Goal: Find specific page/section: Find specific page/section

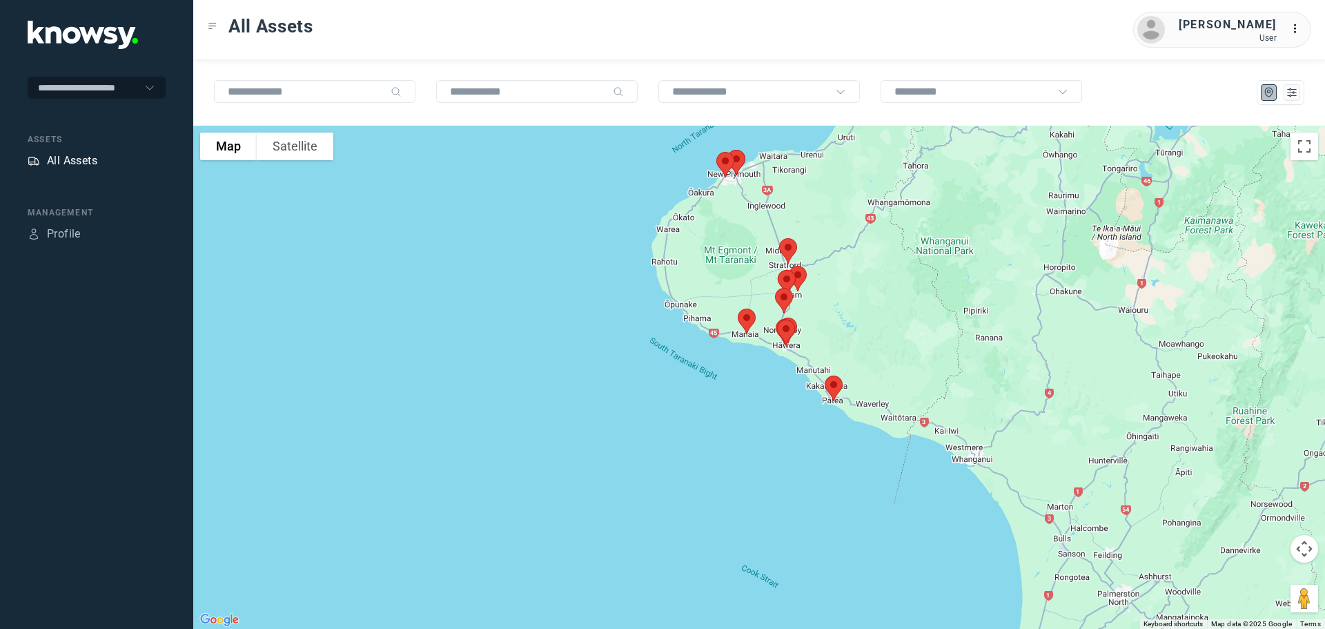
click at [61, 158] on div "All Assets" at bounding box center [72, 161] width 50 height 17
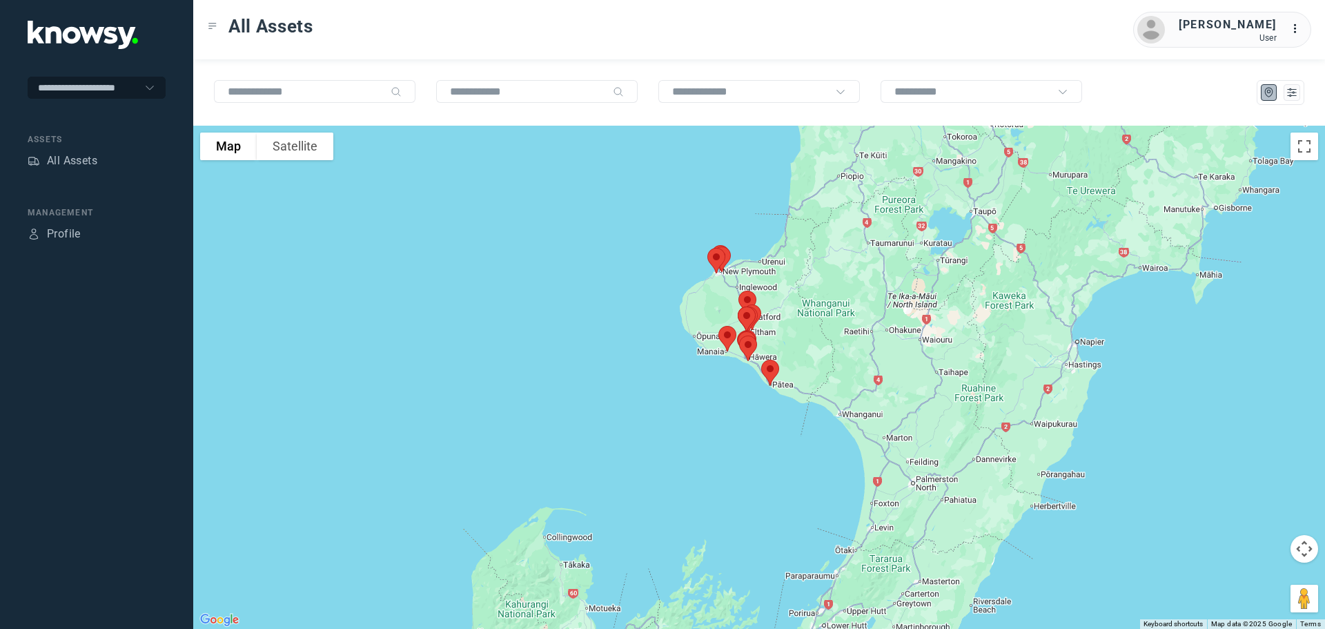
drag, startPoint x: 741, startPoint y: 203, endPoint x: 717, endPoint y: 297, distance: 97.4
click at [718, 297] on div at bounding box center [759, 377] width 1132 height 503
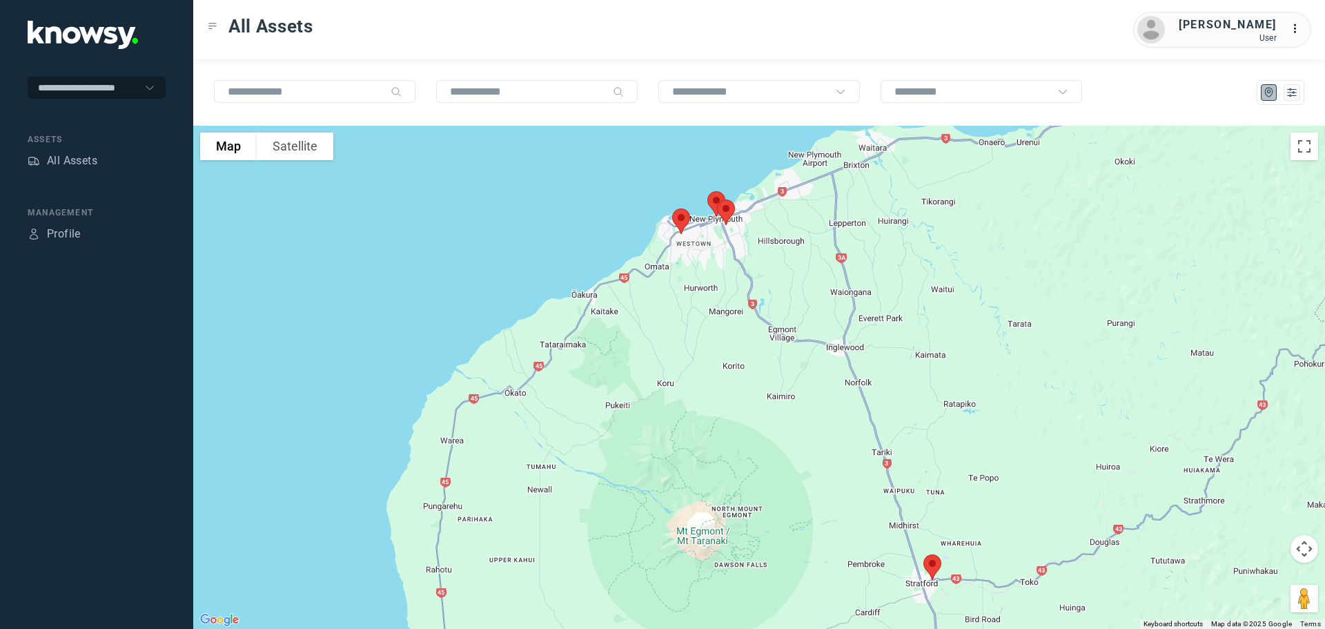
drag, startPoint x: 722, startPoint y: 257, endPoint x: 705, endPoint y: 326, distance: 71.0
click at [709, 324] on div at bounding box center [759, 377] width 1132 height 503
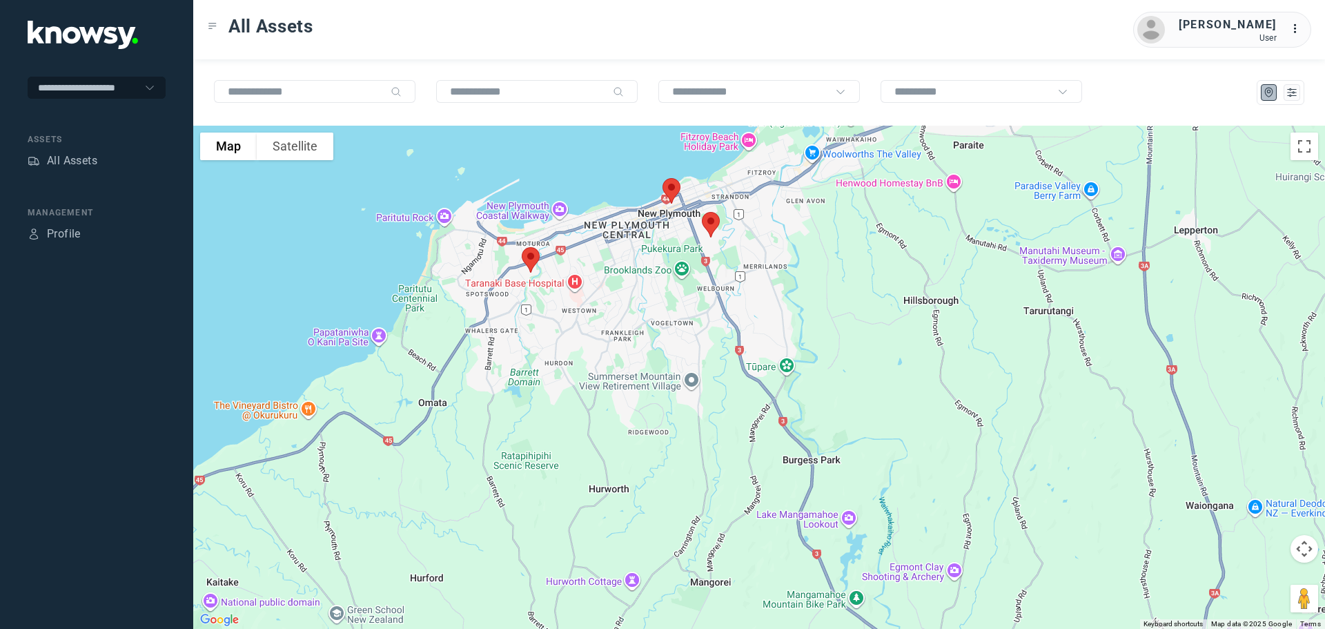
drag, startPoint x: 700, startPoint y: 306, endPoint x: 698, endPoint y: 382, distance: 75.3
click at [701, 383] on div at bounding box center [759, 377] width 1132 height 503
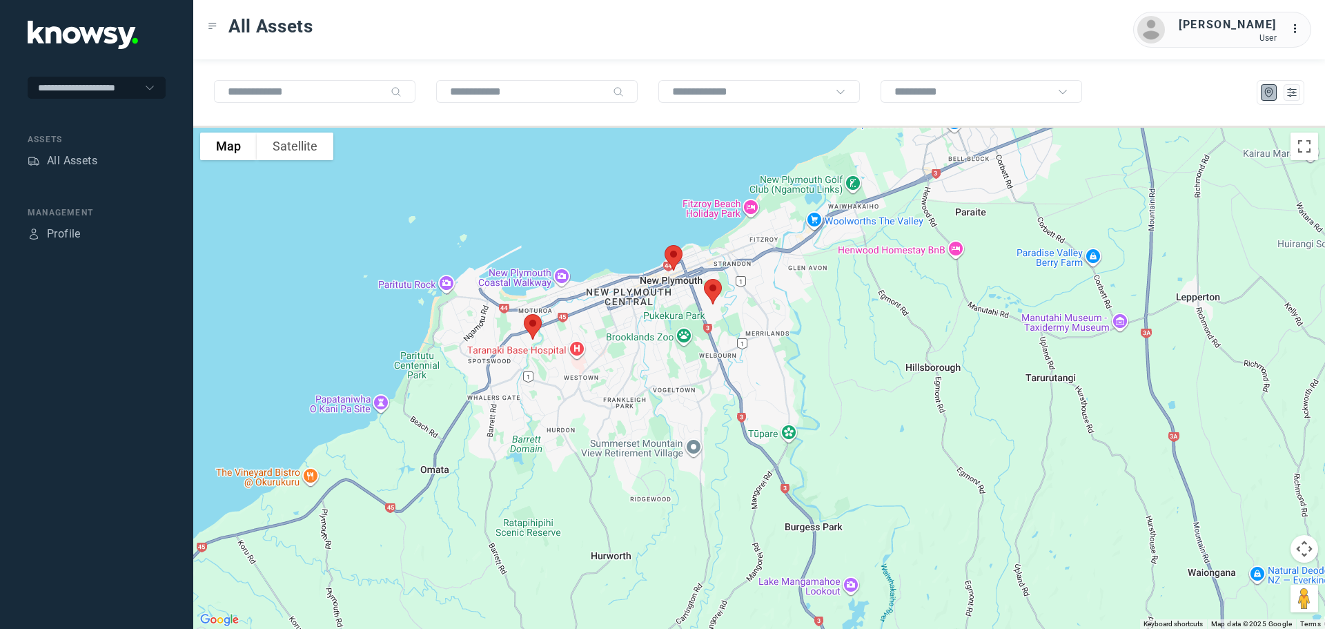
drag, startPoint x: 684, startPoint y: 328, endPoint x: 686, endPoint y: 339, distance: 11.2
click at [686, 339] on div at bounding box center [759, 377] width 1132 height 503
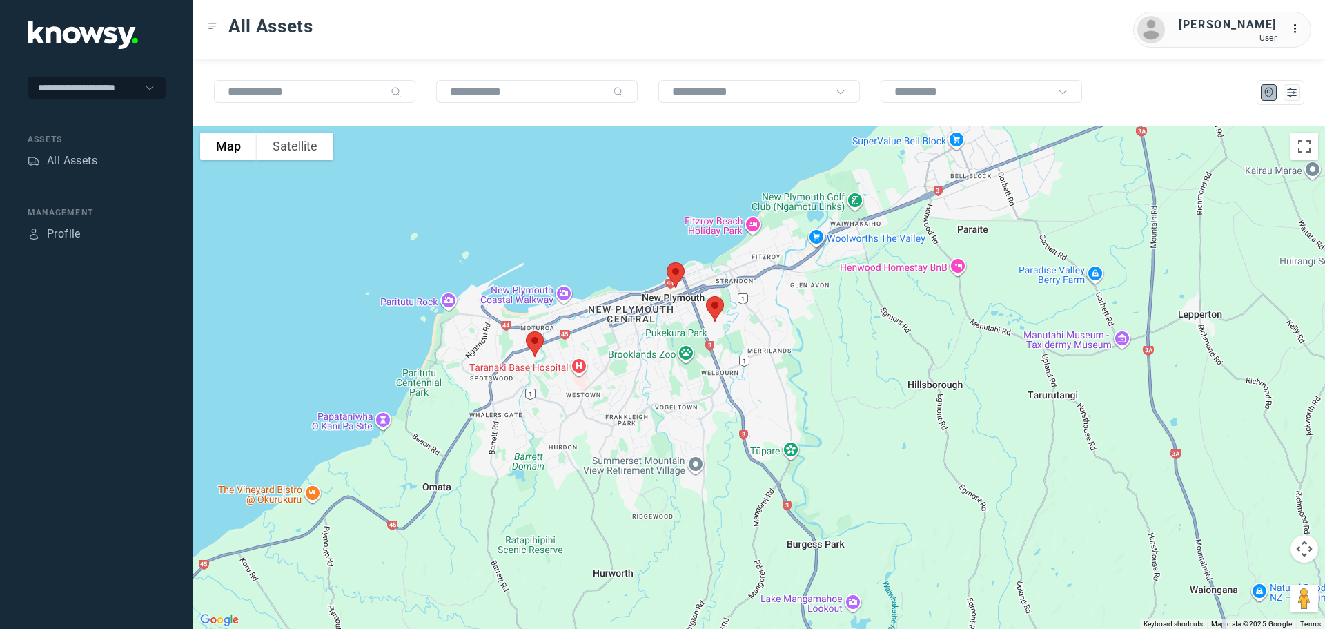
click at [678, 274] on img at bounding box center [675, 275] width 29 height 37
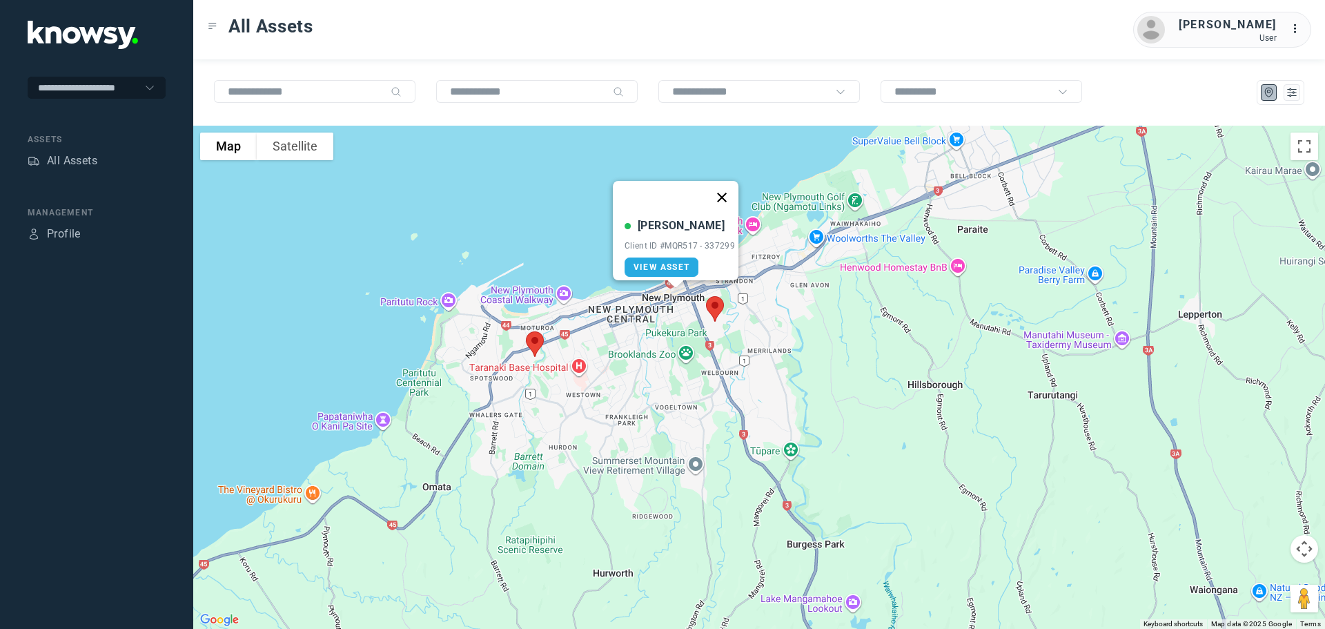
click at [729, 182] on button "Close" at bounding box center [721, 197] width 33 height 33
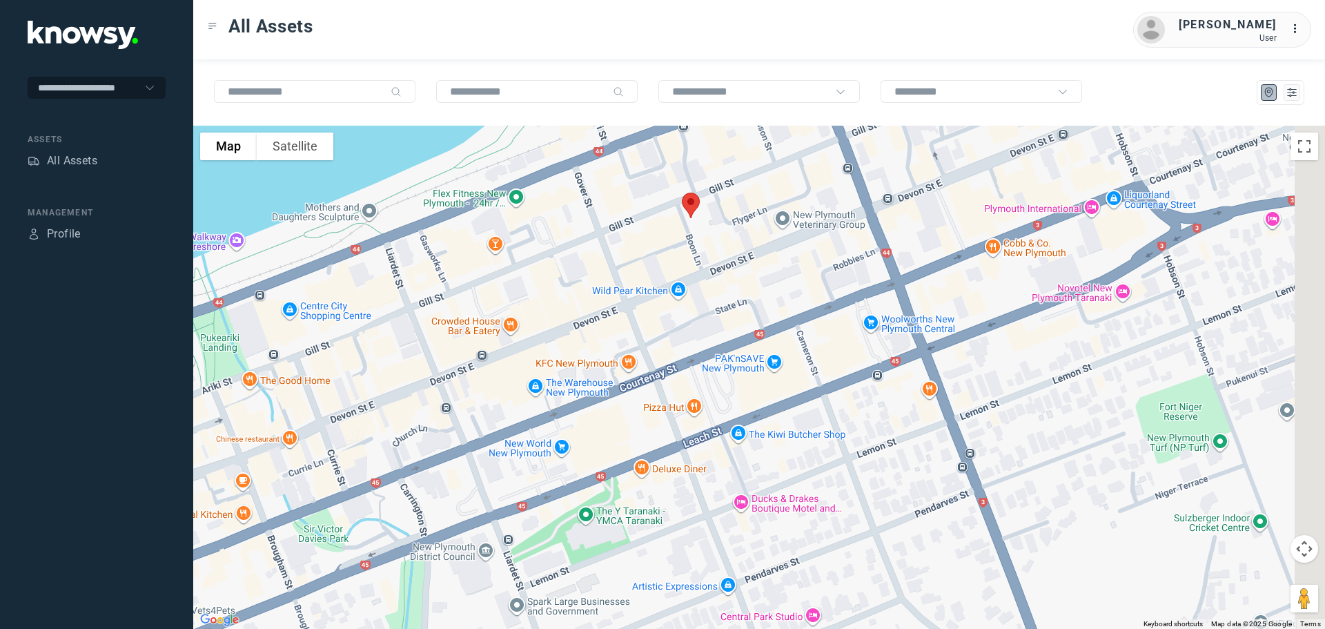
drag, startPoint x: 714, startPoint y: 219, endPoint x: 659, endPoint y: 297, distance: 95.6
click at [660, 297] on div at bounding box center [759, 377] width 1132 height 503
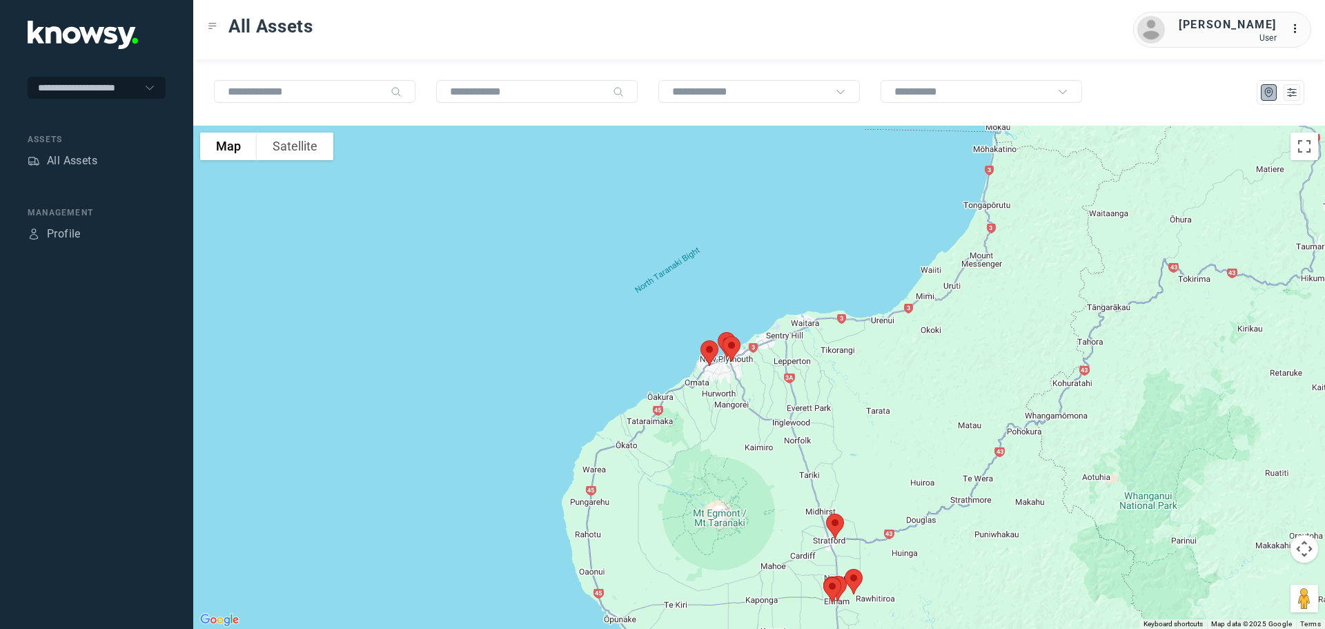
drag, startPoint x: 754, startPoint y: 429, endPoint x: 744, endPoint y: 286, distance: 143.2
click at [745, 286] on div at bounding box center [759, 377] width 1132 height 503
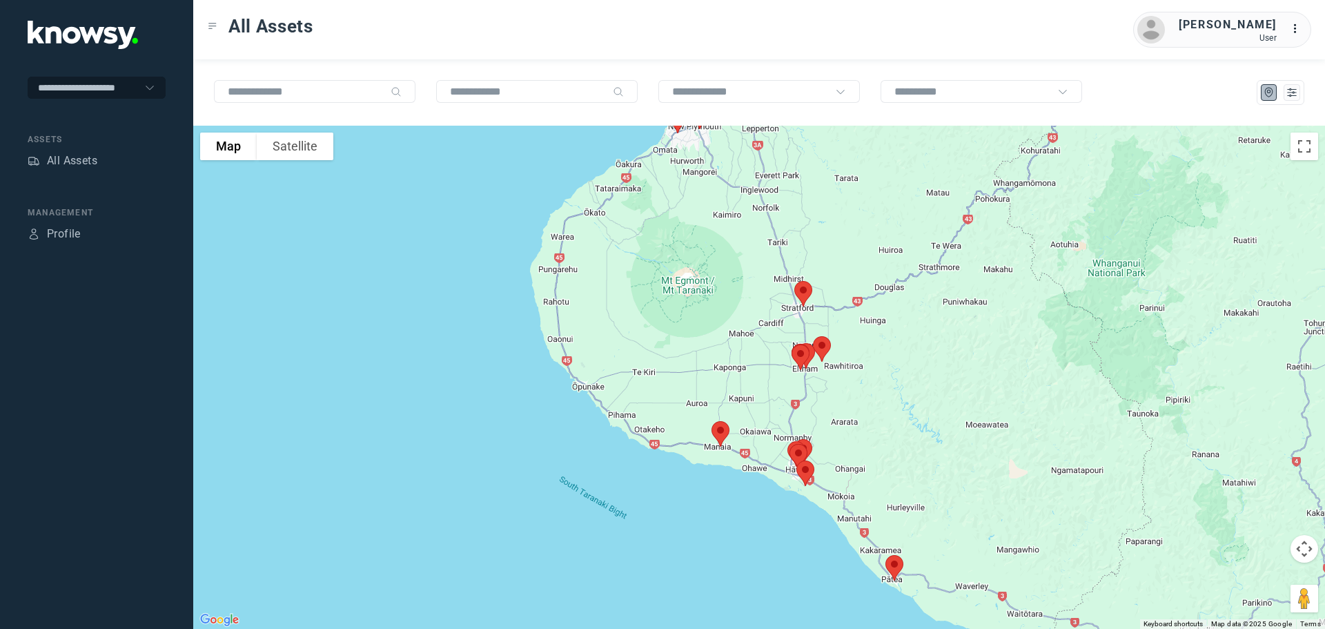
drag, startPoint x: 763, startPoint y: 317, endPoint x: 751, endPoint y: 255, distance: 63.3
click at [754, 259] on div at bounding box center [759, 377] width 1132 height 503
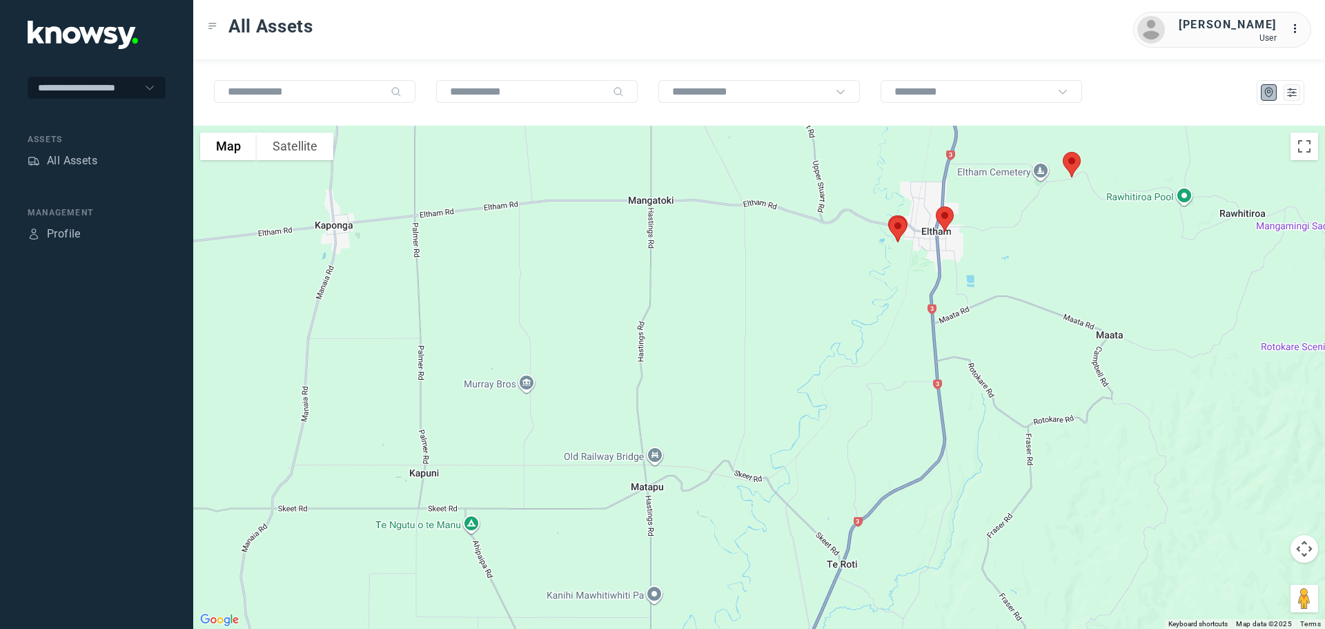
click at [943, 215] on img at bounding box center [944, 219] width 29 height 37
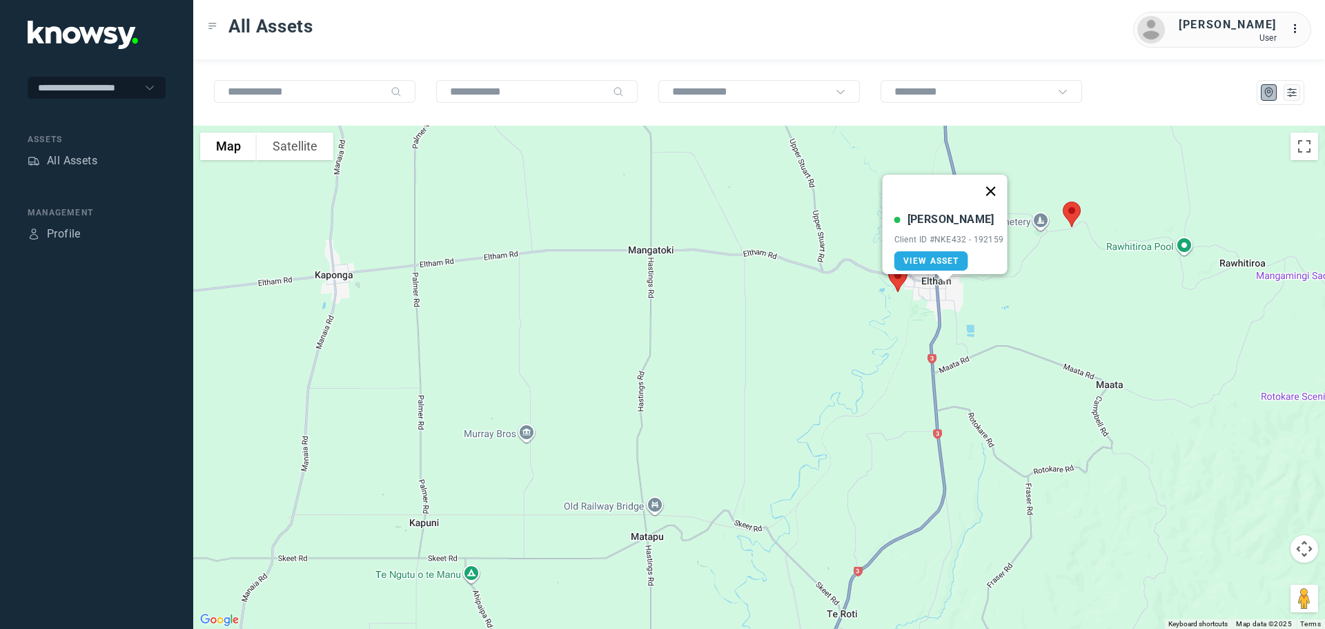
click at [989, 181] on button "Close" at bounding box center [990, 191] width 33 height 33
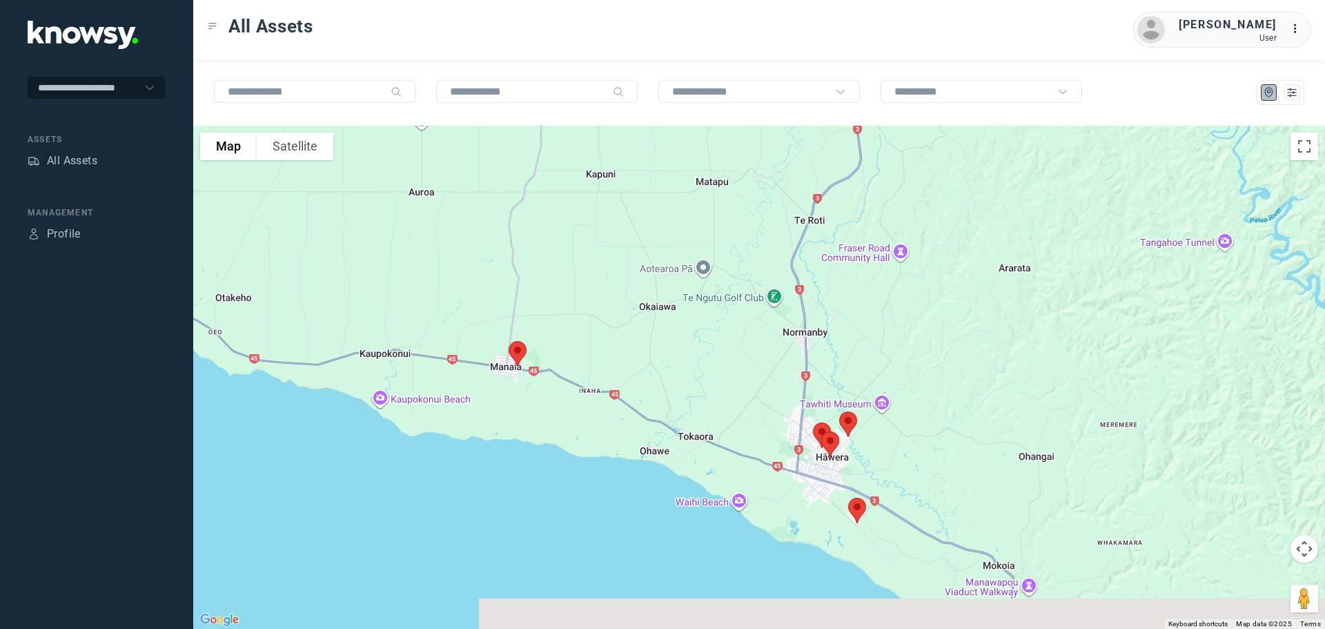
drag, startPoint x: 810, startPoint y: 338, endPoint x: 815, endPoint y: 187, distance: 150.6
click at [815, 187] on div at bounding box center [759, 377] width 1132 height 503
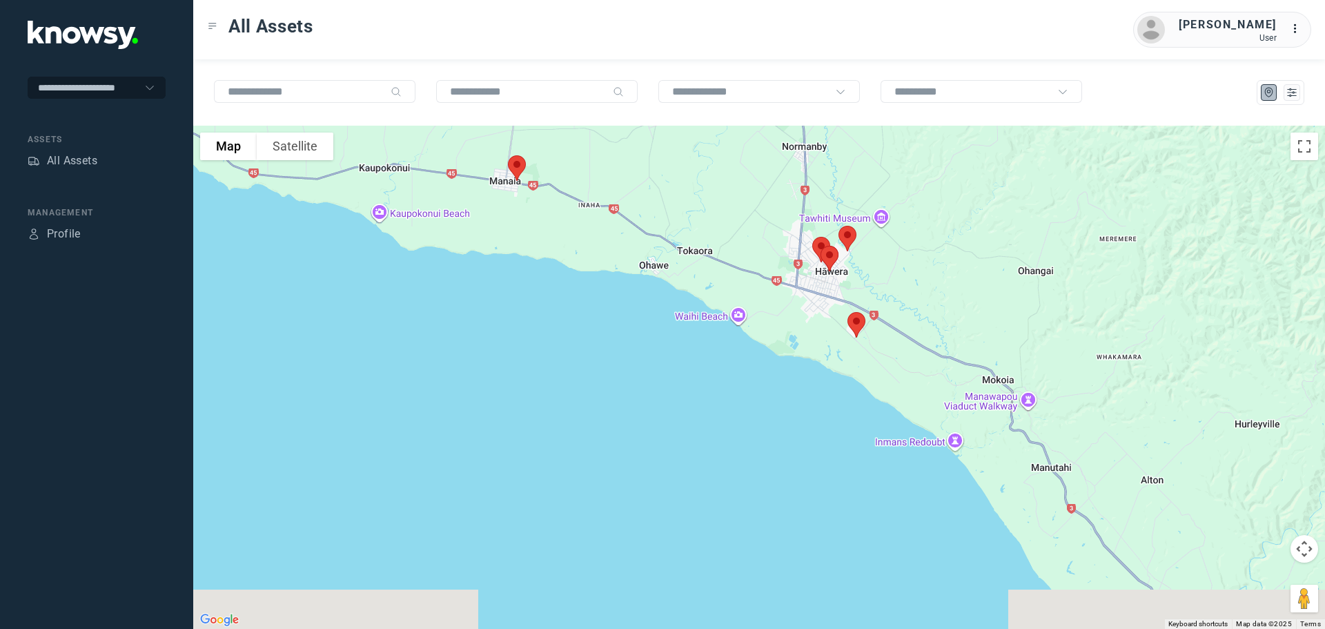
drag, startPoint x: 796, startPoint y: 347, endPoint x: 791, endPoint y: 179, distance: 168.5
click at [795, 169] on div at bounding box center [759, 377] width 1132 height 503
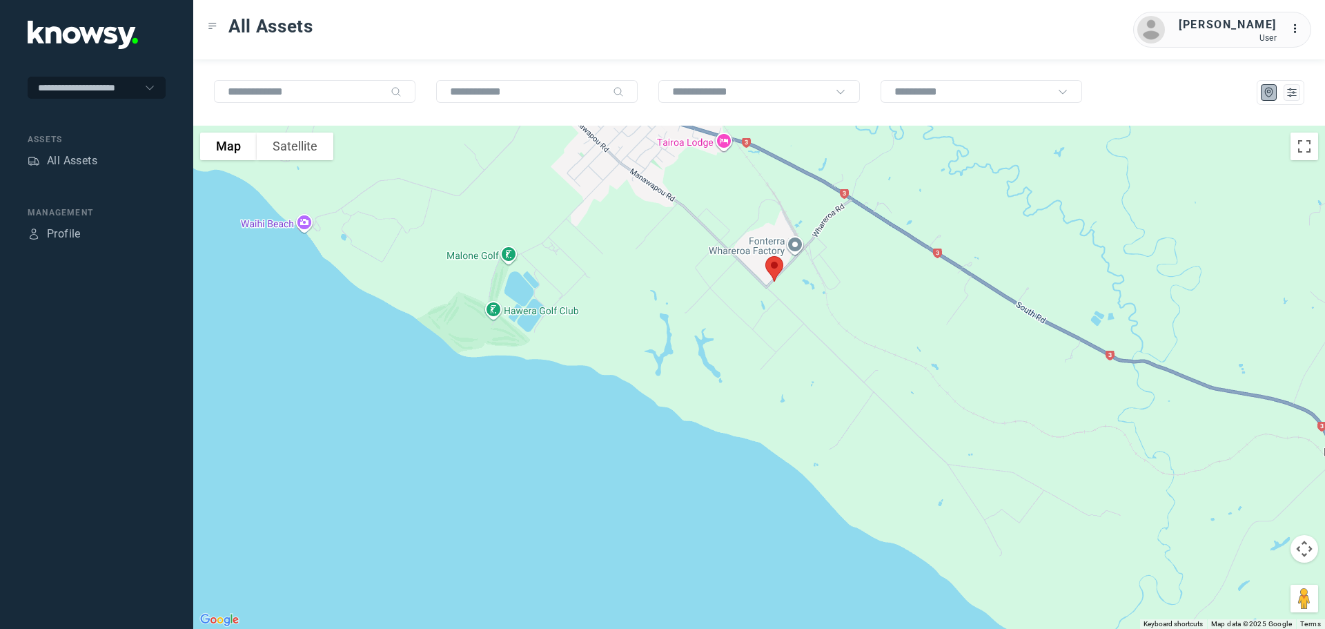
drag, startPoint x: 744, startPoint y: 199, endPoint x: 790, endPoint y: 315, distance: 124.6
click at [790, 314] on div at bounding box center [759, 377] width 1132 height 503
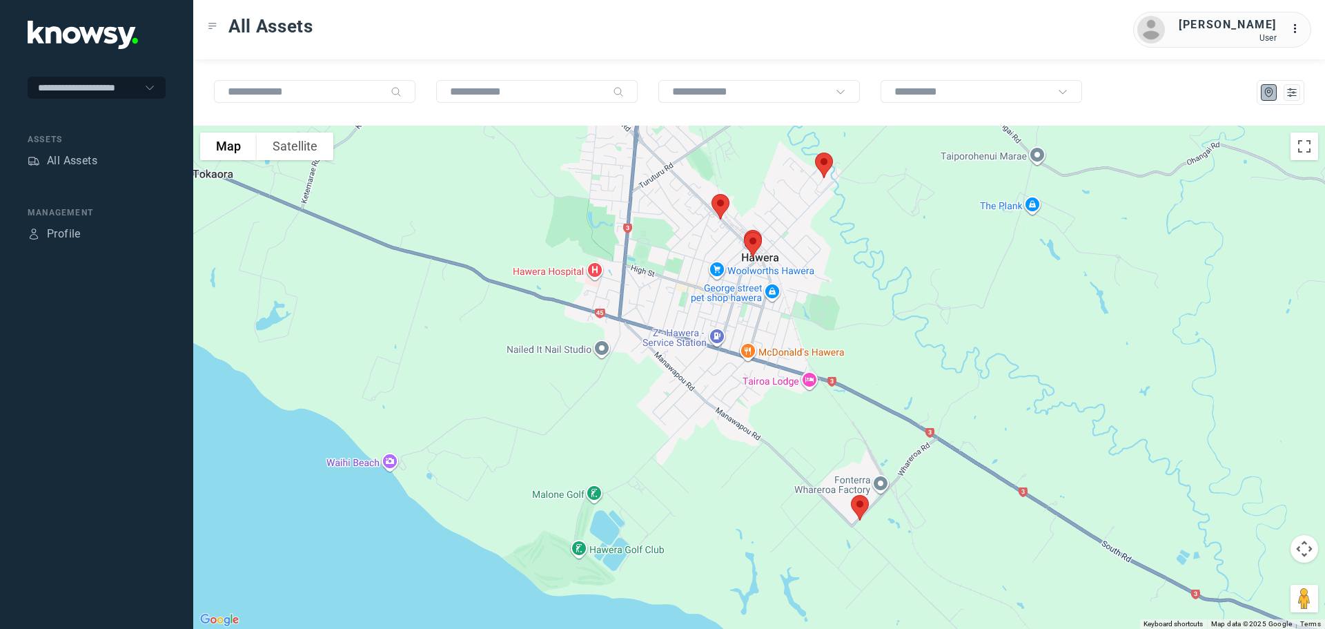
drag, startPoint x: 789, startPoint y: 289, endPoint x: 797, endPoint y: 329, distance: 40.2
click at [797, 328] on div at bounding box center [759, 377] width 1132 height 503
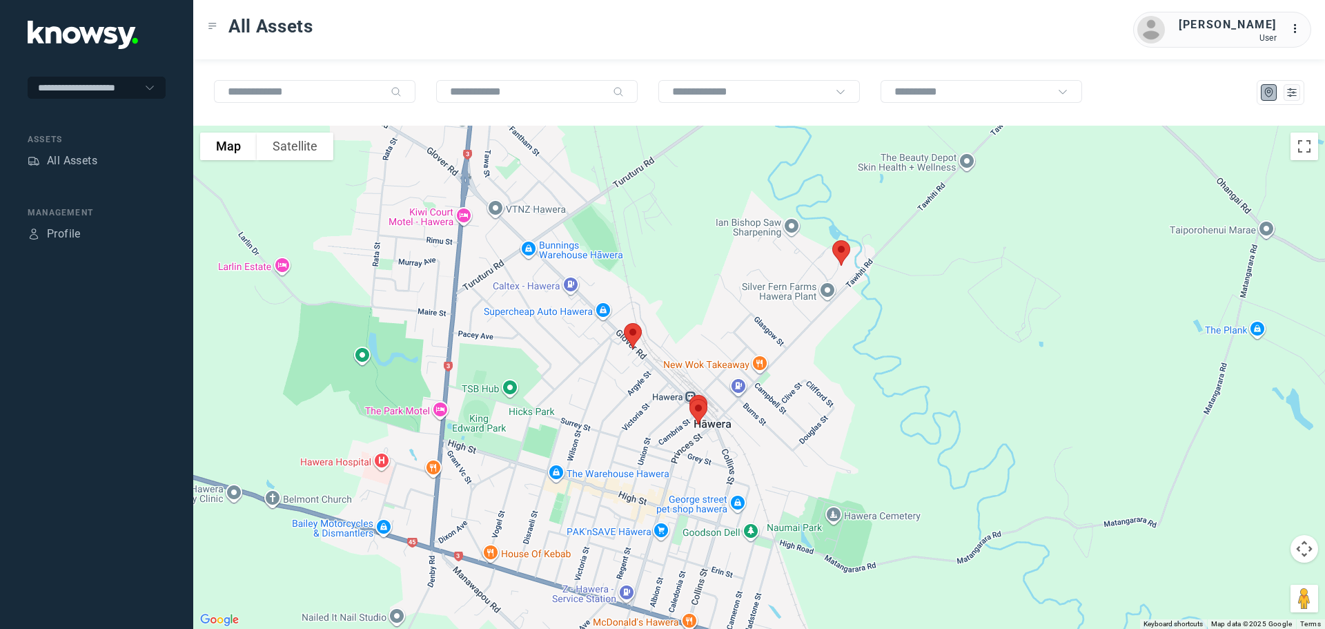
click at [634, 331] on img at bounding box center [632, 335] width 29 height 37
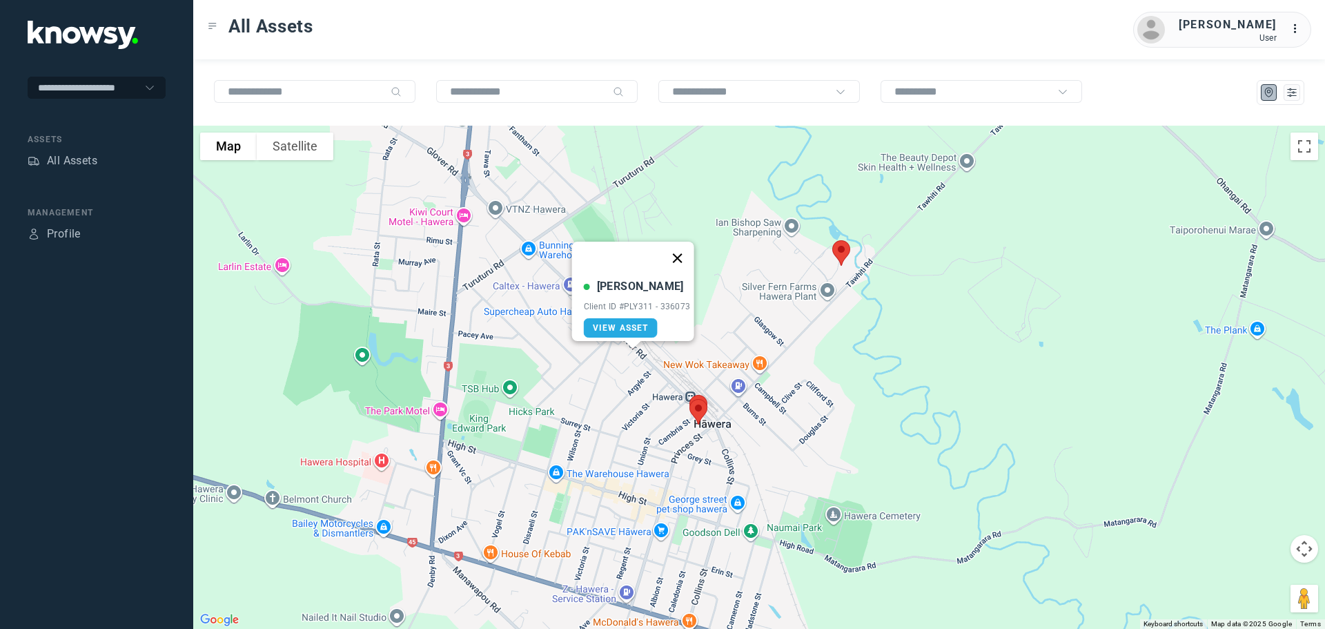
click at [687, 246] on button "Close" at bounding box center [677, 258] width 33 height 33
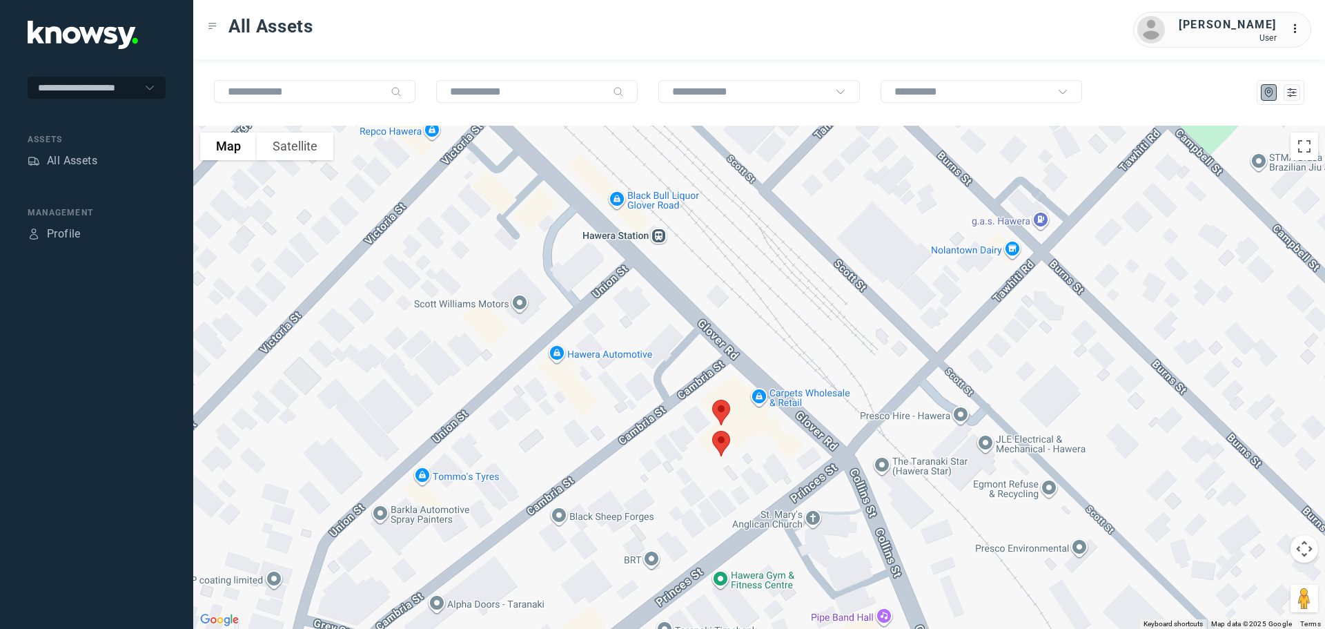
drag, startPoint x: 696, startPoint y: 549, endPoint x: 744, endPoint y: 440, distance: 119.3
click at [744, 440] on div at bounding box center [759, 377] width 1132 height 503
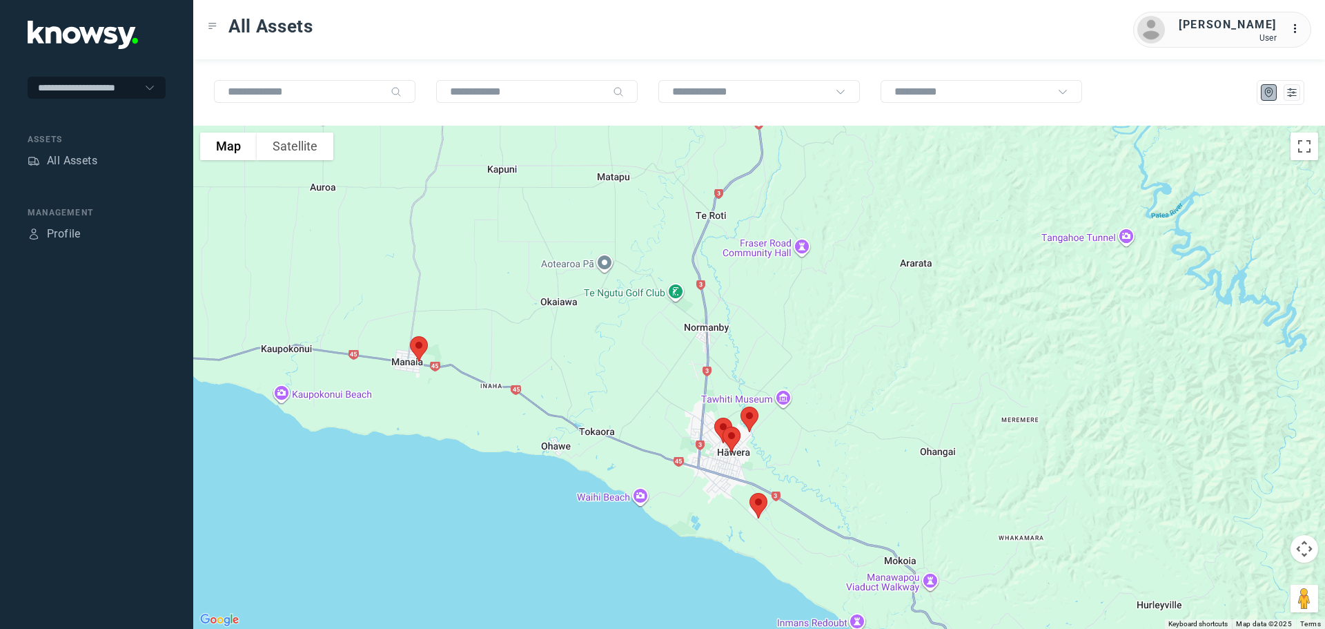
click at [415, 342] on img at bounding box center [418, 349] width 29 height 37
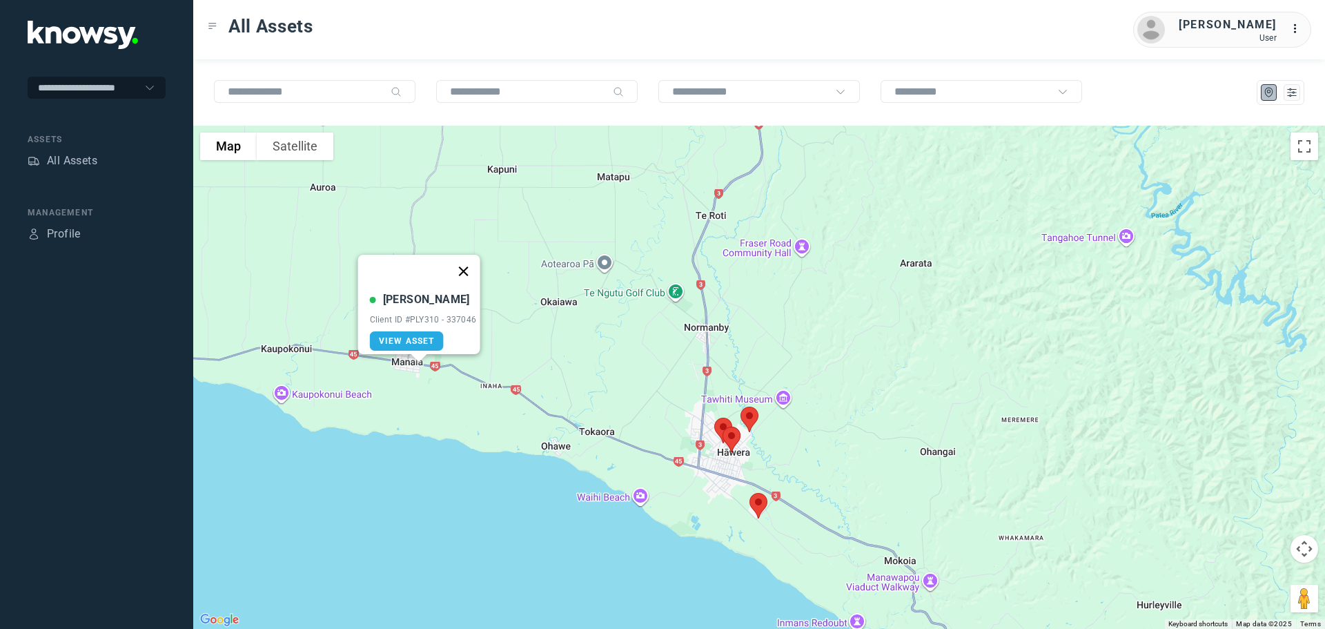
click at [474, 266] on button "Close" at bounding box center [463, 271] width 33 height 33
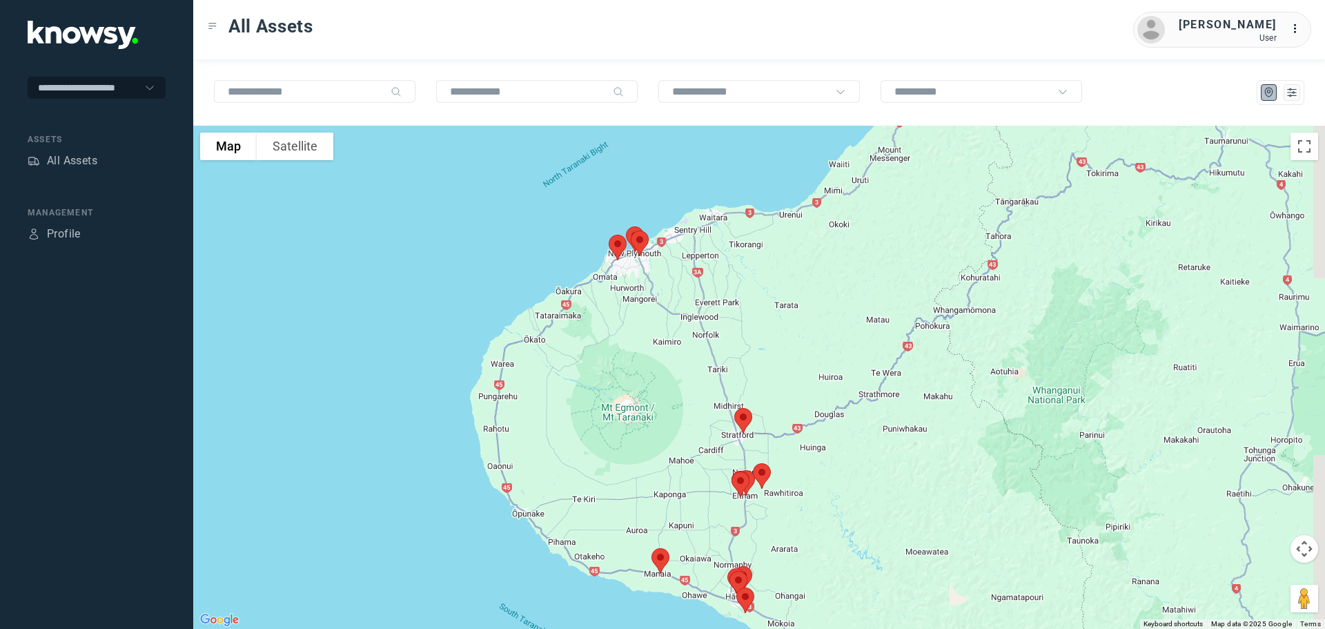
drag, startPoint x: 900, startPoint y: 329, endPoint x: 852, endPoint y: 465, distance: 144.1
click at [852, 465] on div at bounding box center [759, 377] width 1132 height 503
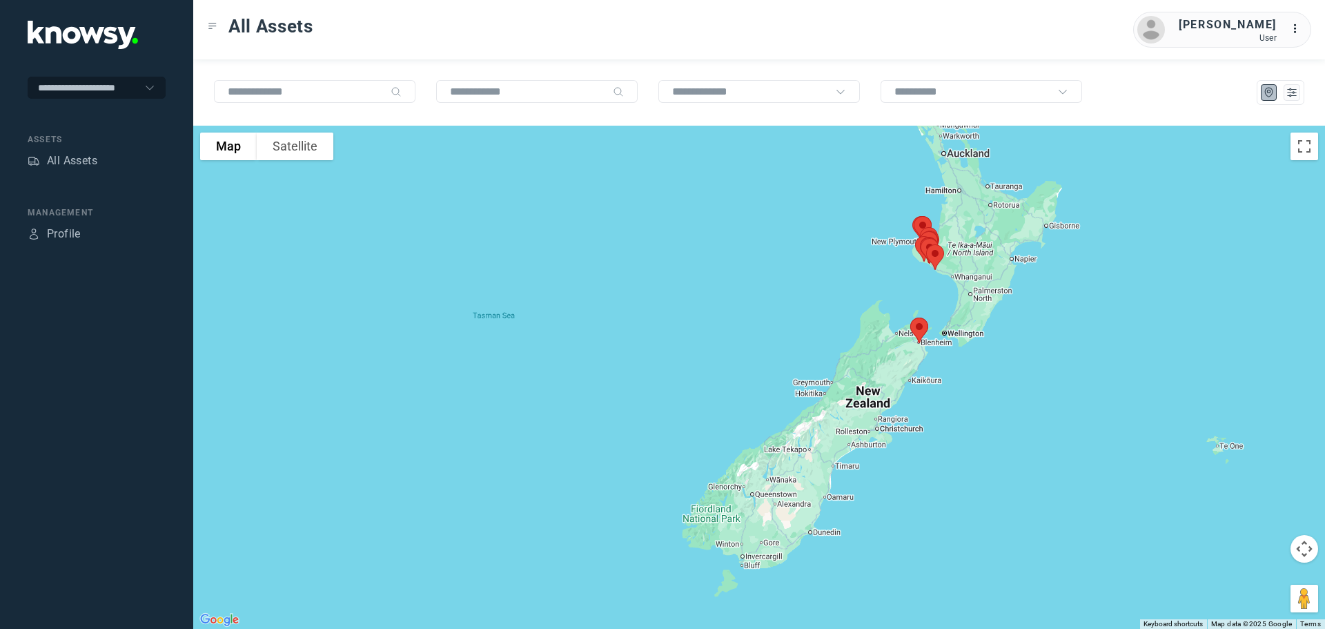
drag, startPoint x: 995, startPoint y: 349, endPoint x: 948, endPoint y: 227, distance: 131.1
click at [957, 228] on div at bounding box center [759, 377] width 1132 height 503
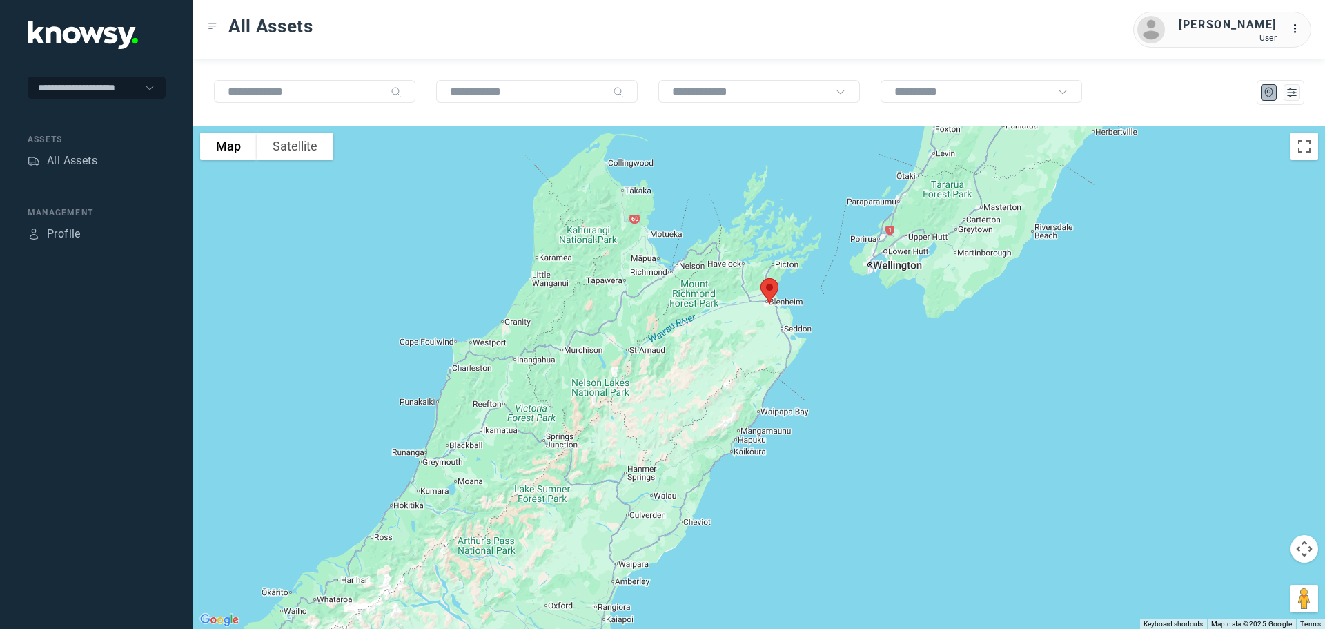
drag, startPoint x: 927, startPoint y: 239, endPoint x: 760, endPoint y: 323, distance: 187.1
click at [760, 323] on div at bounding box center [759, 377] width 1132 height 503
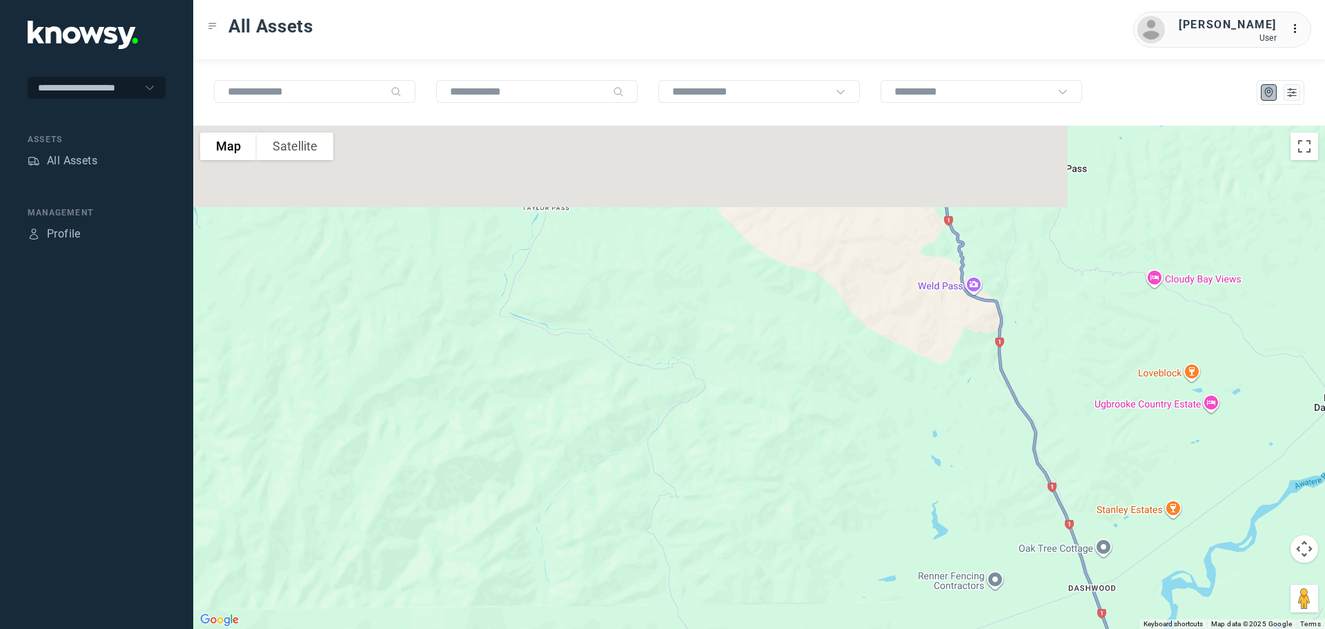
drag, startPoint x: 723, startPoint y: 235, endPoint x: 761, endPoint y: 459, distance: 227.6
click at [765, 469] on div at bounding box center [759, 377] width 1132 height 503
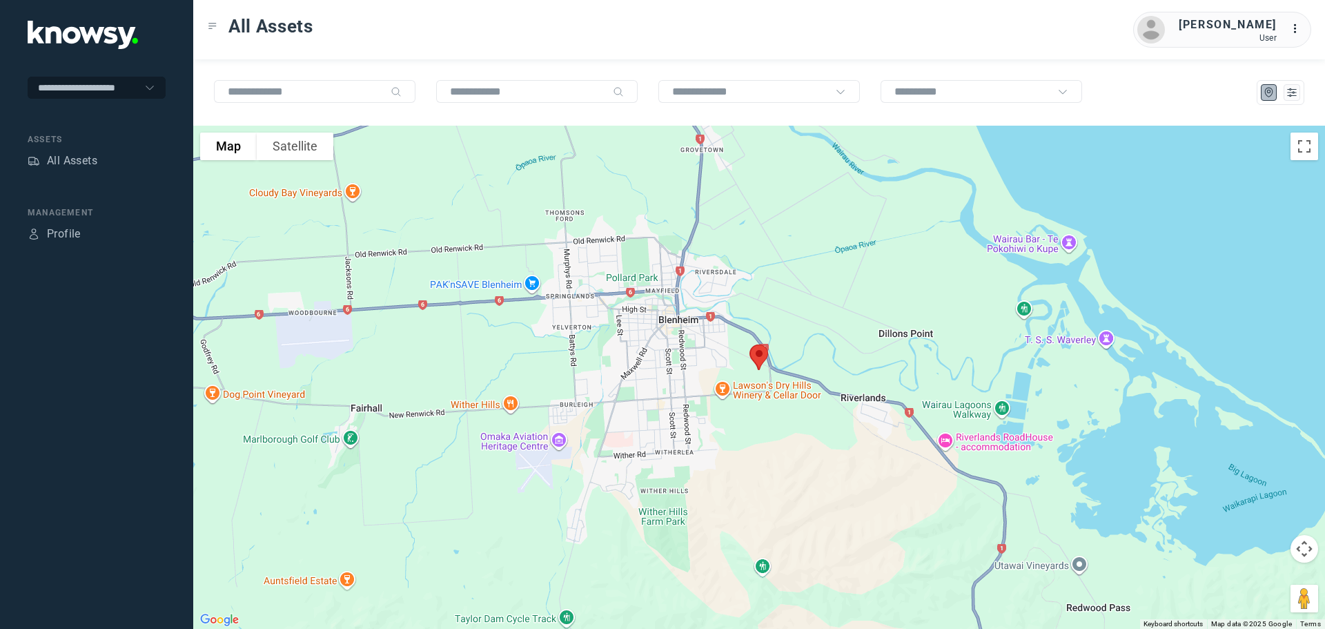
drag, startPoint x: 743, startPoint y: 349, endPoint x: 743, endPoint y: 442, distance: 92.5
click at [750, 436] on div at bounding box center [759, 377] width 1132 height 503
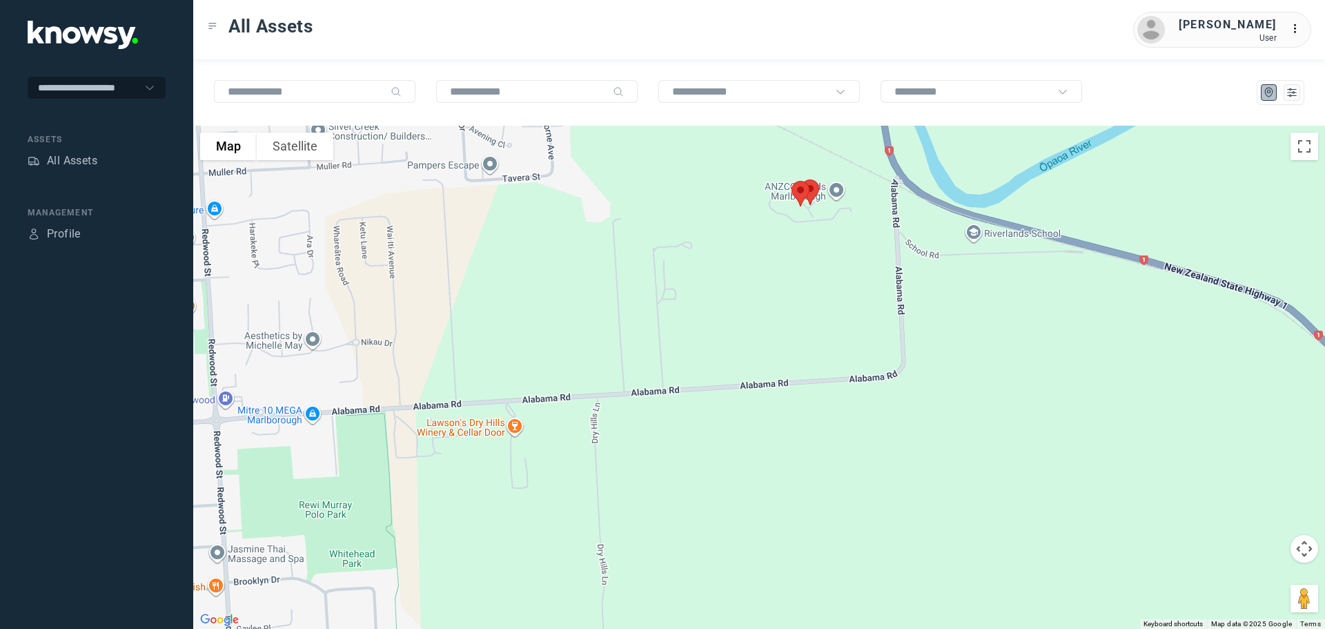
drag, startPoint x: 793, startPoint y: 278, endPoint x: 795, endPoint y: 459, distance: 180.8
click at [796, 458] on div at bounding box center [759, 377] width 1132 height 503
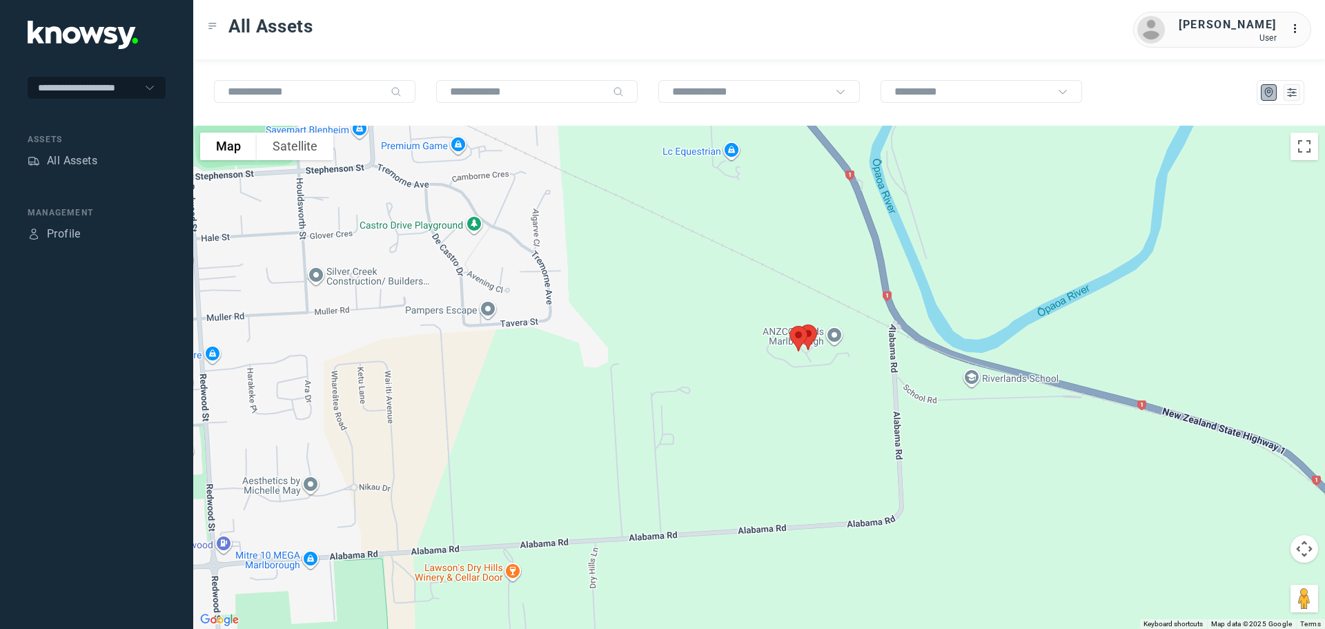
click at [791, 357] on img at bounding box center [798, 338] width 29 height 37
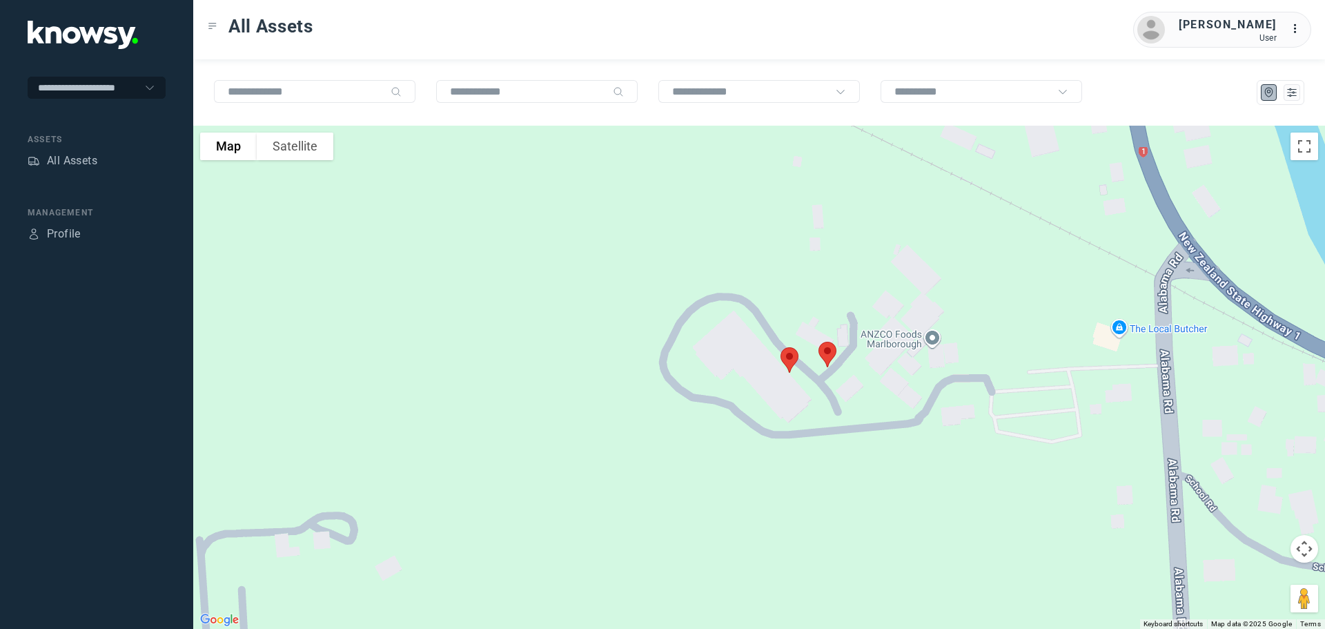
click at [828, 354] on img at bounding box center [827, 354] width 29 height 37
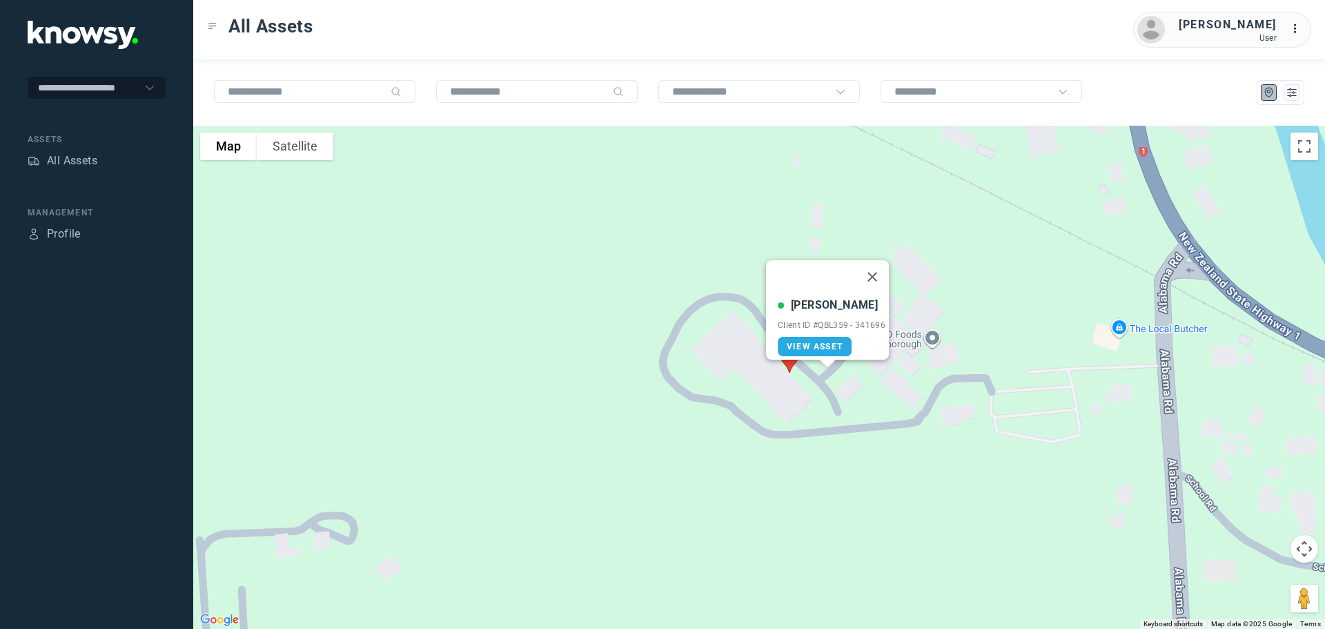
click at [874, 270] on button "Close" at bounding box center [872, 276] width 33 height 33
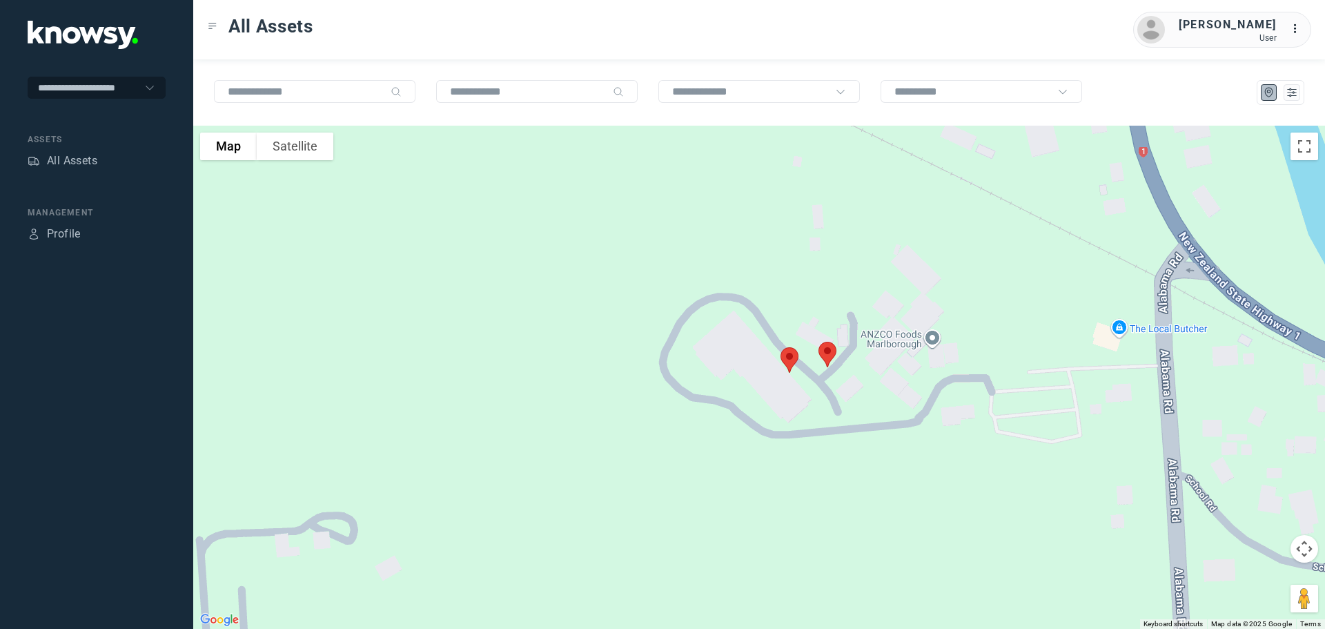
click at [789, 353] on img at bounding box center [789, 360] width 29 height 37
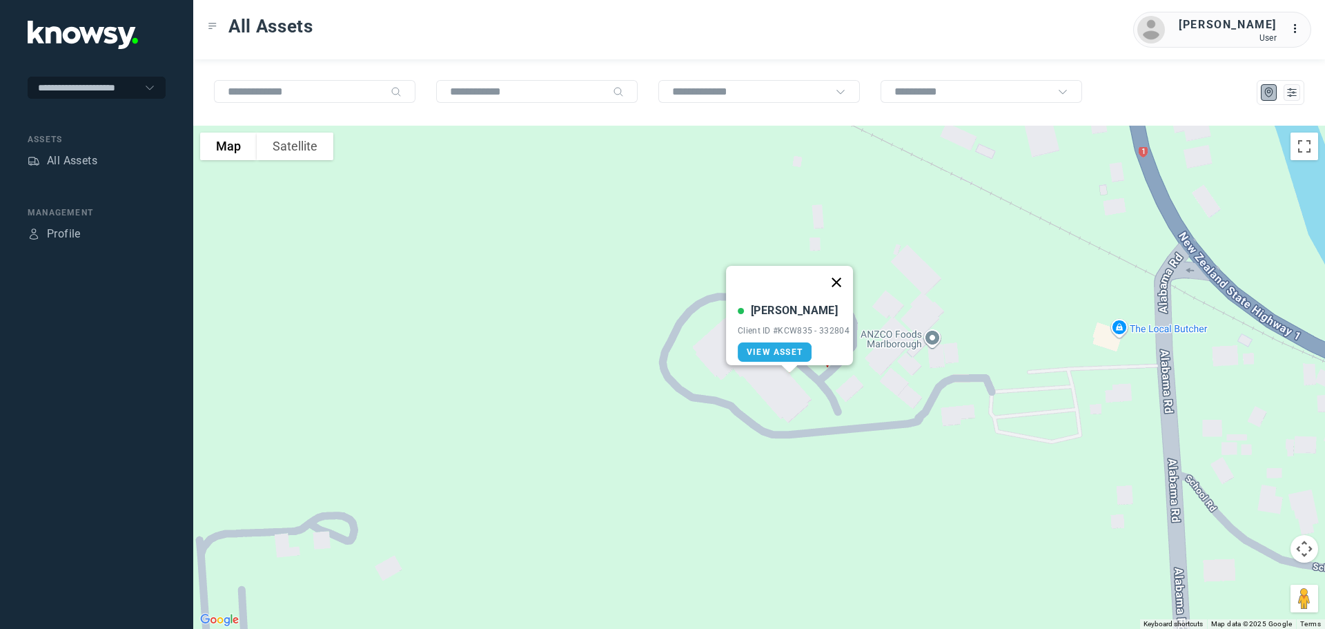
click at [841, 273] on button "Close" at bounding box center [836, 282] width 33 height 33
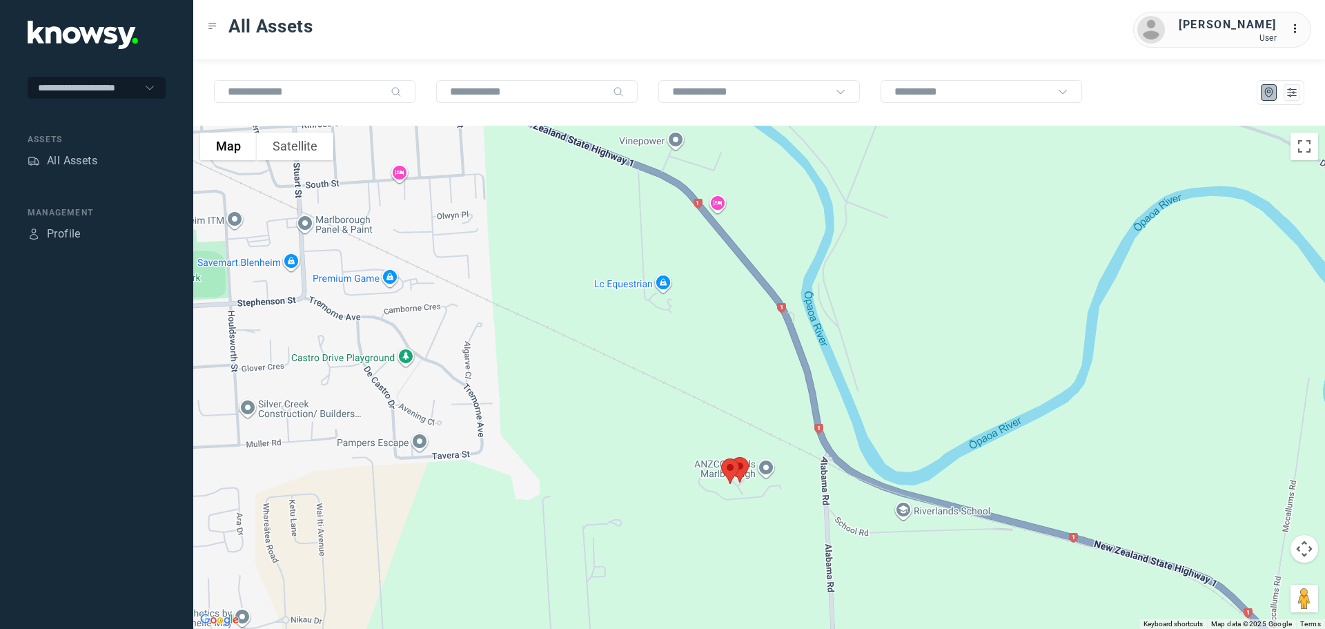
drag, startPoint x: 980, startPoint y: 246, endPoint x: 861, endPoint y: 358, distance: 163.6
click at [861, 358] on div at bounding box center [759, 377] width 1132 height 503
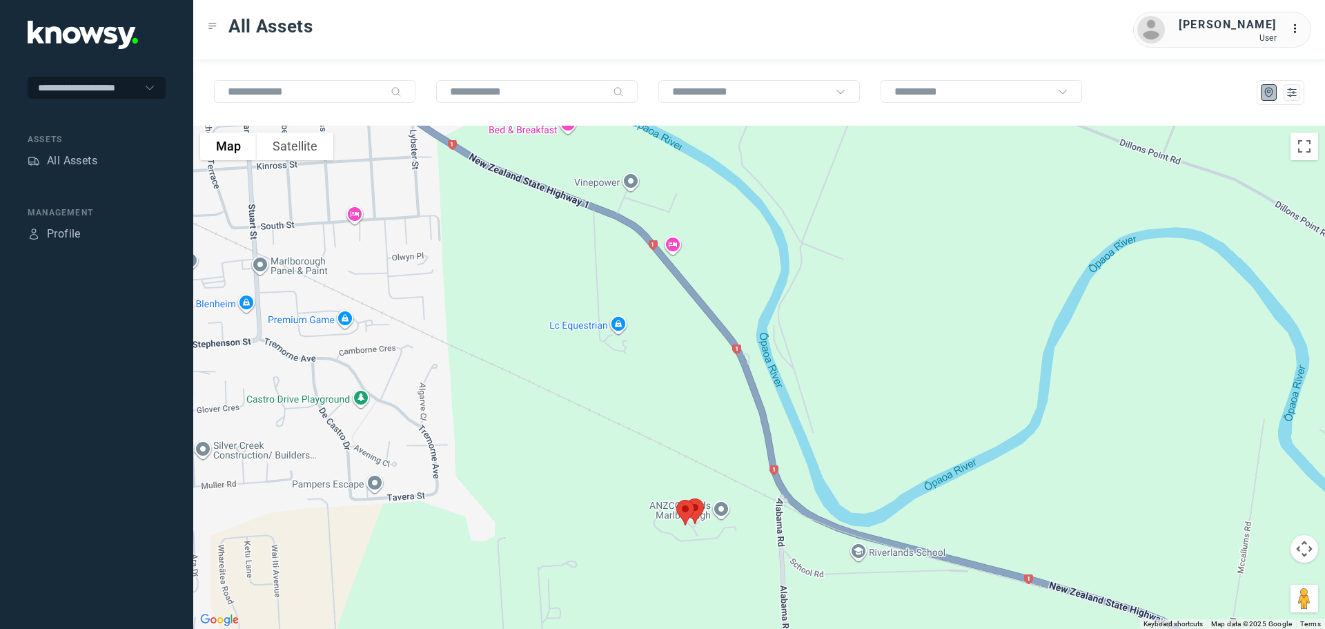
click at [966, 258] on div at bounding box center [759, 377] width 1132 height 503
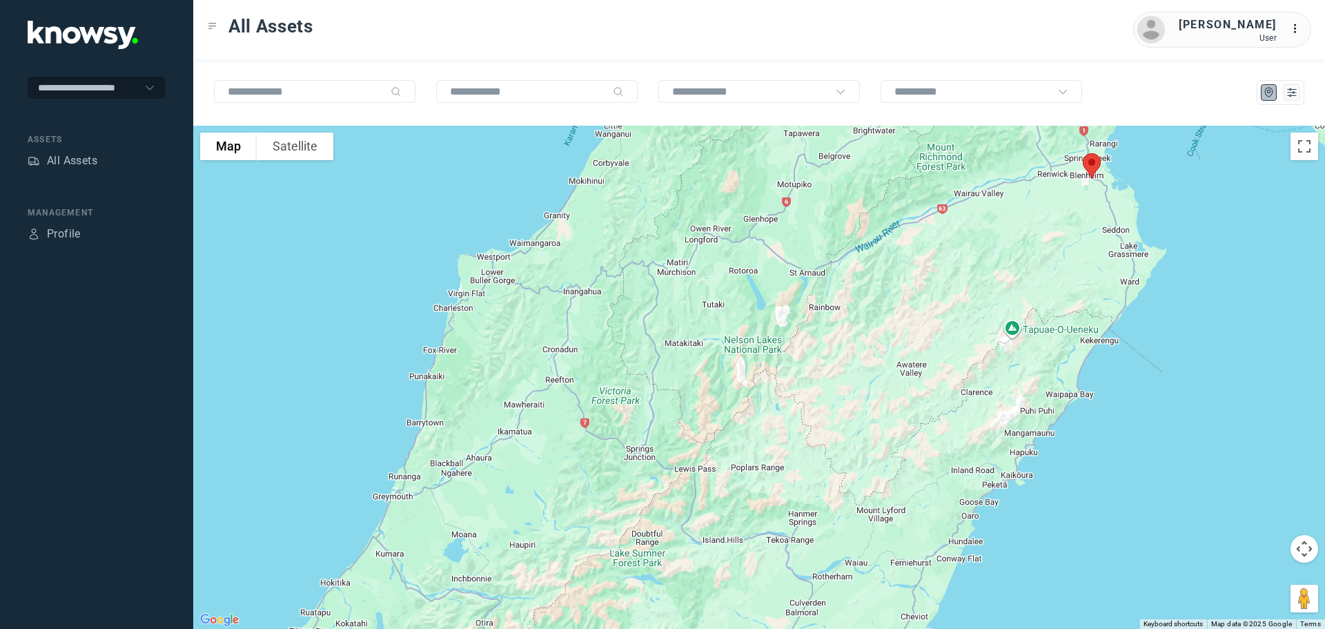
drag, startPoint x: 934, startPoint y: 234, endPoint x: 1037, endPoint y: 139, distance: 139.7
click at [1037, 139] on div at bounding box center [759, 377] width 1132 height 503
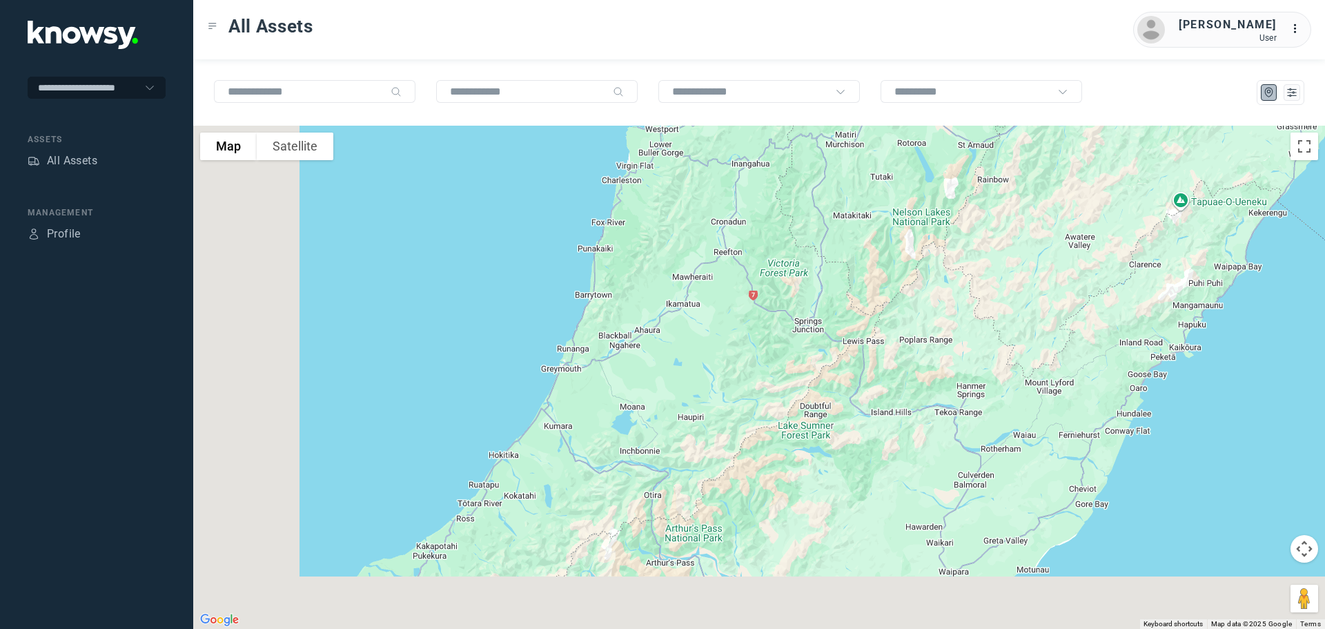
drag, startPoint x: 767, startPoint y: 302, endPoint x: 984, endPoint y: 145, distance: 266.9
click at [984, 145] on div at bounding box center [759, 377] width 1132 height 503
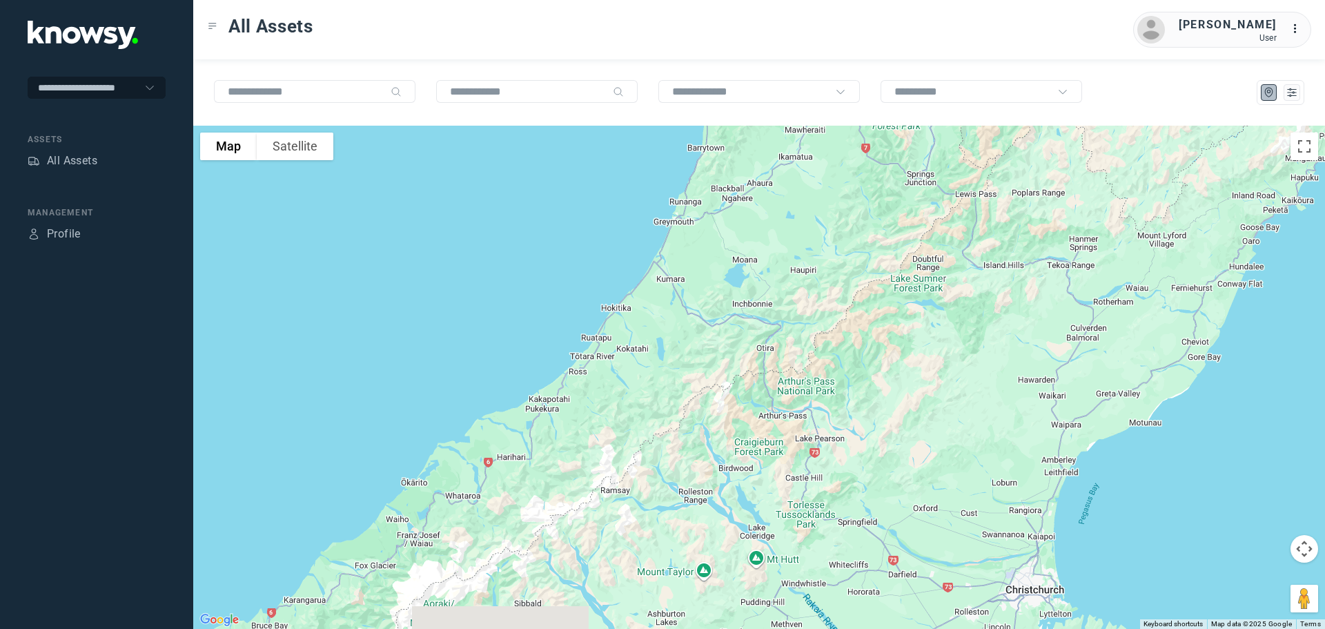
drag, startPoint x: 796, startPoint y: 330, endPoint x: 863, endPoint y: 208, distance: 138.4
click at [863, 208] on div at bounding box center [759, 377] width 1132 height 503
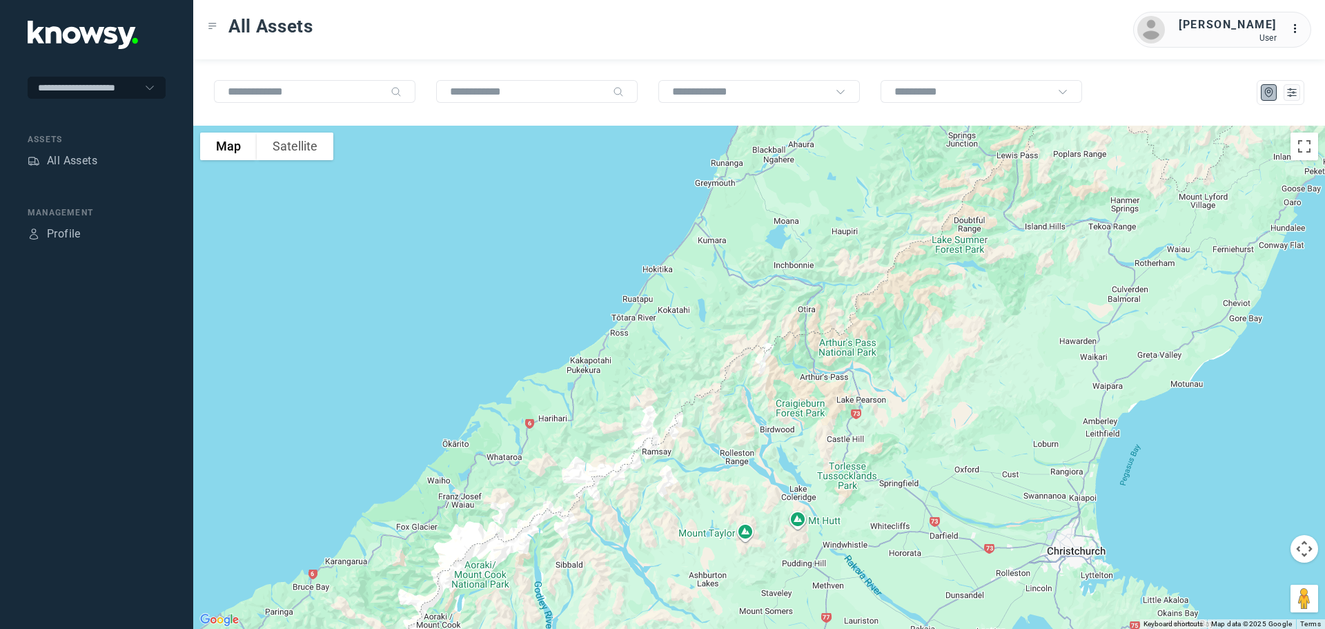
drag, startPoint x: 694, startPoint y: 307, endPoint x: 750, endPoint y: 229, distance: 96.0
click at [750, 229] on div at bounding box center [759, 377] width 1132 height 503
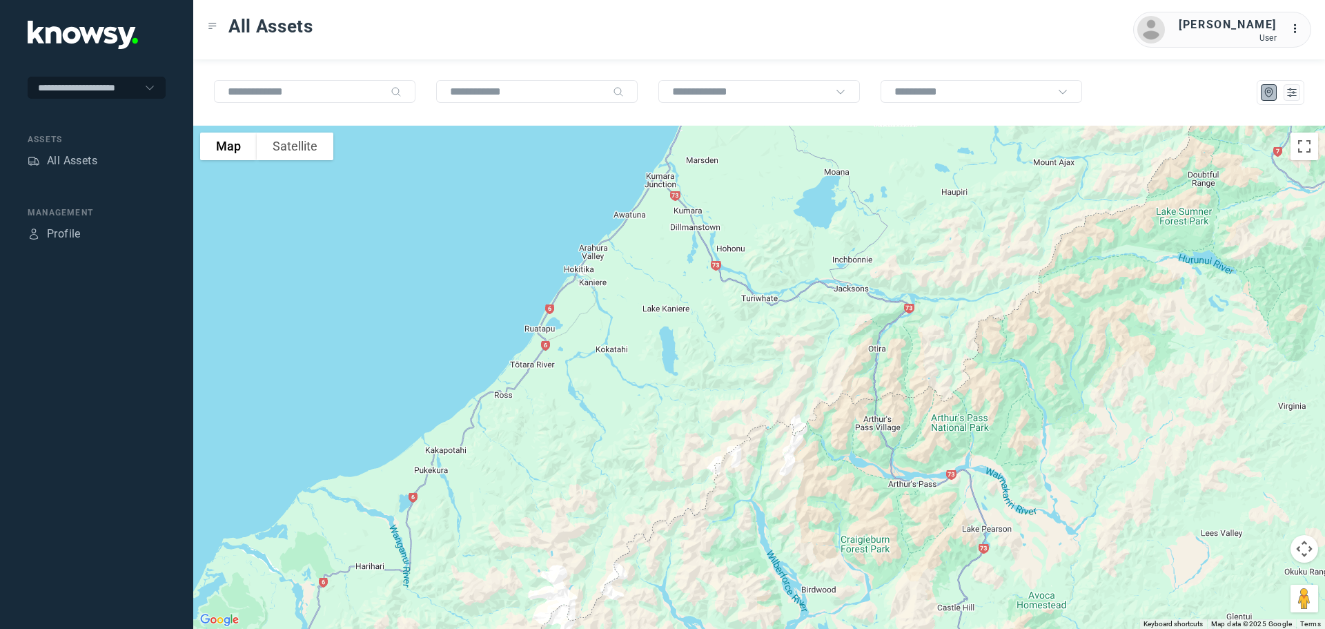
drag, startPoint x: 701, startPoint y: 192, endPoint x: 654, endPoint y: 273, distance: 94.0
click at [654, 273] on div at bounding box center [759, 377] width 1132 height 503
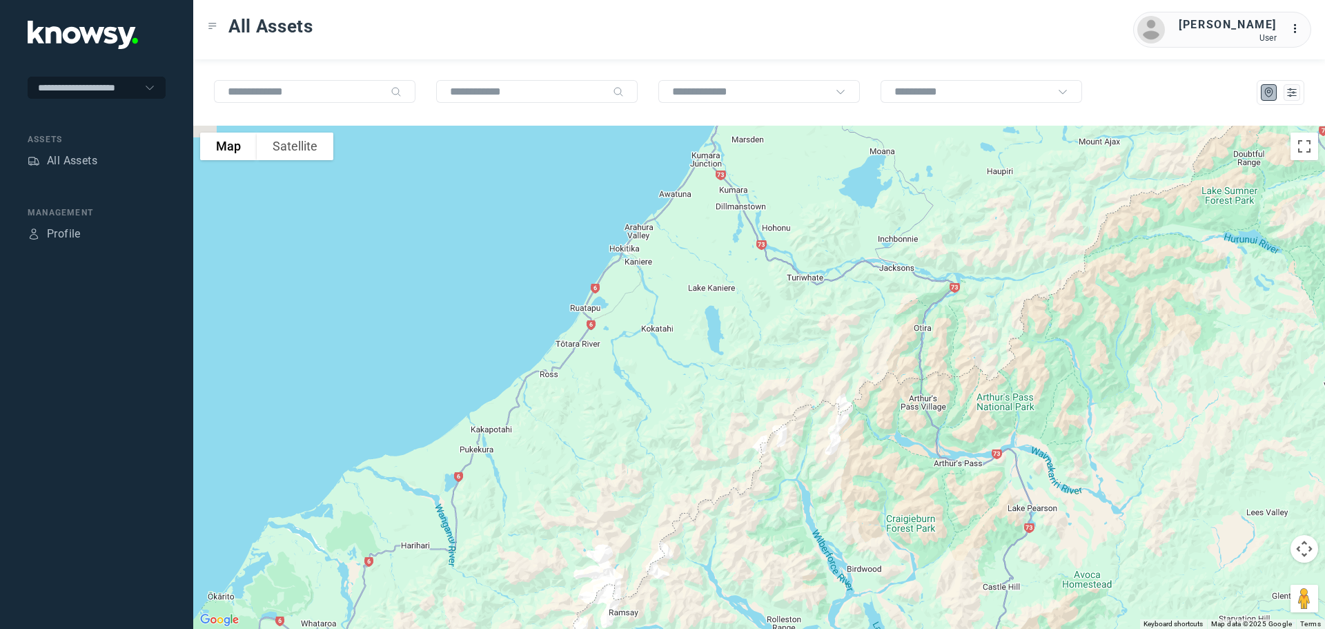
drag, startPoint x: 491, startPoint y: 459, endPoint x: 526, endPoint y: 440, distance: 40.2
click at [527, 440] on div at bounding box center [759, 377] width 1132 height 503
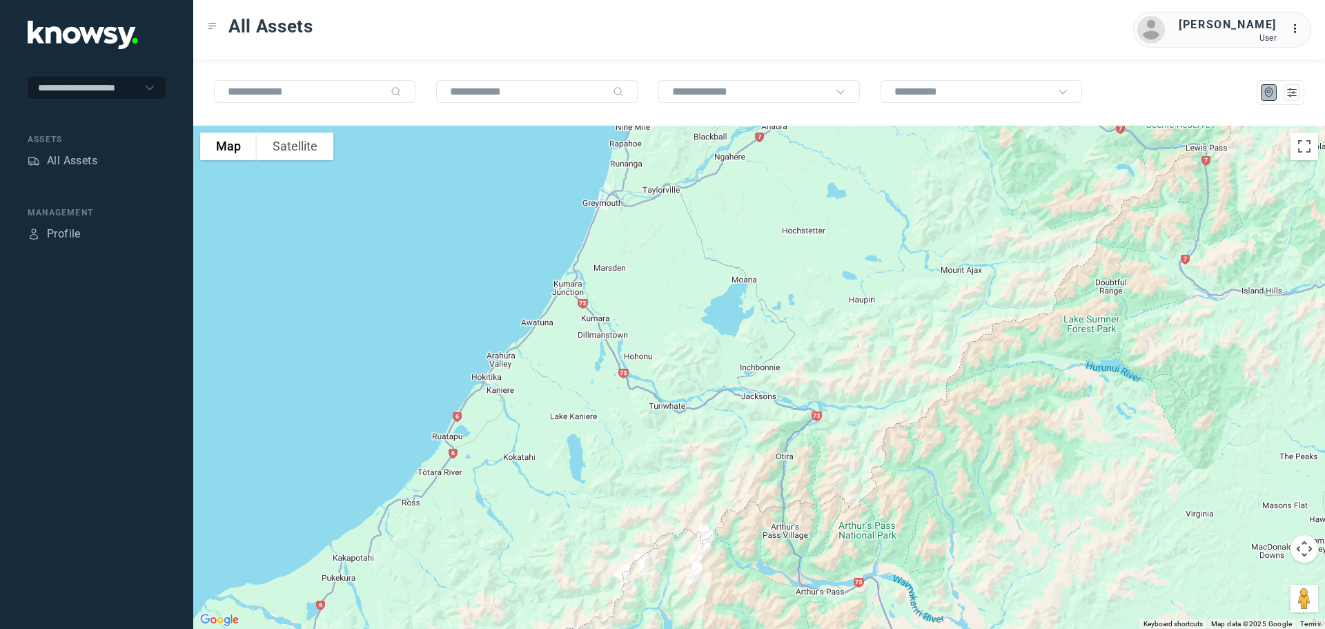
drag, startPoint x: 743, startPoint y: 252, endPoint x: 615, endPoint y: 380, distance: 180.6
click at [615, 380] on div at bounding box center [759, 377] width 1132 height 503
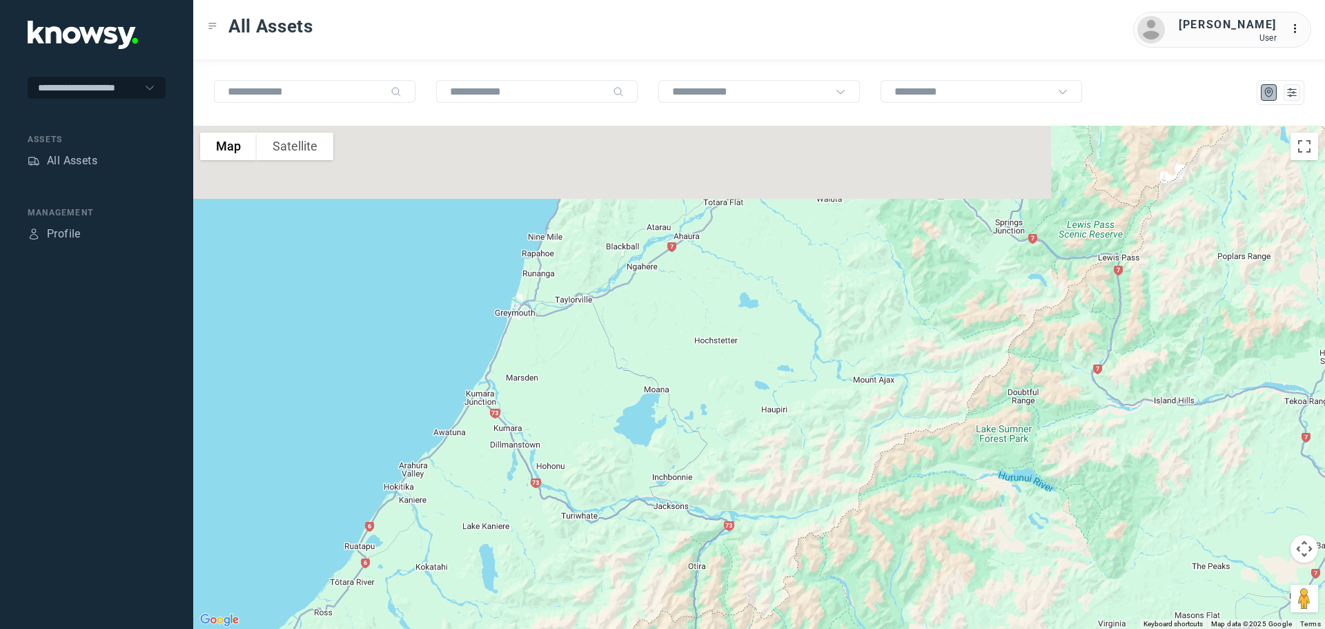
drag, startPoint x: 729, startPoint y: 282, endPoint x: 625, endPoint y: 416, distance: 169.8
click at [625, 416] on div at bounding box center [759, 377] width 1132 height 503
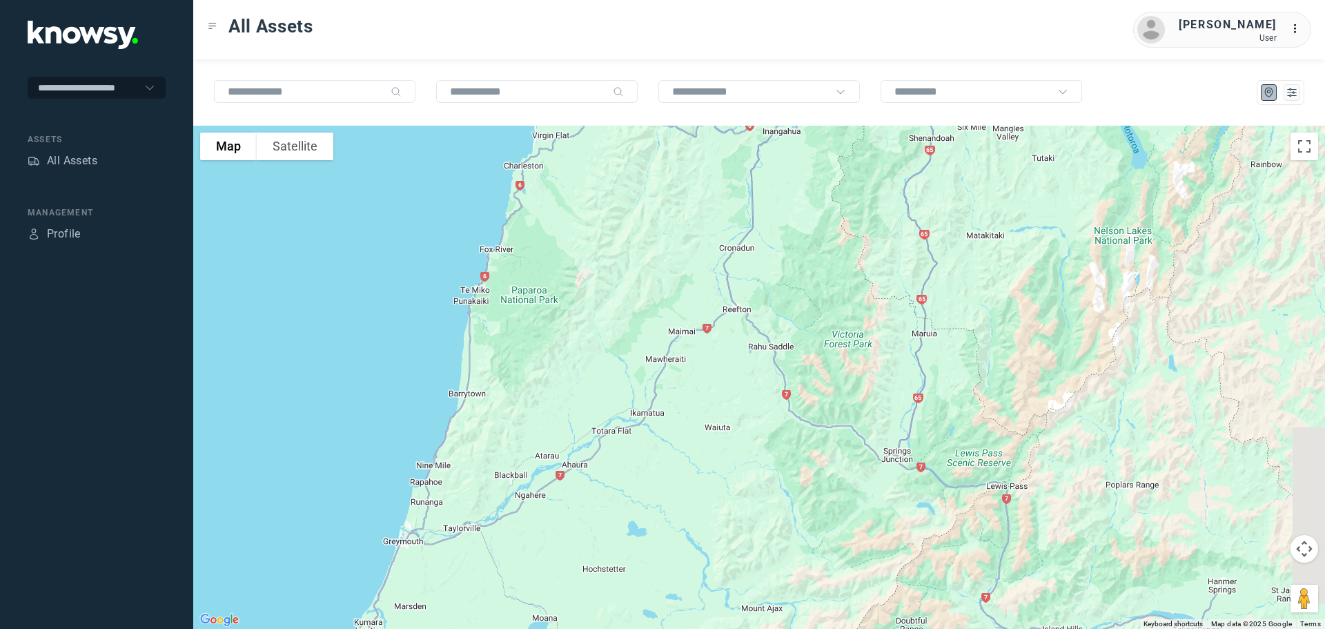
drag, startPoint x: 702, startPoint y: 257, endPoint x: 611, endPoint y: 453, distance: 216.2
click at [611, 453] on div at bounding box center [759, 377] width 1132 height 503
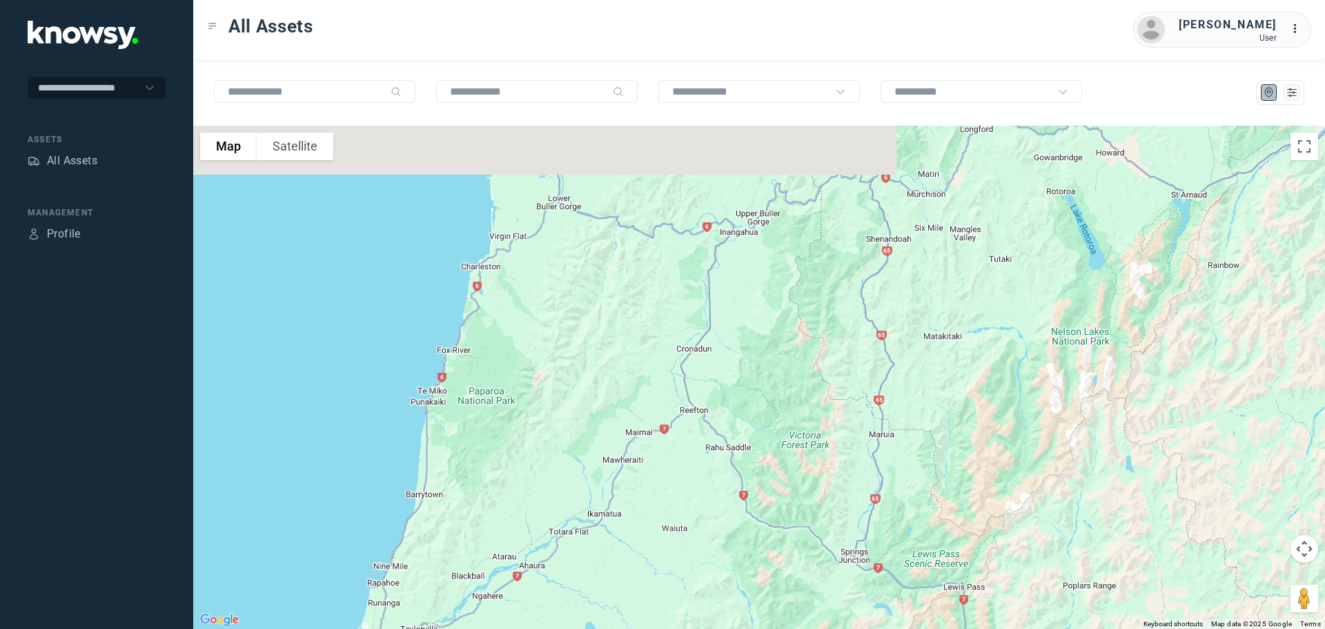
drag, startPoint x: 614, startPoint y: 331, endPoint x: 560, endPoint y: 422, distance: 105.8
click at [560, 422] on div at bounding box center [759, 377] width 1132 height 503
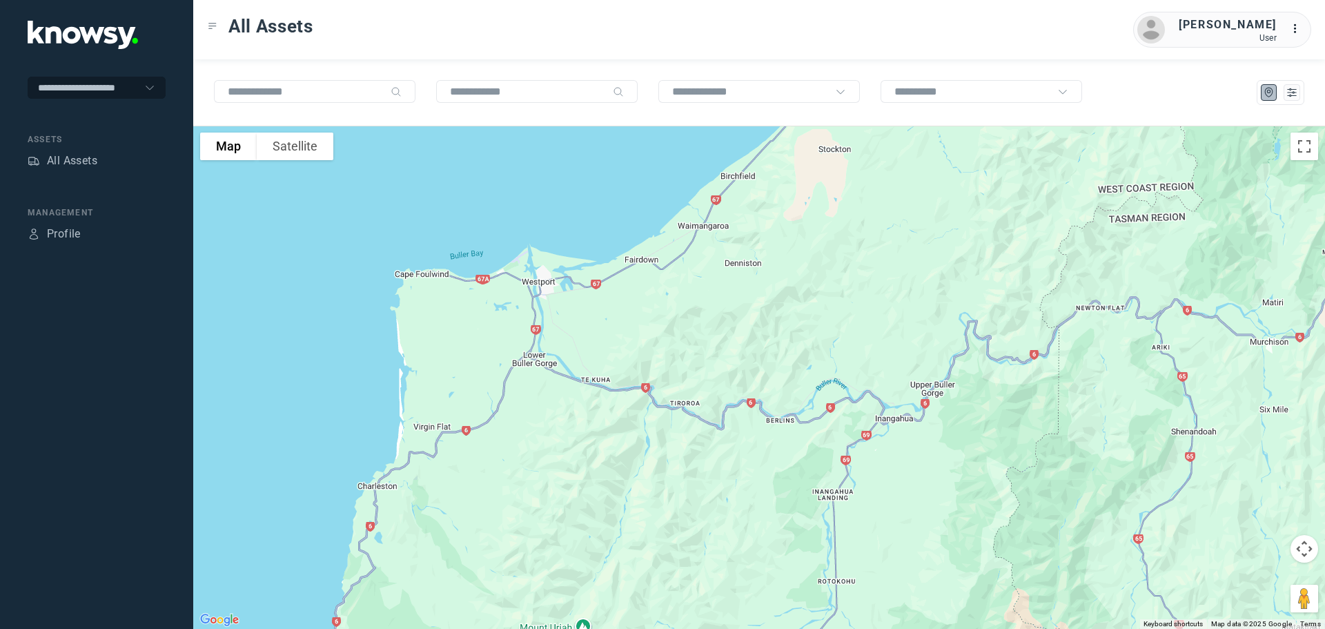
drag, startPoint x: 555, startPoint y: 192, endPoint x: 572, endPoint y: 398, distance: 207.1
click at [572, 398] on div at bounding box center [759, 377] width 1132 height 503
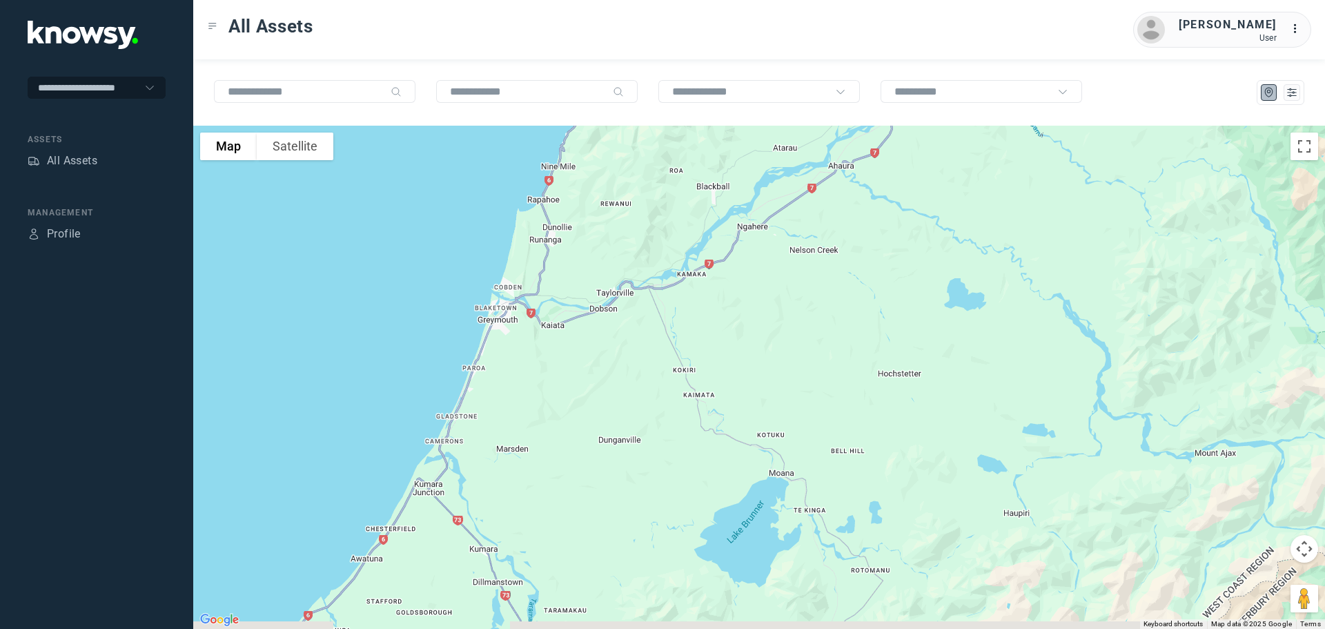
drag, startPoint x: 436, startPoint y: 378, endPoint x: 520, endPoint y: 335, distance: 94.5
click at [521, 335] on div at bounding box center [759, 377] width 1132 height 503
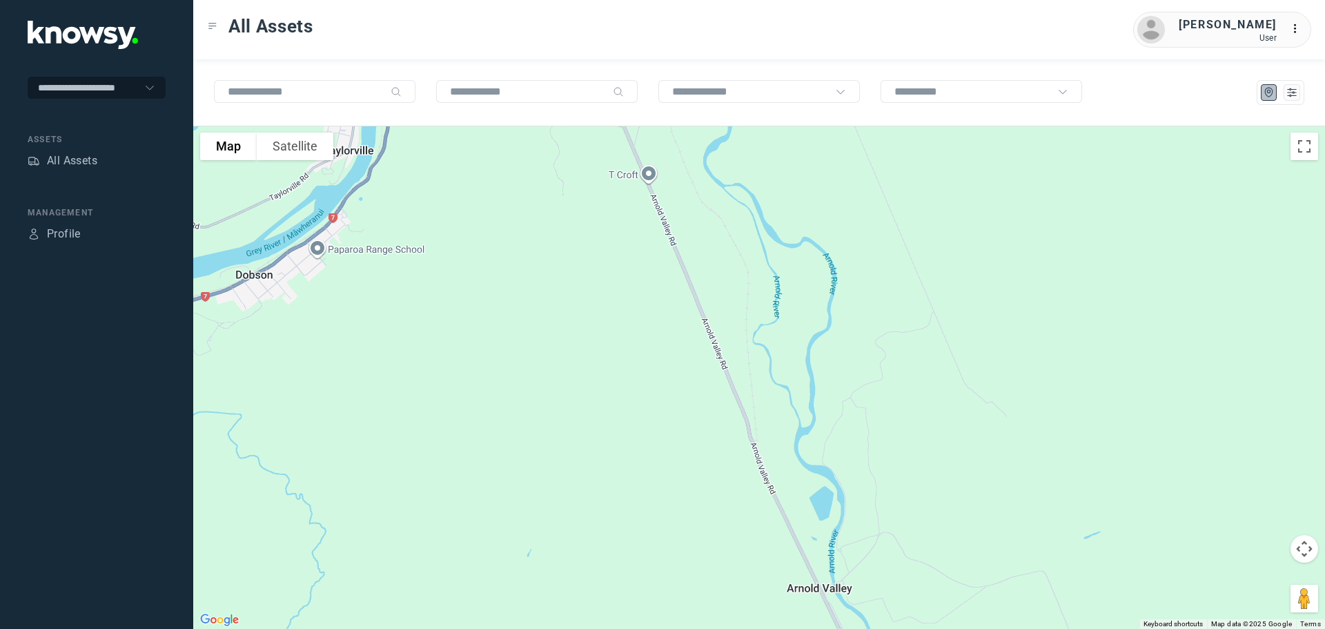
drag, startPoint x: 805, startPoint y: 266, endPoint x: 777, endPoint y: 404, distance: 140.2
click at [777, 404] on div at bounding box center [759, 377] width 1132 height 503
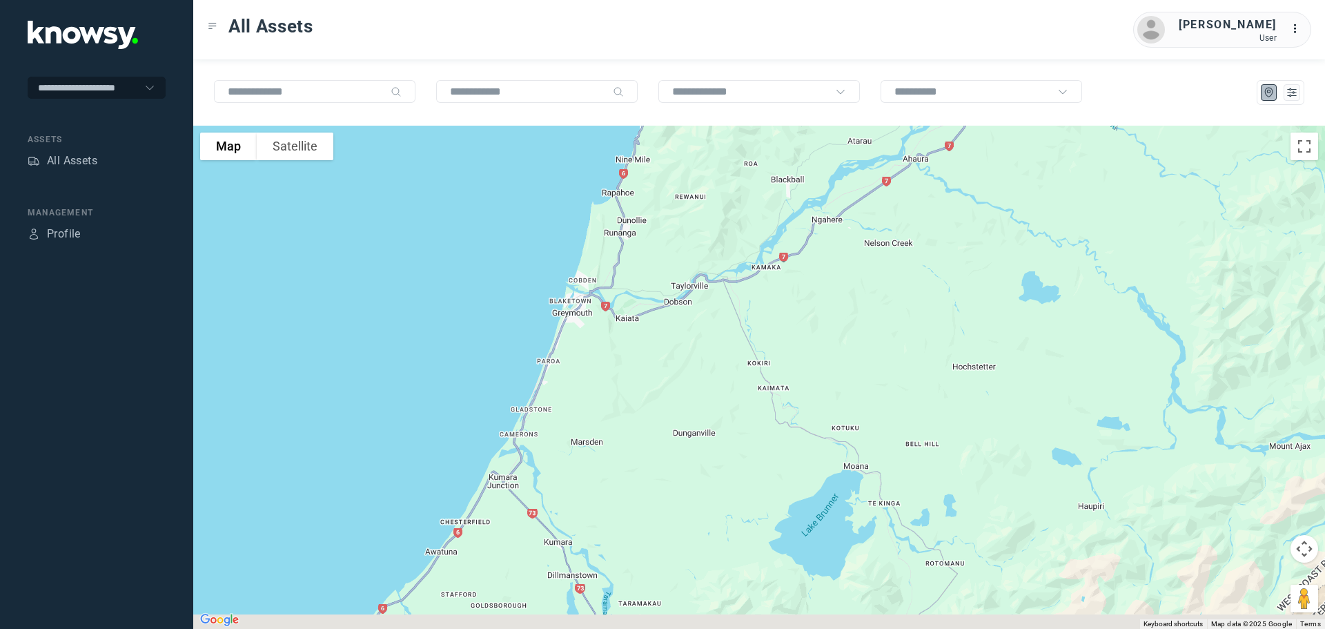
drag, startPoint x: 841, startPoint y: 428, endPoint x: 665, endPoint y: 159, distance: 322.0
click at [665, 159] on div at bounding box center [759, 377] width 1132 height 503
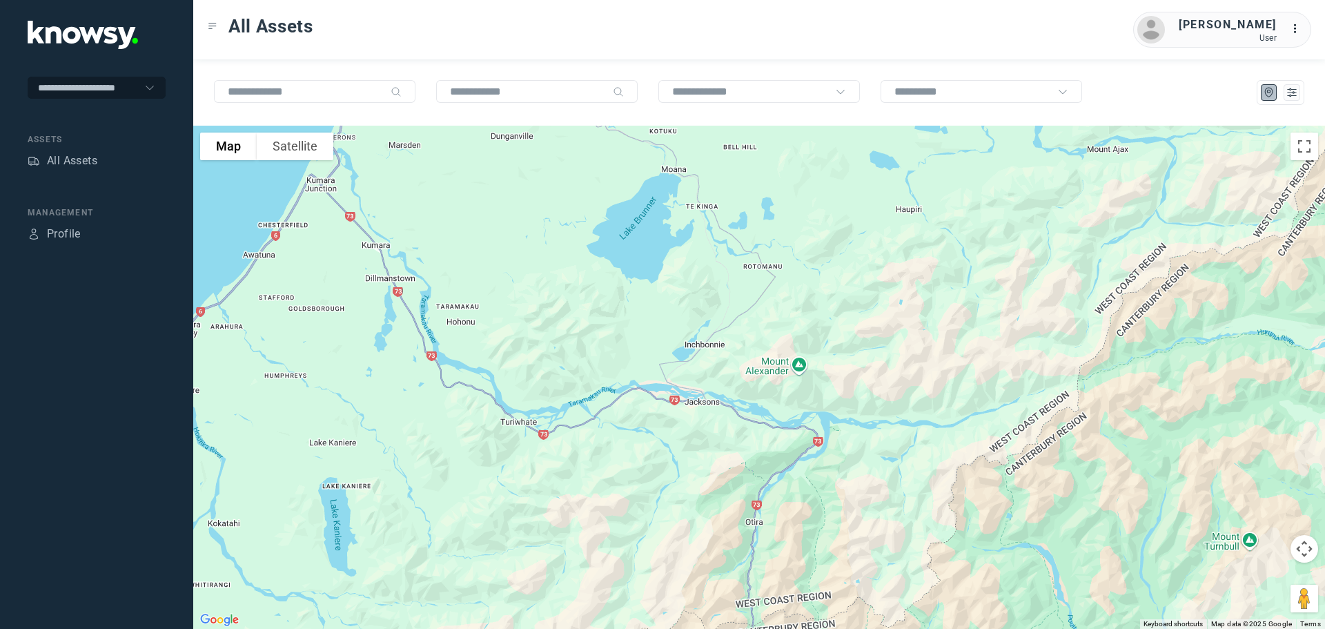
drag, startPoint x: 843, startPoint y: 388, endPoint x: 803, endPoint y: 251, distance: 143.3
click at [803, 251] on div at bounding box center [759, 377] width 1132 height 503
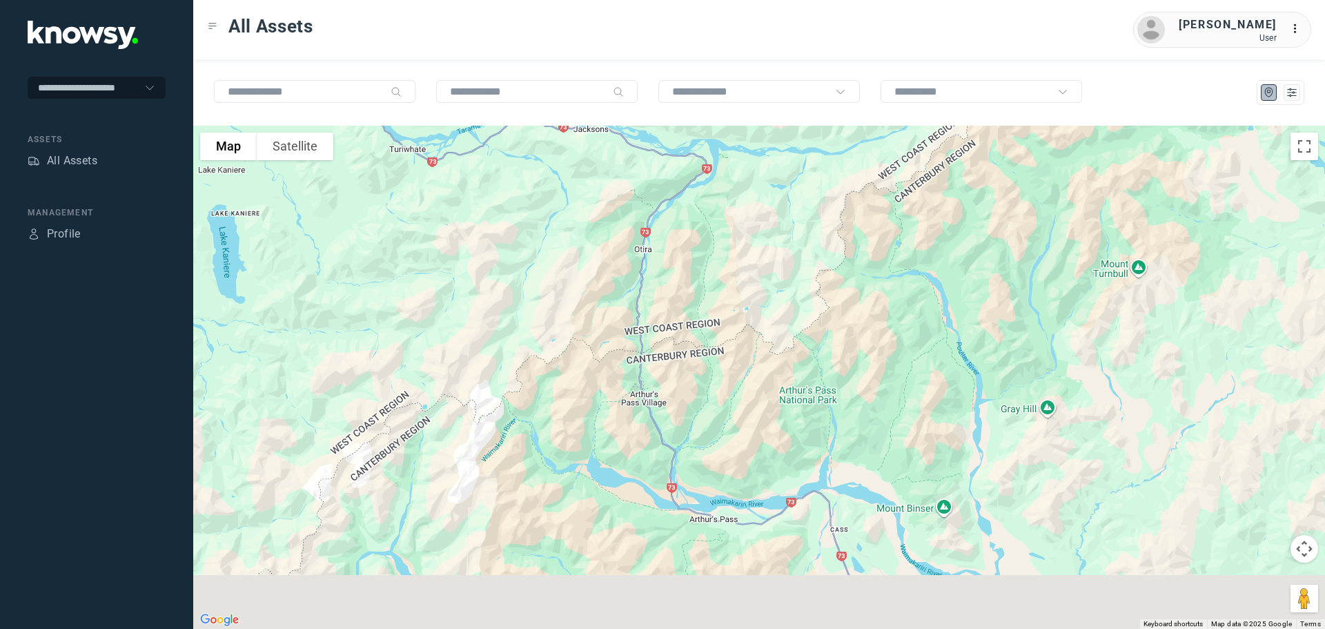
drag, startPoint x: 911, startPoint y: 451, endPoint x: 811, endPoint y: 223, distance: 248.8
click at [826, 253] on div at bounding box center [759, 377] width 1132 height 503
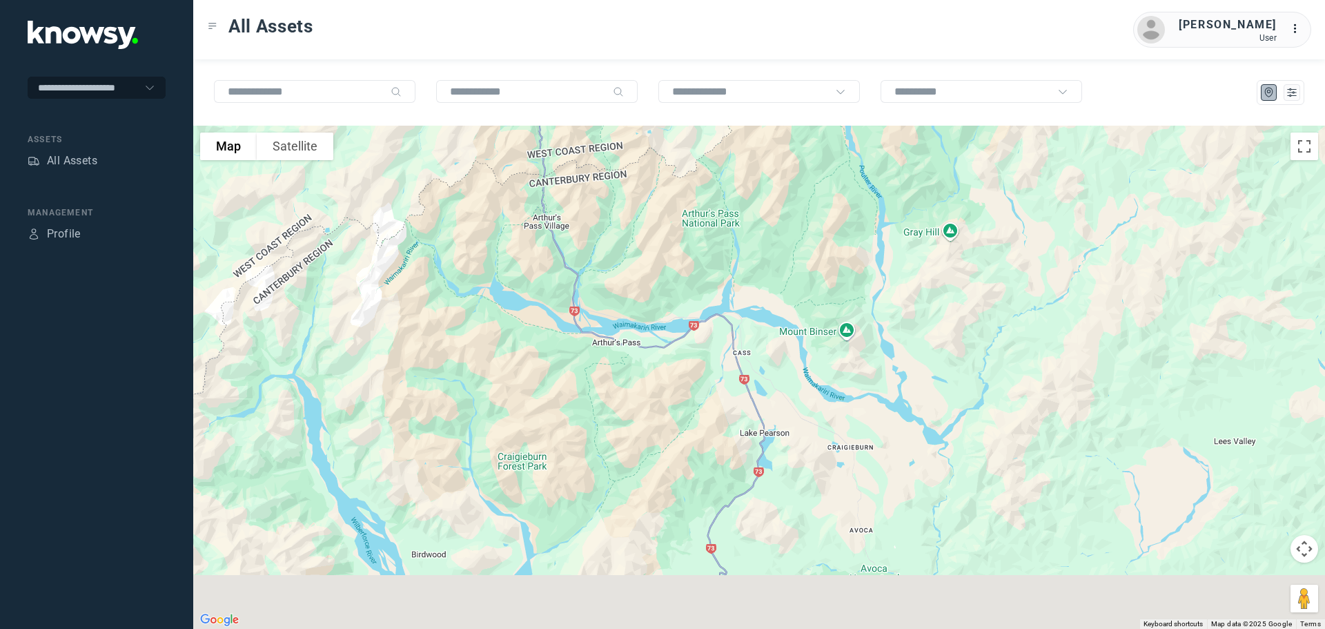
drag, startPoint x: 902, startPoint y: 313, endPoint x: 883, endPoint y: 275, distance: 42.6
click at [883, 276] on div at bounding box center [759, 377] width 1132 height 503
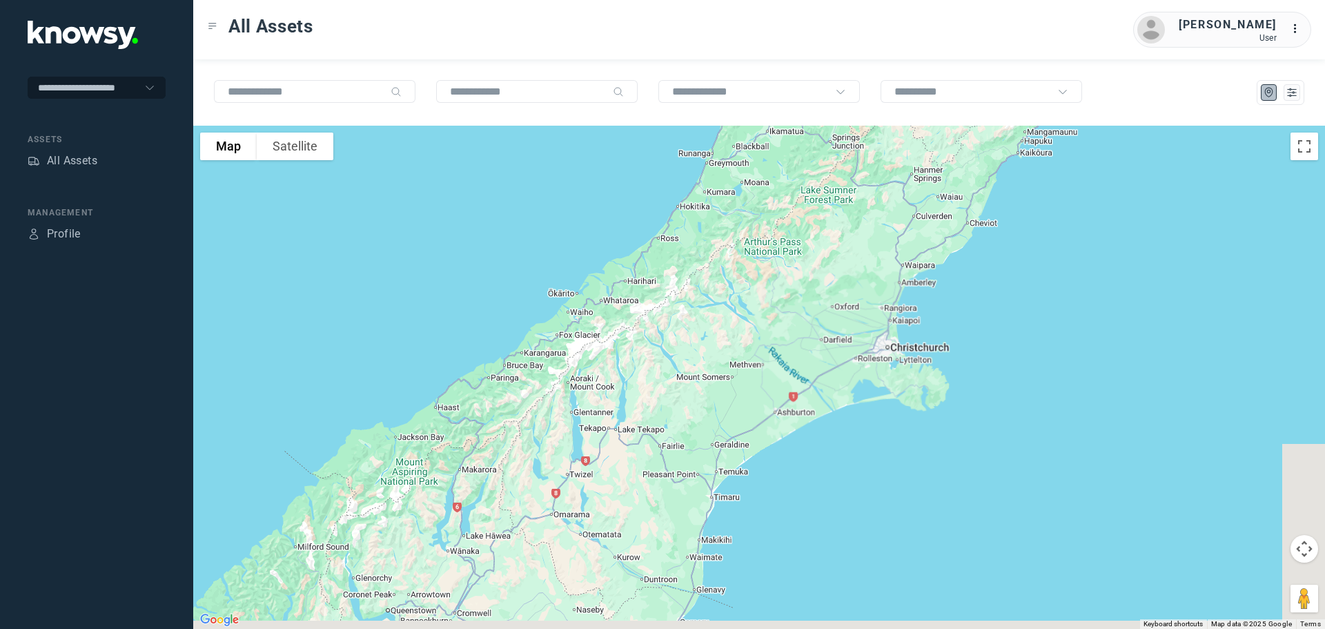
drag, startPoint x: 970, startPoint y: 427, endPoint x: 838, endPoint y: 311, distance: 176.1
click at [851, 312] on div at bounding box center [759, 377] width 1132 height 503
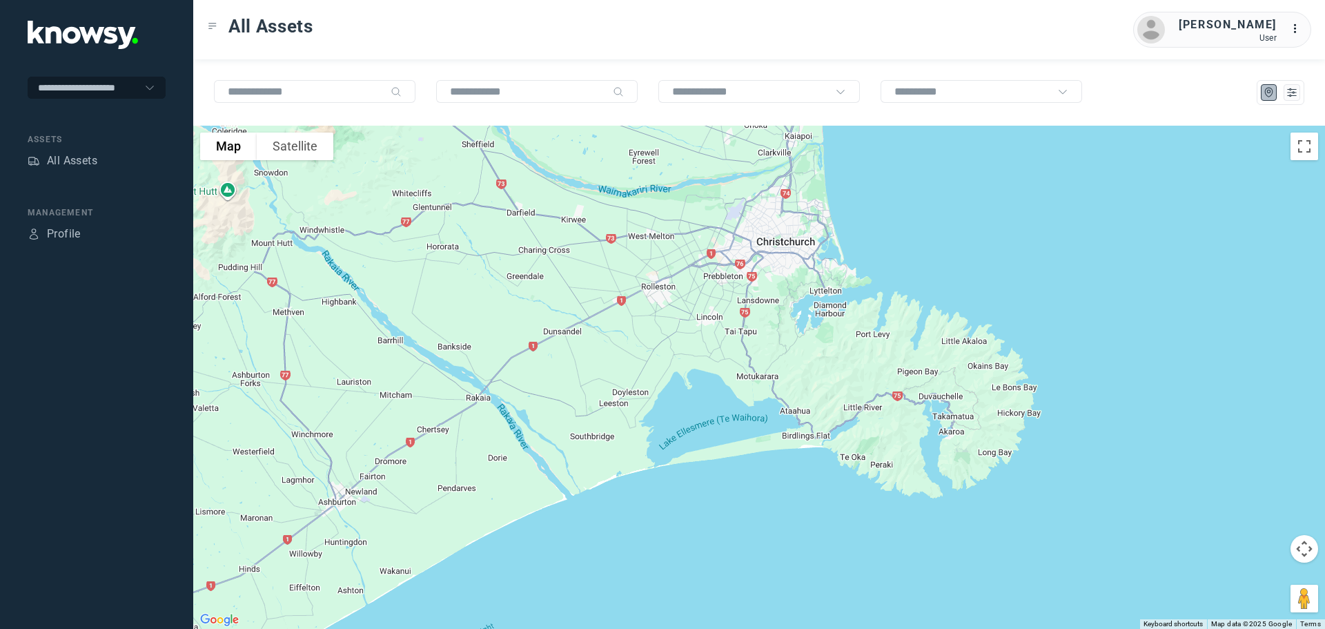
drag, startPoint x: 813, startPoint y: 229, endPoint x: 779, endPoint y: 302, distance: 80.3
click at [779, 302] on div at bounding box center [759, 377] width 1132 height 503
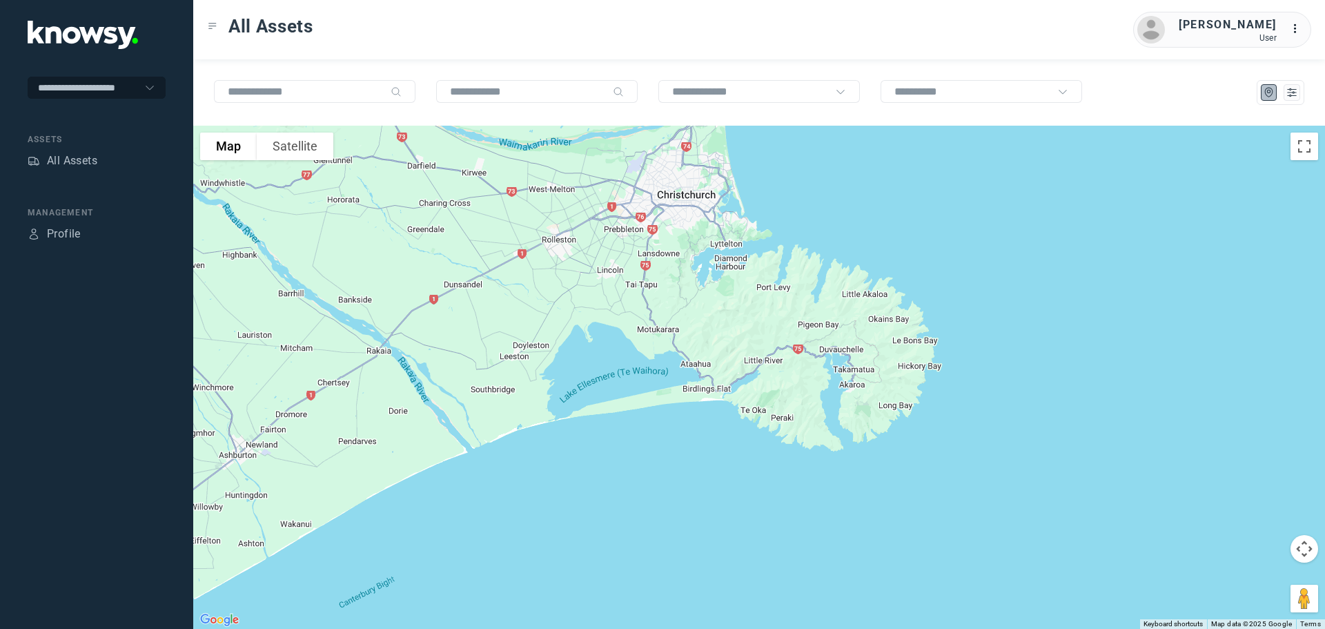
drag, startPoint x: 675, startPoint y: 204, endPoint x: 676, endPoint y: 236, distance: 31.8
click at [676, 236] on div at bounding box center [759, 377] width 1132 height 503
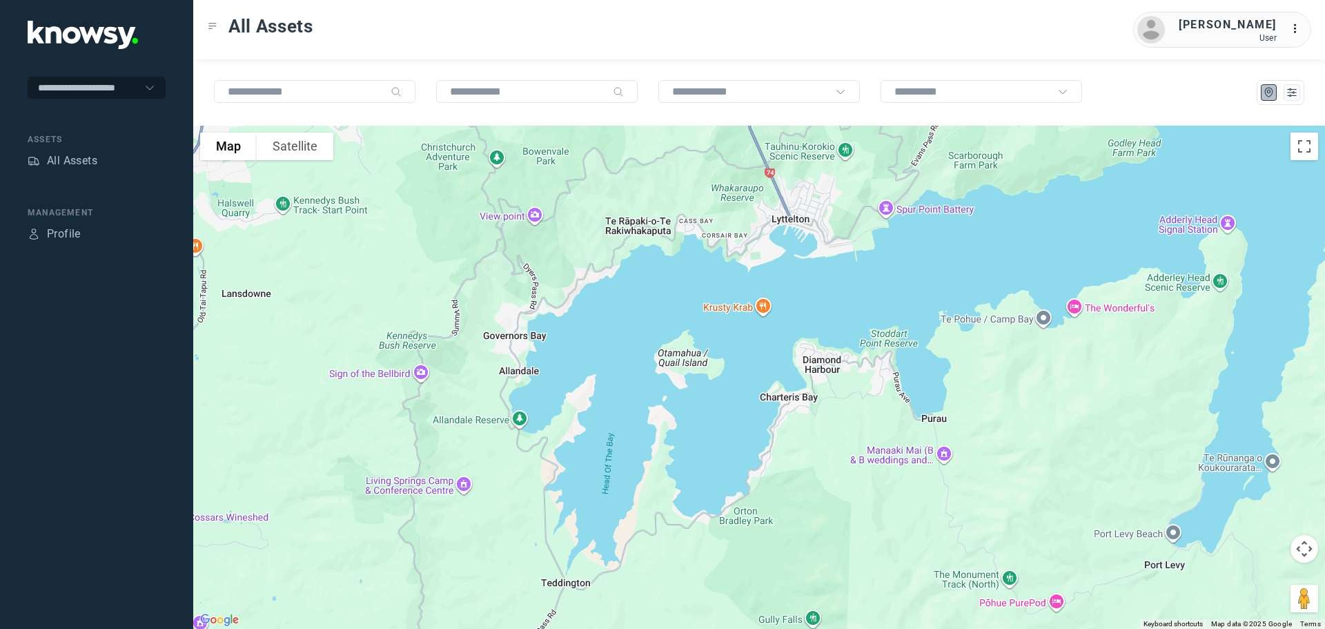
drag, startPoint x: 831, startPoint y: 237, endPoint x: 666, endPoint y: 283, distance: 171.1
click at [670, 283] on div at bounding box center [759, 377] width 1132 height 503
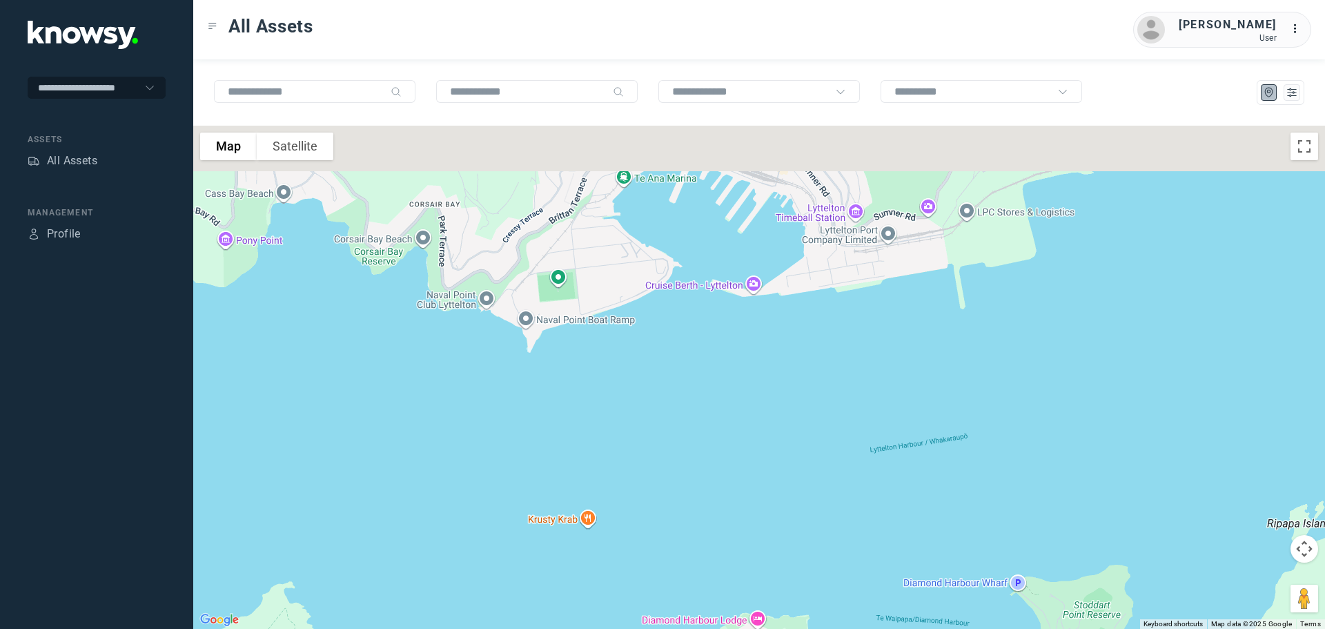
drag, startPoint x: 778, startPoint y: 255, endPoint x: 756, endPoint y: 343, distance: 90.2
click at [757, 343] on div at bounding box center [759, 377] width 1132 height 503
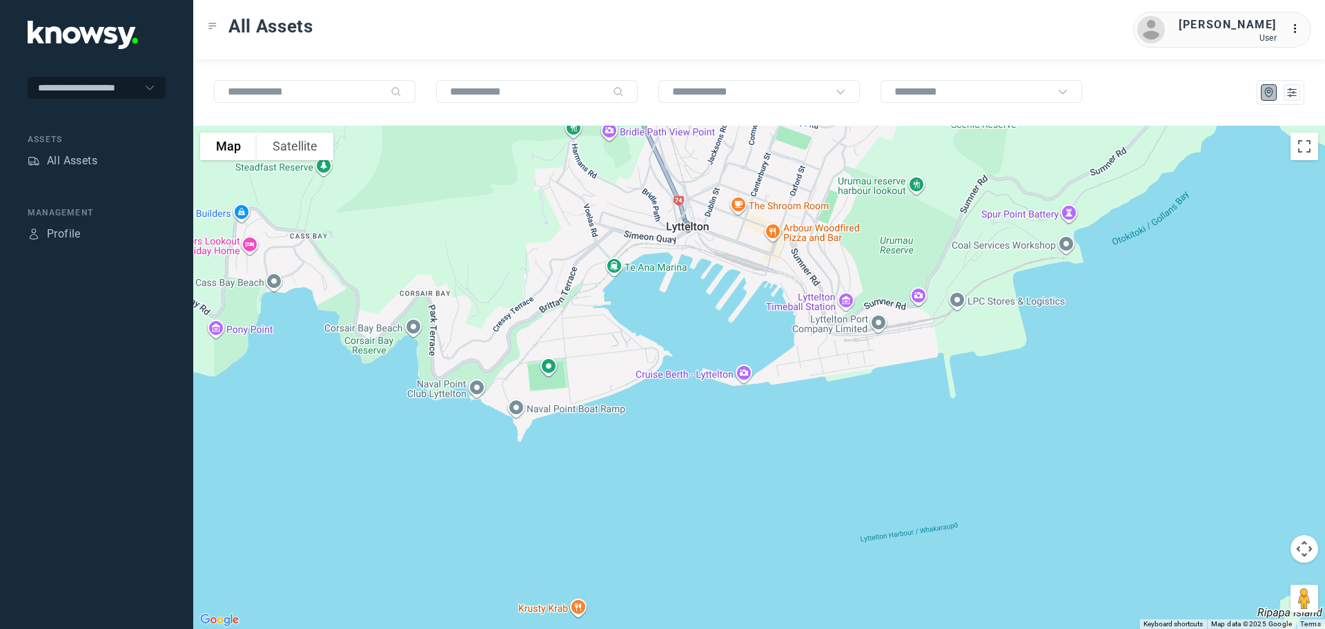
drag, startPoint x: 733, startPoint y: 258, endPoint x: 724, endPoint y: 317, distance: 59.3
click at [727, 317] on div at bounding box center [759, 377] width 1132 height 503
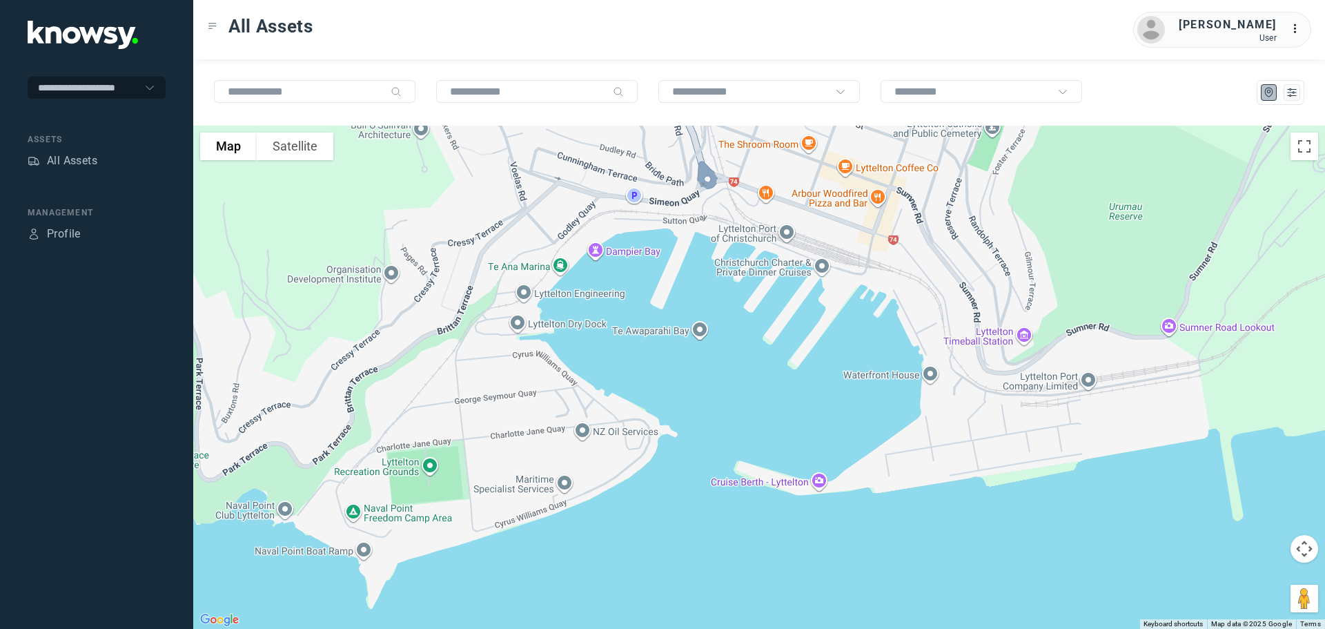
drag, startPoint x: 964, startPoint y: 297, endPoint x: 979, endPoint y: 386, distance: 89.5
click at [979, 386] on div at bounding box center [759, 377] width 1132 height 503
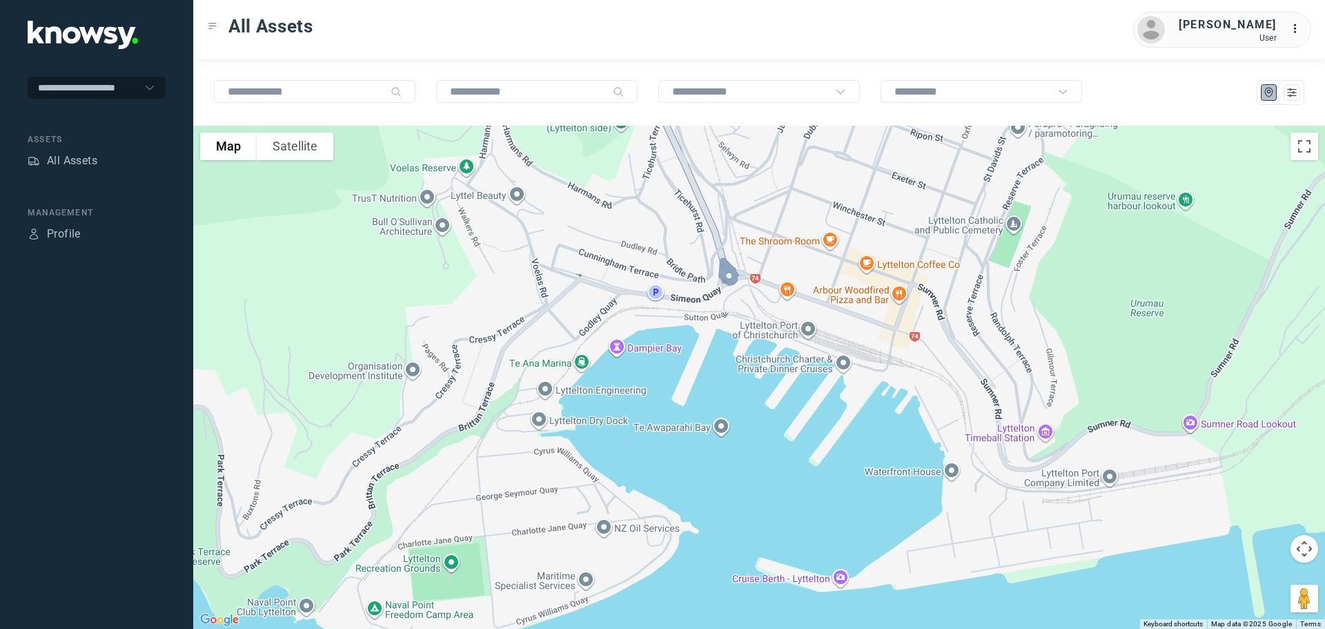
drag, startPoint x: 956, startPoint y: 344, endPoint x: 962, endPoint y: 362, distance: 19.0
click at [962, 362] on div at bounding box center [759, 377] width 1132 height 503
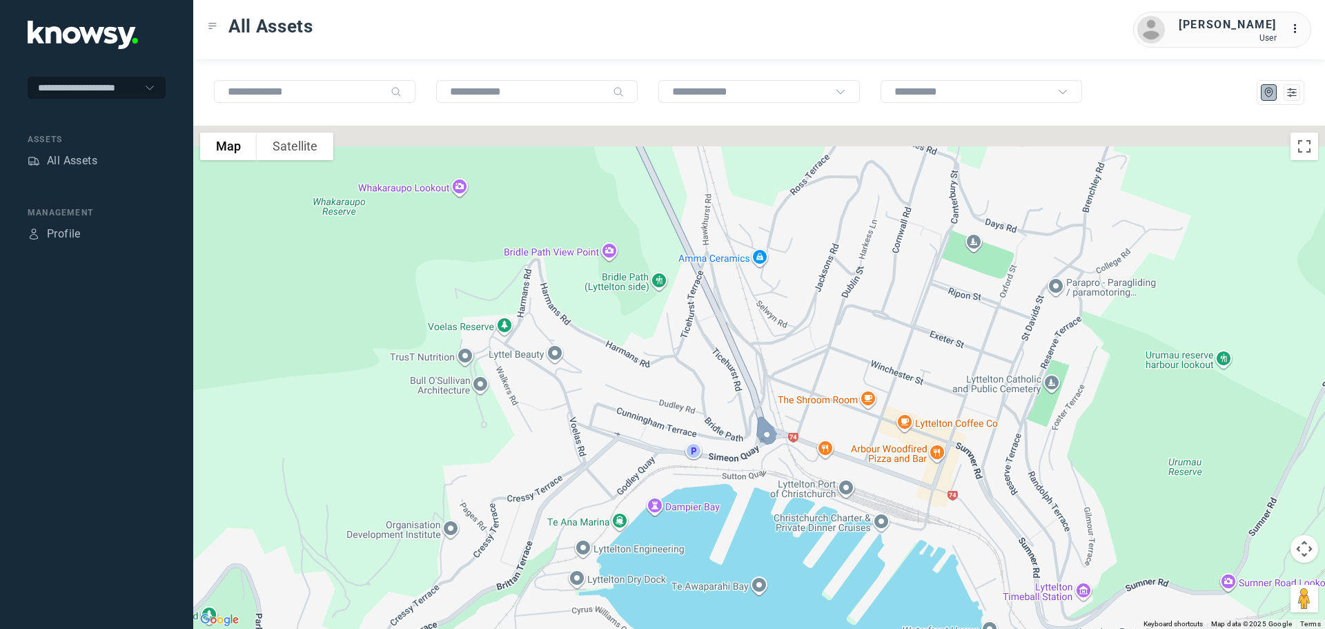
drag, startPoint x: 759, startPoint y: 258, endPoint x: 790, endPoint y: 398, distance: 142.7
click at [790, 398] on div at bounding box center [759, 377] width 1132 height 503
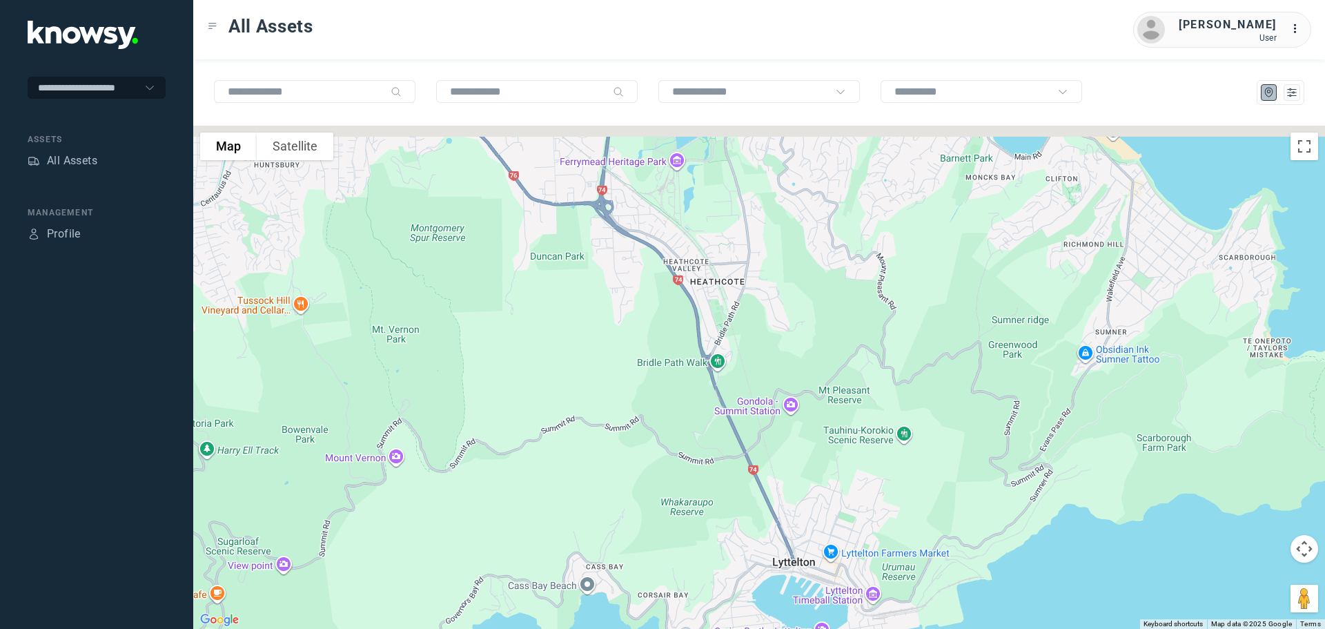
drag, startPoint x: 759, startPoint y: 240, endPoint x: 756, endPoint y: 387, distance: 147.0
click at [755, 387] on div at bounding box center [759, 377] width 1132 height 503
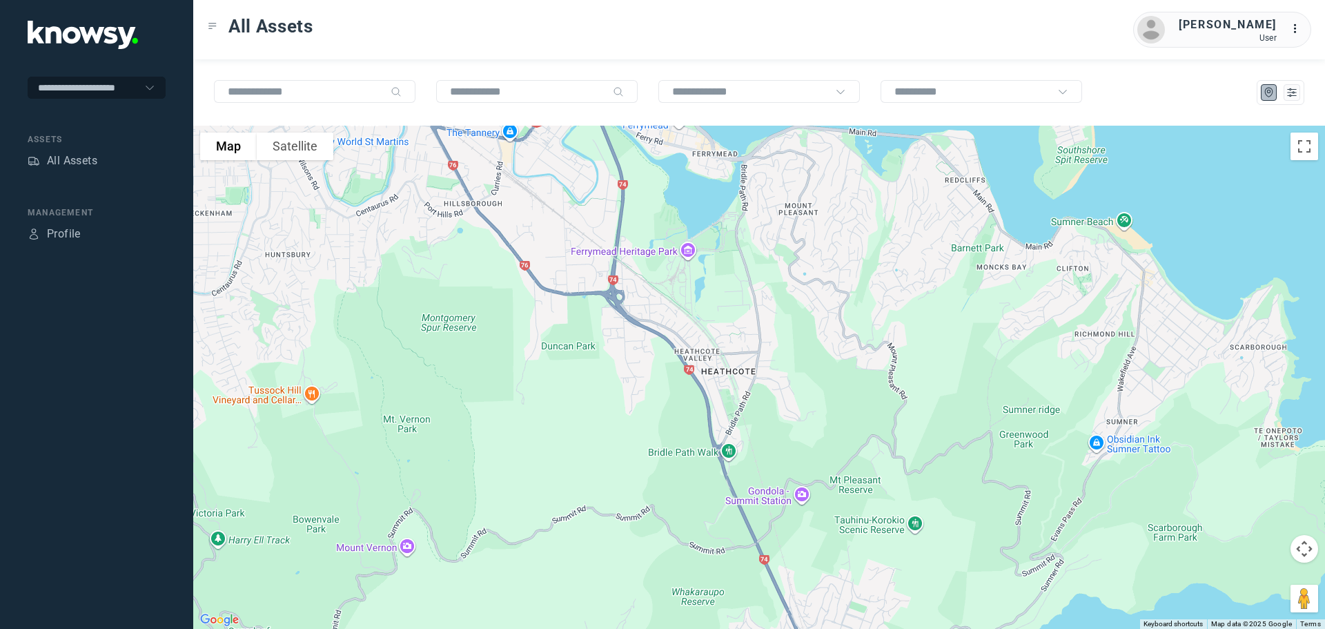
drag, startPoint x: 750, startPoint y: 306, endPoint x: 760, endPoint y: 389, distance: 82.7
click at [760, 389] on div at bounding box center [759, 377] width 1132 height 503
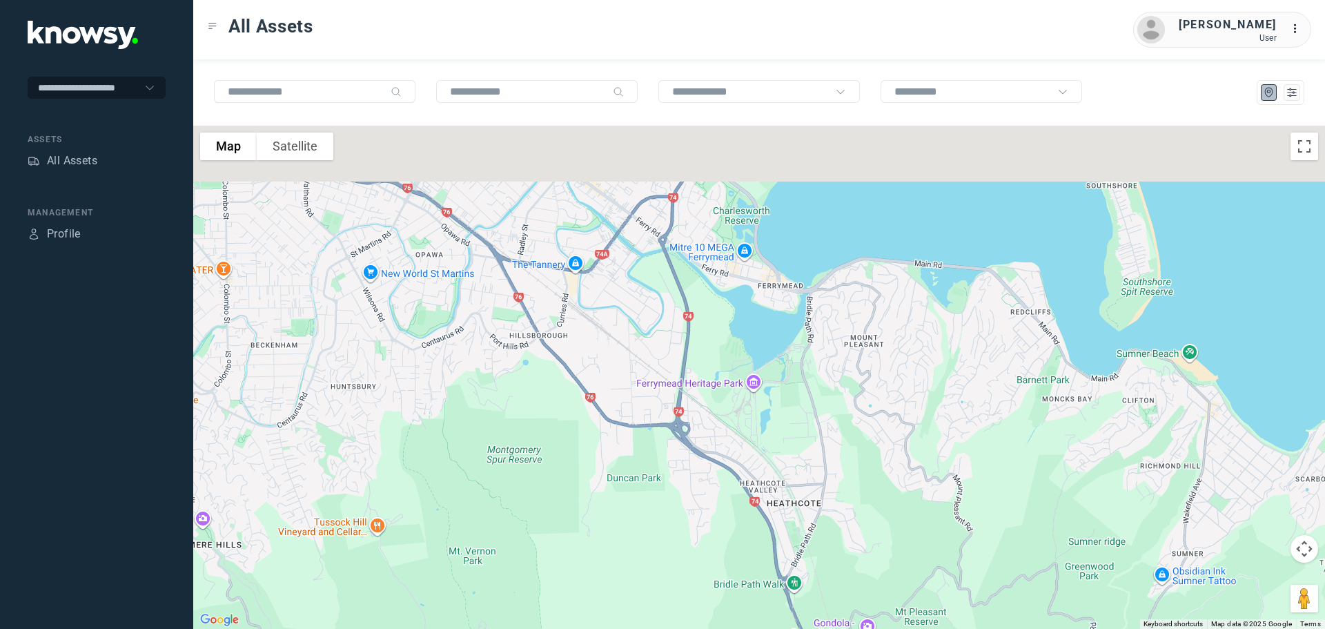
drag, startPoint x: 766, startPoint y: 358, endPoint x: 808, endPoint y: 444, distance: 96.0
click at [808, 444] on div at bounding box center [759, 377] width 1132 height 503
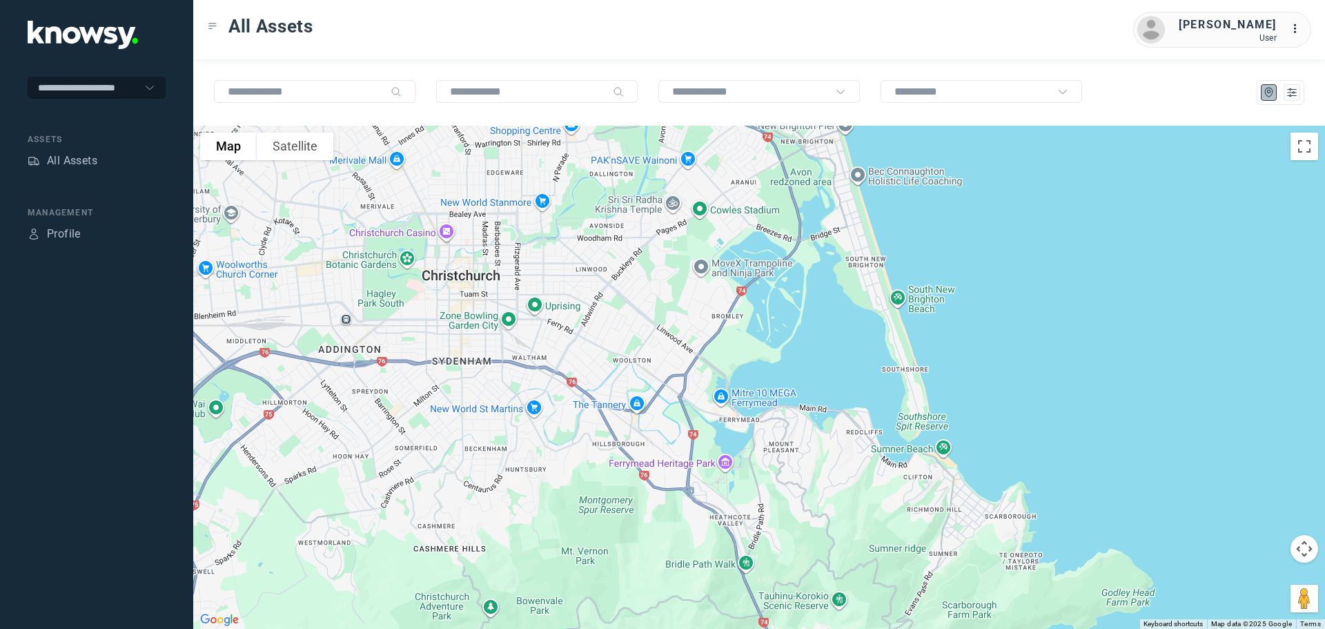
drag, startPoint x: 756, startPoint y: 233, endPoint x: 723, endPoint y: 348, distance: 119.7
click at [723, 348] on div at bounding box center [759, 377] width 1132 height 503
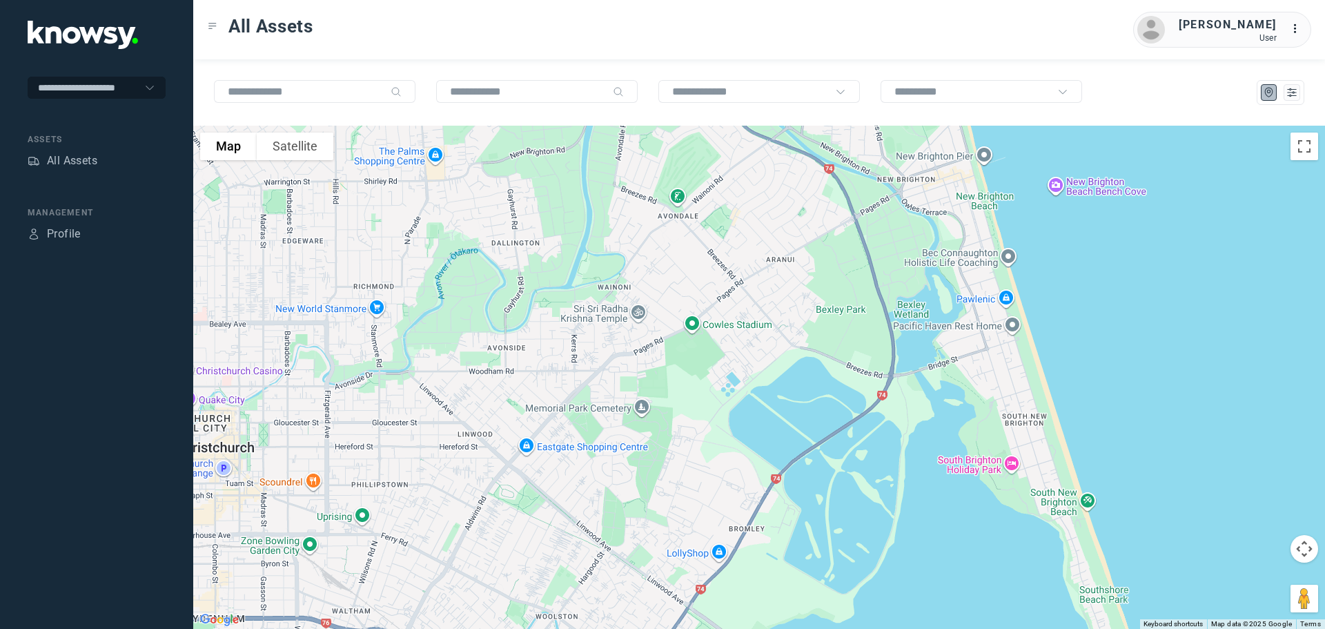
drag, startPoint x: 811, startPoint y: 333, endPoint x: 830, endPoint y: 188, distance: 146.1
click at [830, 188] on div at bounding box center [759, 377] width 1132 height 503
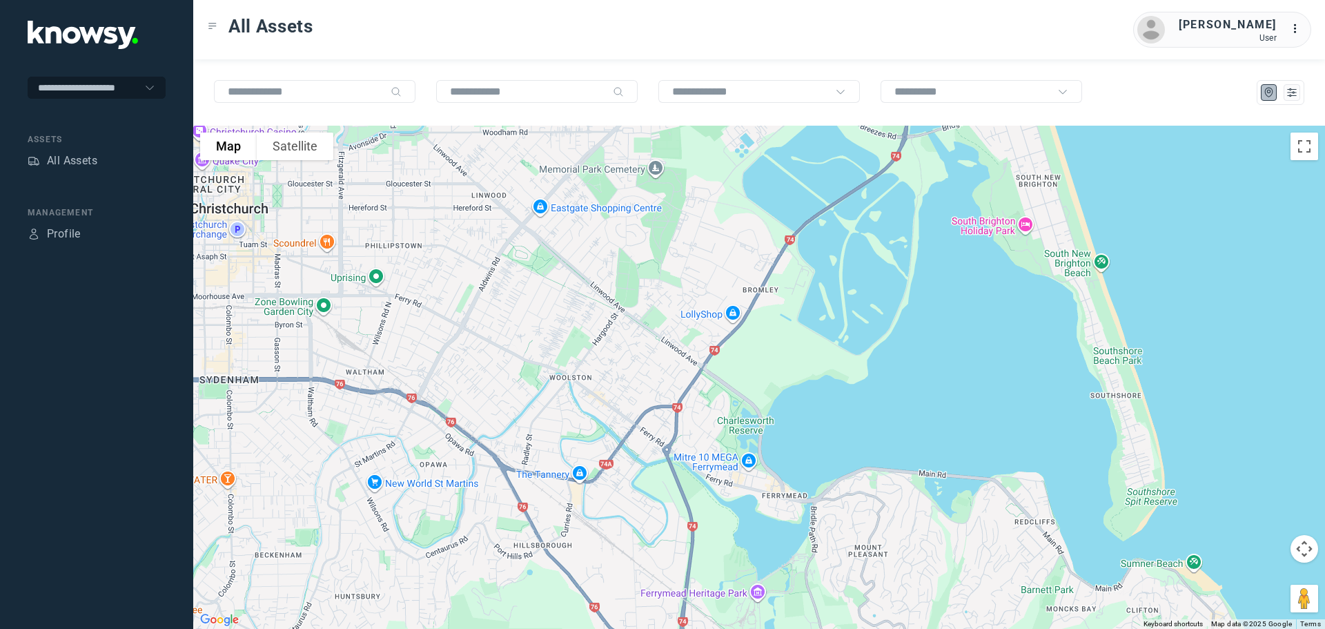
drag, startPoint x: 834, startPoint y: 391, endPoint x: 826, endPoint y: 226, distance: 165.2
click at [826, 226] on div at bounding box center [759, 377] width 1132 height 503
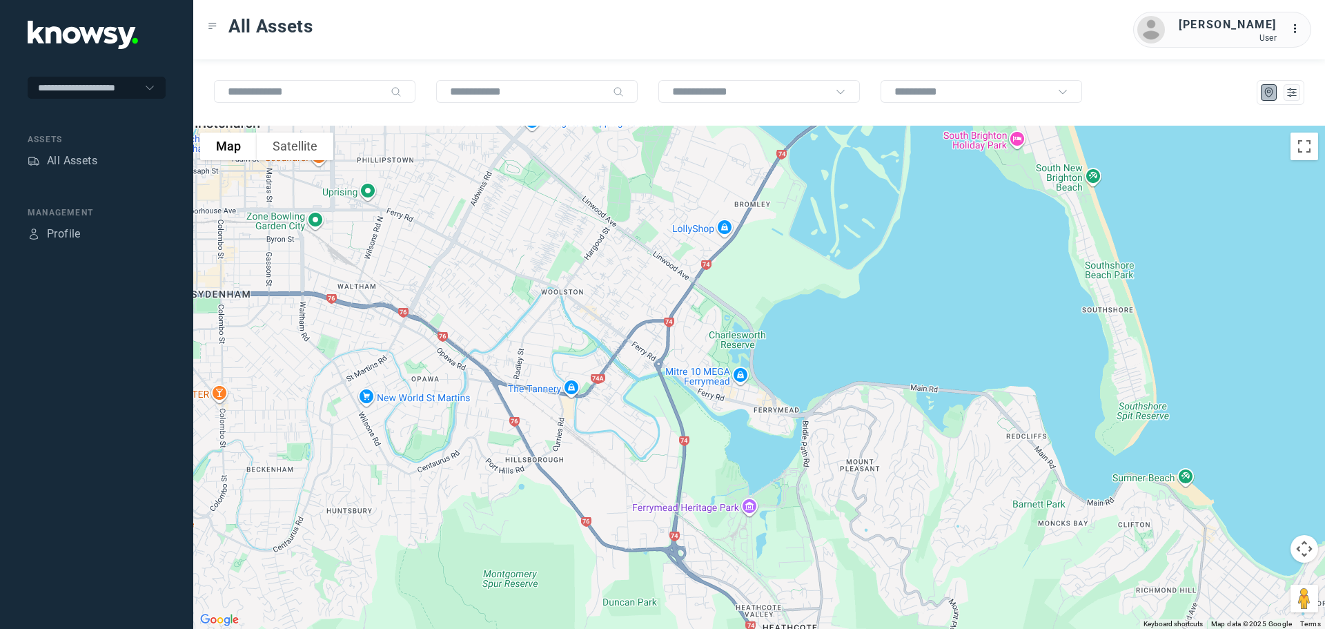
drag, startPoint x: 792, startPoint y: 282, endPoint x: 790, endPoint y: 144, distance: 138.1
click at [790, 144] on div at bounding box center [759, 377] width 1132 height 503
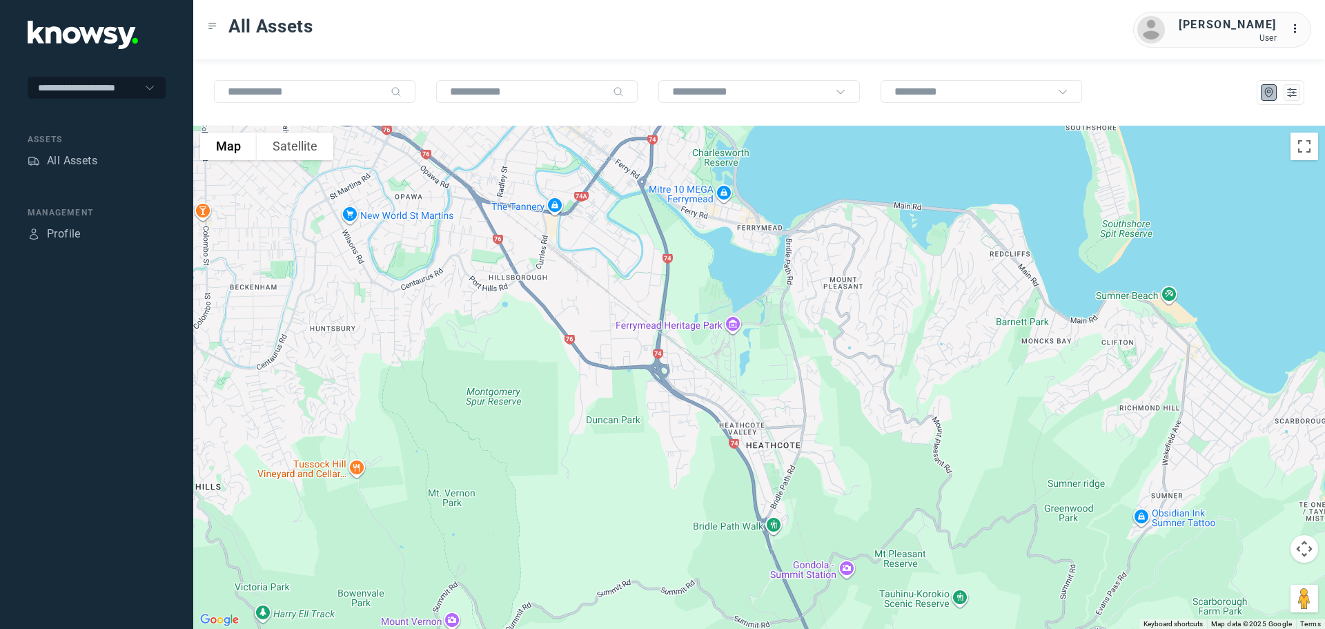
drag, startPoint x: 753, startPoint y: 248, endPoint x: 732, endPoint y: 108, distance: 141.1
click at [732, 108] on div "To navigate the map with touch gestures double-tap and hold your finger on the …" at bounding box center [759, 343] width 1132 height 569
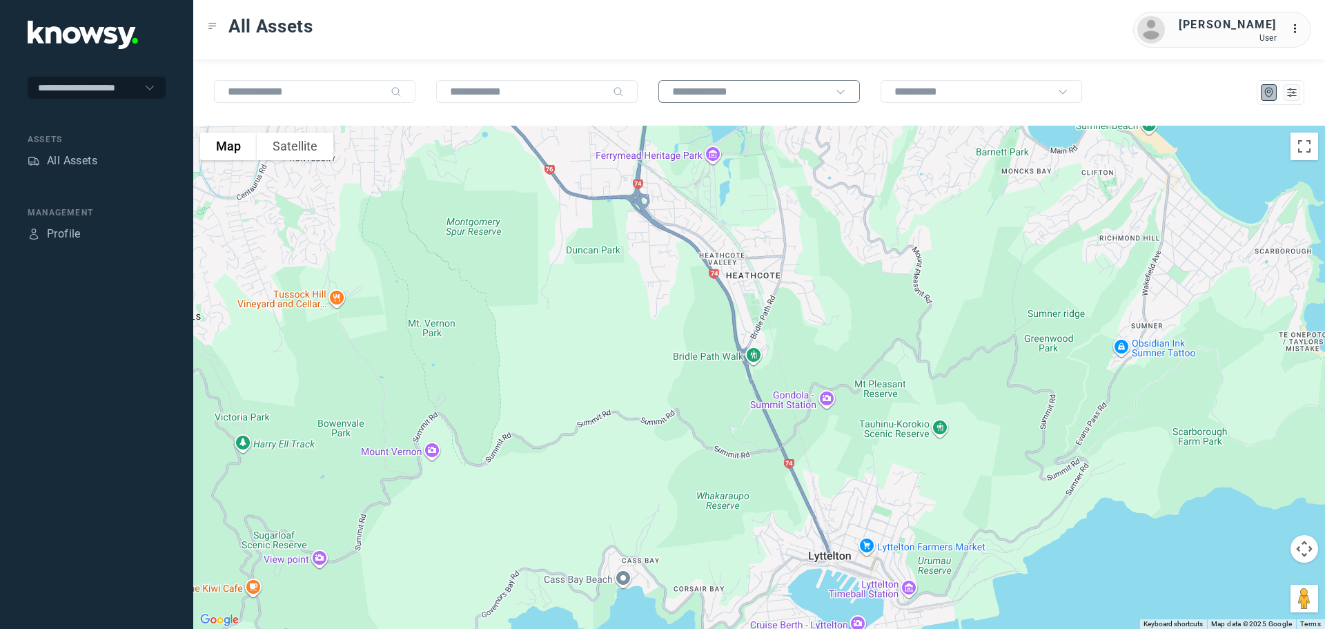
drag, startPoint x: 716, startPoint y: 226, endPoint x: 691, endPoint y: 89, distance: 138.9
click at [691, 89] on div "To navigate the map with touch gestures double-tap and hold your finger on the …" at bounding box center [759, 343] width 1132 height 569
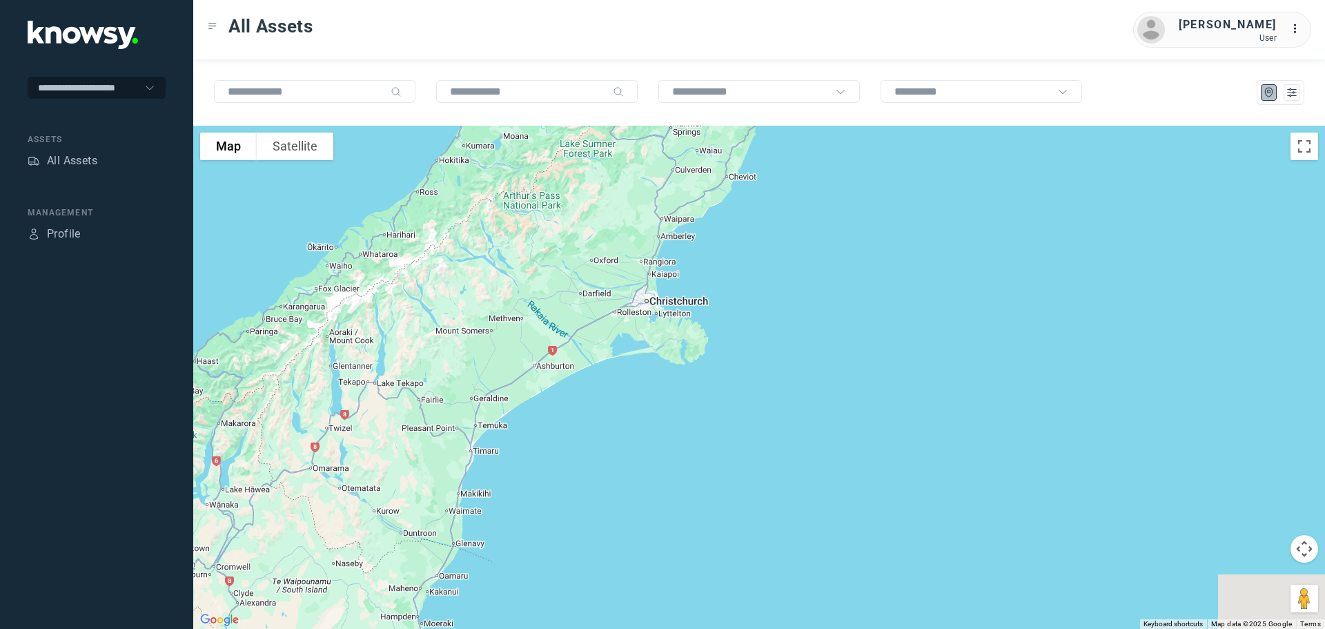
drag, startPoint x: 468, startPoint y: 453, endPoint x: 620, endPoint y: 294, distance: 220.6
click at [620, 294] on div at bounding box center [759, 377] width 1132 height 503
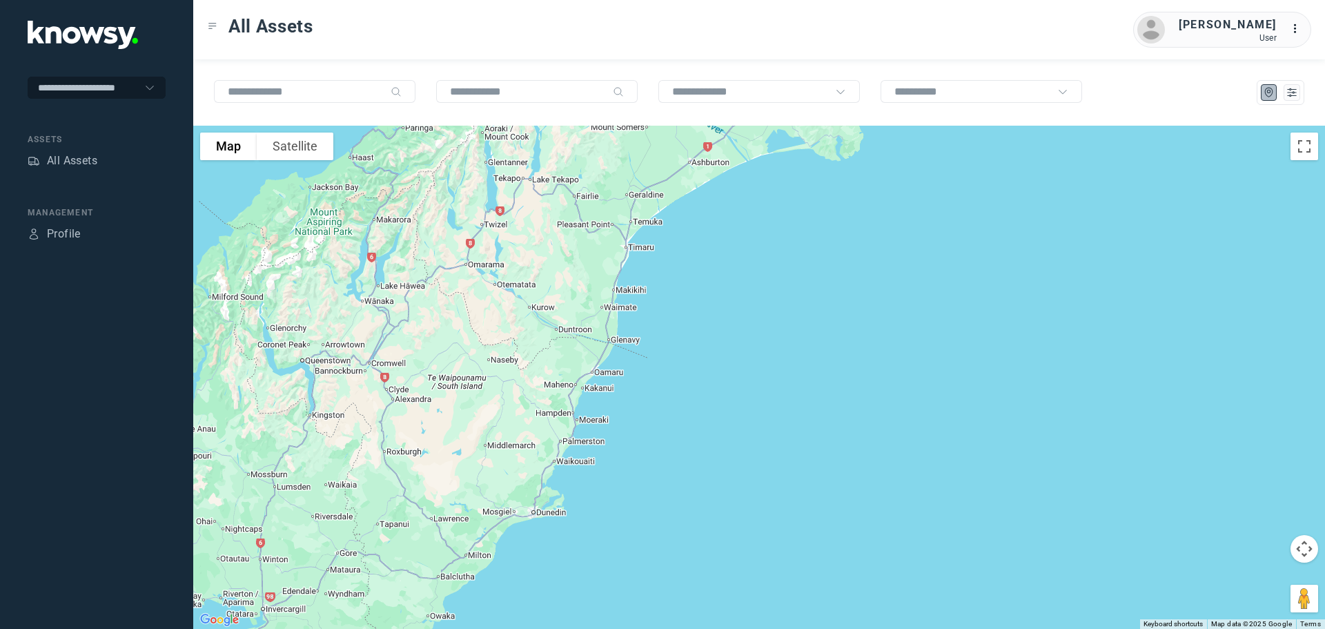
drag, startPoint x: 531, startPoint y: 387, endPoint x: 585, endPoint y: 263, distance: 135.4
click at [585, 263] on div at bounding box center [759, 377] width 1132 height 503
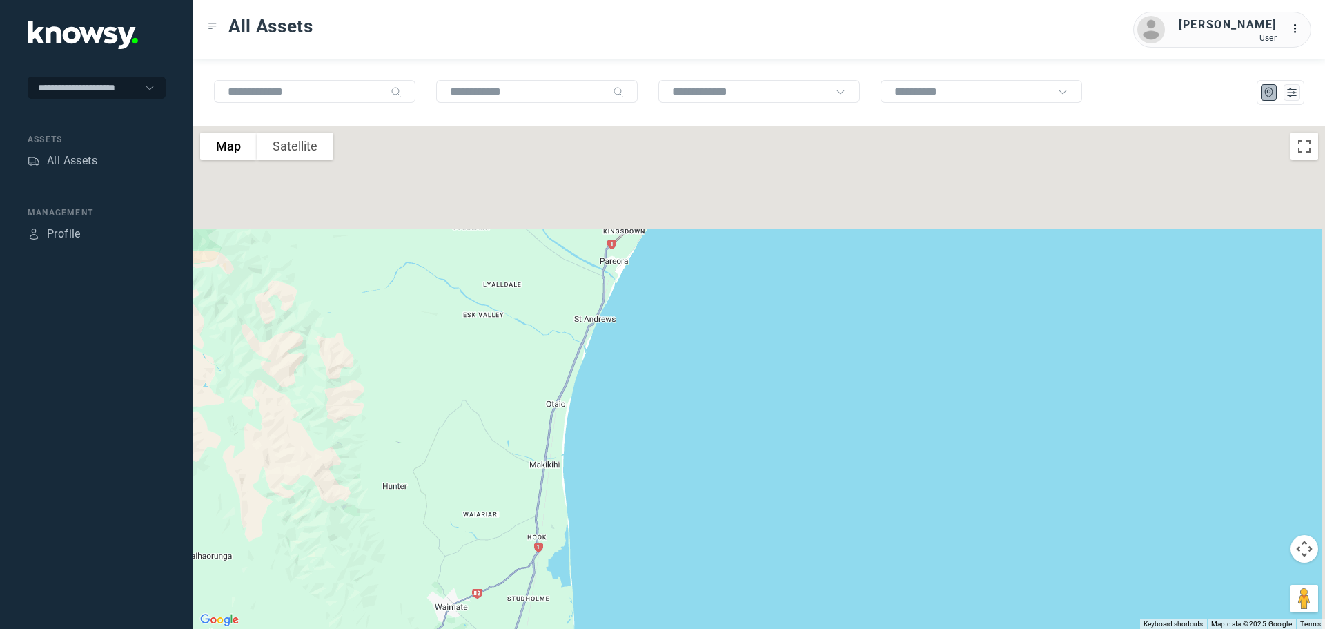
drag, startPoint x: 574, startPoint y: 237, endPoint x: 555, endPoint y: 301, distance: 66.8
click at [556, 300] on div at bounding box center [759, 377] width 1132 height 503
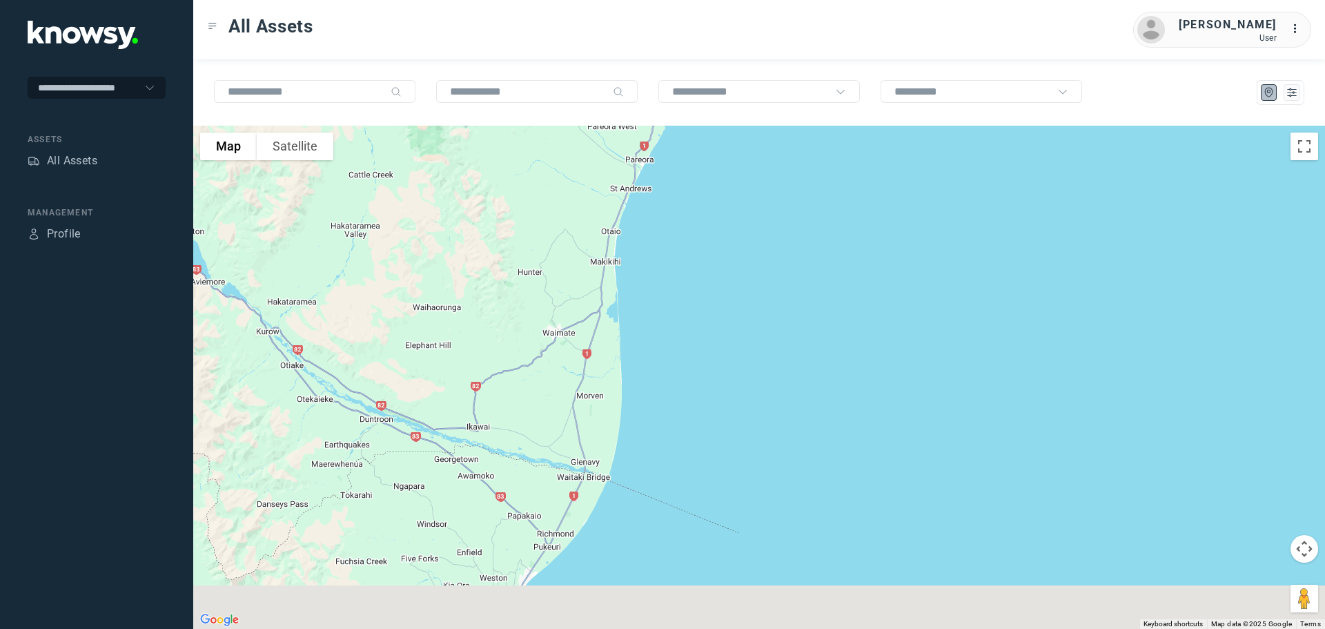
drag, startPoint x: 413, startPoint y: 432, endPoint x: 556, endPoint y: 228, distance: 249.1
click at [575, 204] on div at bounding box center [759, 377] width 1132 height 503
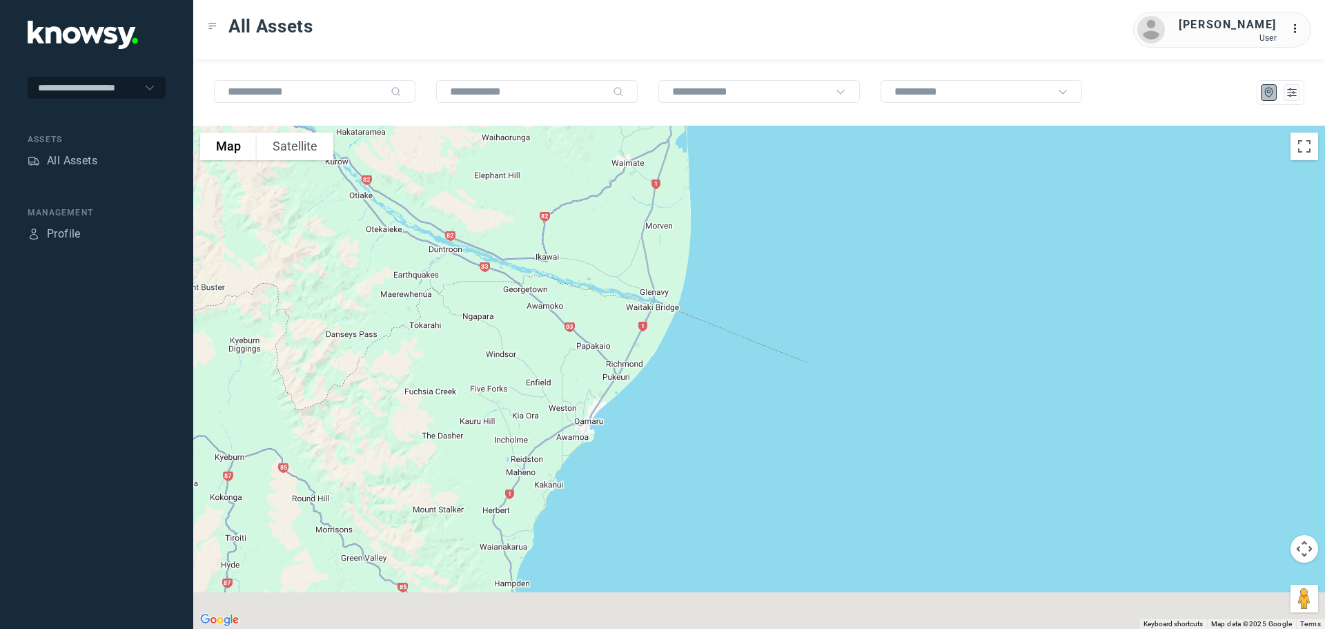
drag, startPoint x: 525, startPoint y: 332, endPoint x: 594, endPoint y: 164, distance: 181.7
click at [607, 155] on div at bounding box center [759, 377] width 1132 height 503
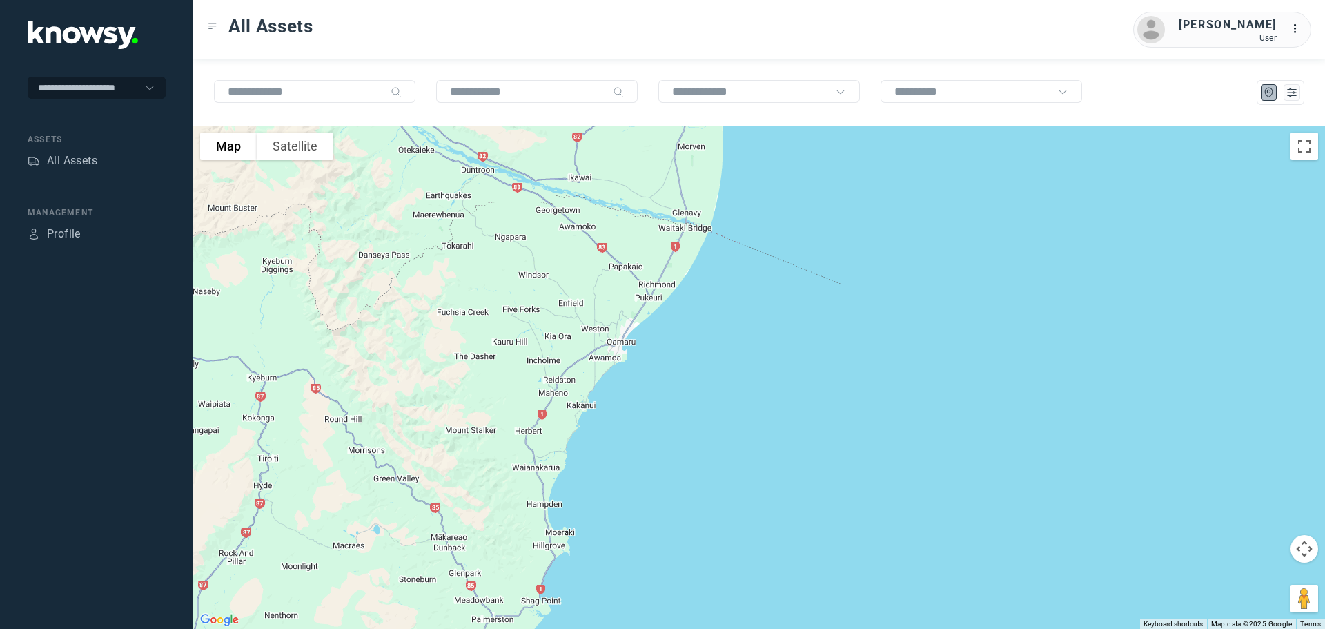
drag, startPoint x: 528, startPoint y: 331, endPoint x: 619, endPoint y: 171, distance: 183.6
click at [618, 174] on div at bounding box center [759, 377] width 1132 height 503
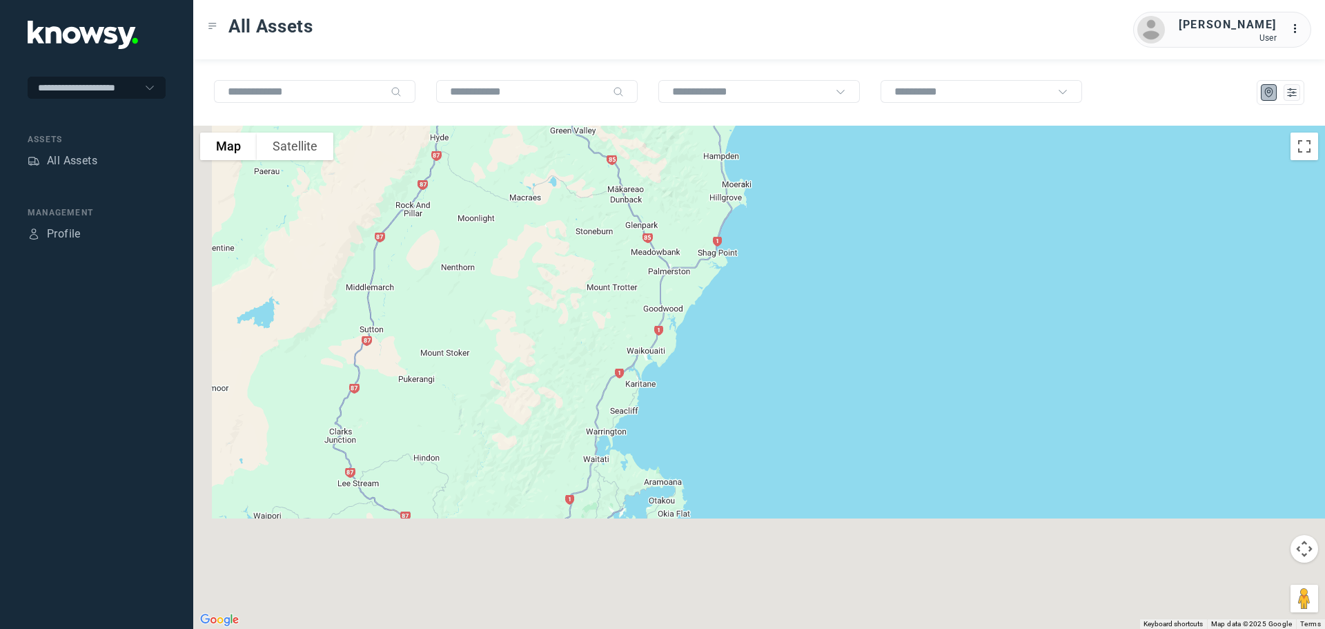
drag, startPoint x: 540, startPoint y: 343, endPoint x: 590, endPoint y: 198, distance: 153.4
click at [590, 198] on div at bounding box center [759, 377] width 1132 height 503
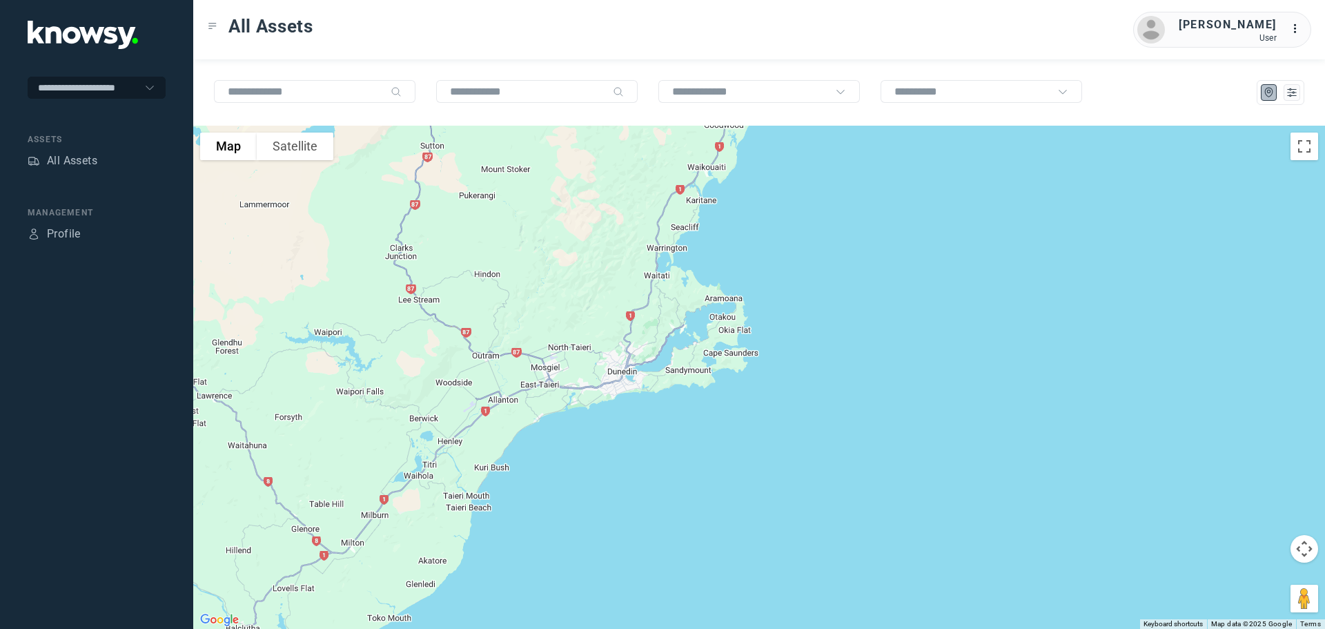
drag, startPoint x: 527, startPoint y: 353, endPoint x: 569, endPoint y: 208, distance: 151.1
click at [569, 208] on div at bounding box center [759, 377] width 1132 height 503
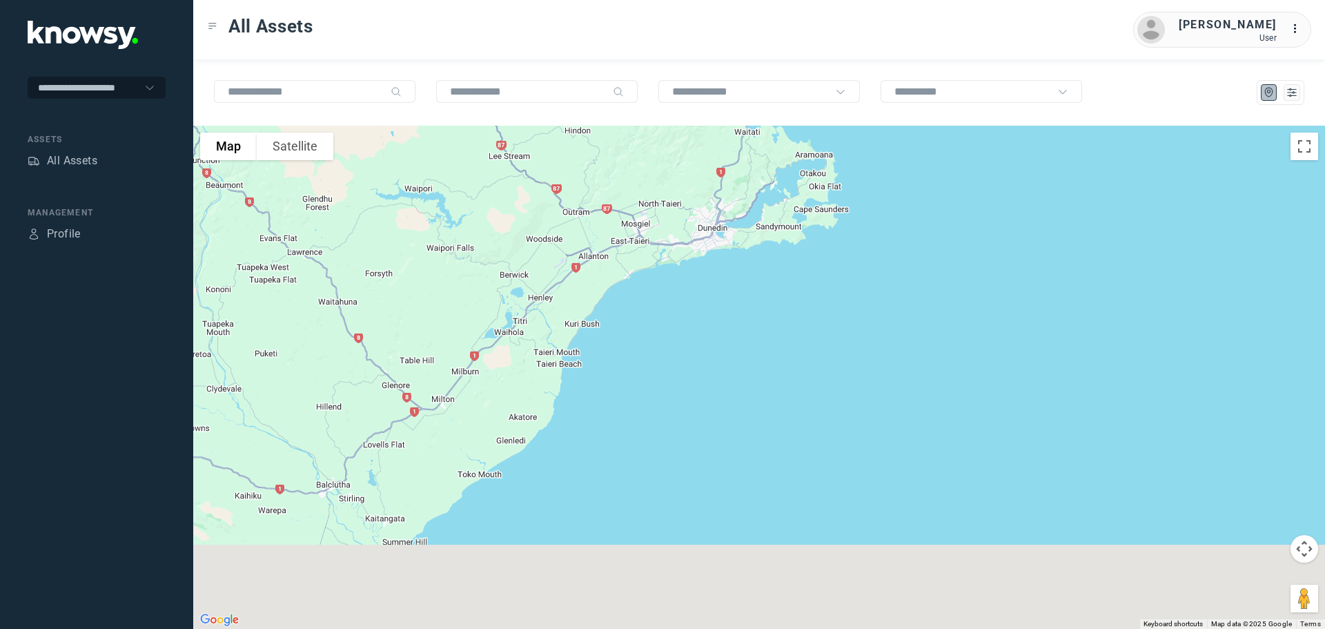
drag, startPoint x: 505, startPoint y: 322, endPoint x: 585, endPoint y: 199, distance: 147.2
click at [589, 197] on div at bounding box center [759, 377] width 1132 height 503
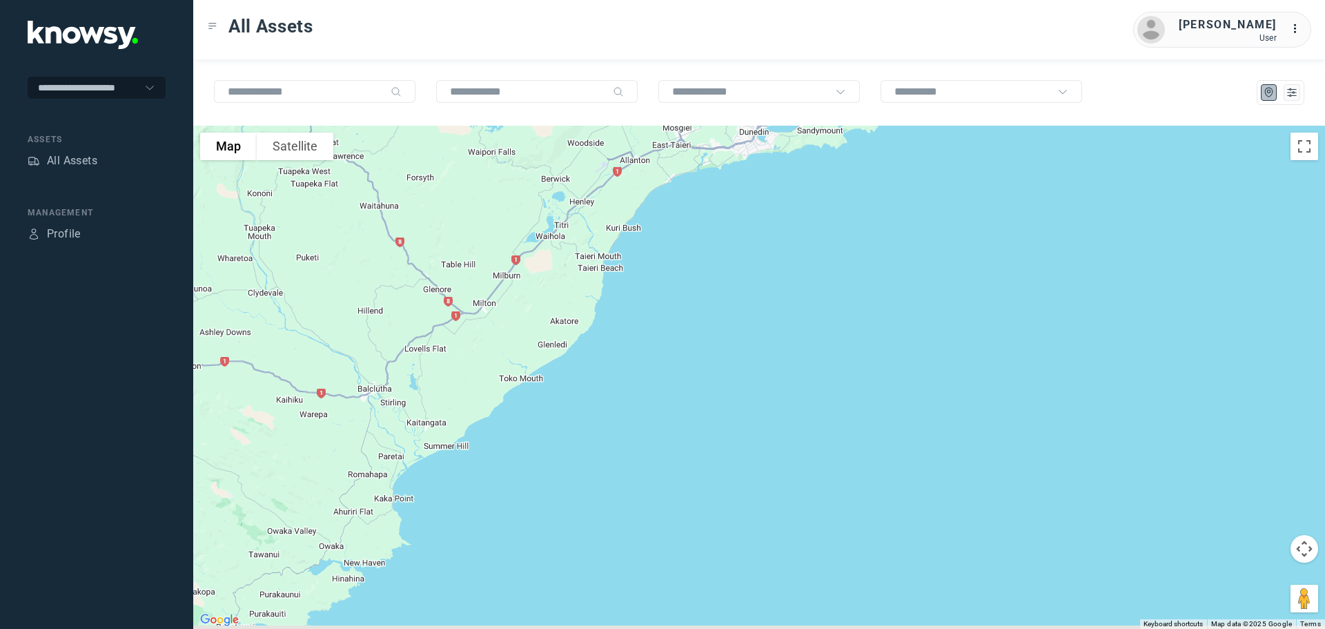
drag, startPoint x: 531, startPoint y: 320, endPoint x: 575, endPoint y: 229, distance: 100.6
click at [575, 229] on div at bounding box center [759, 377] width 1132 height 503
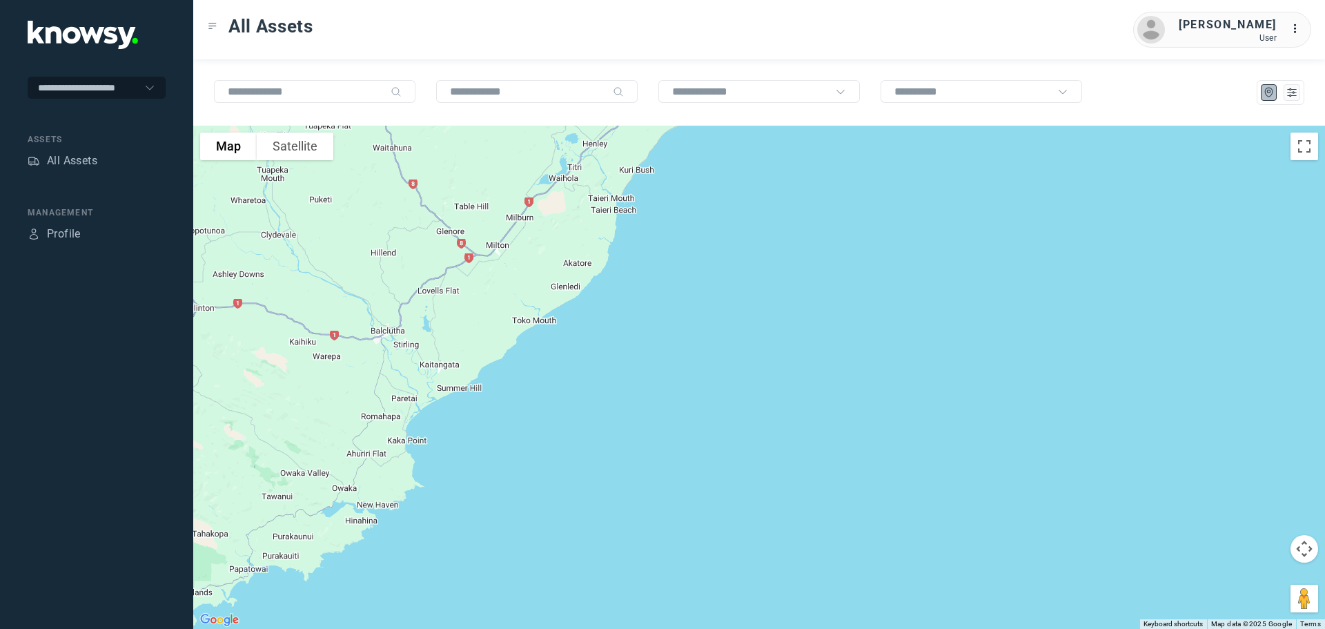
drag, startPoint x: 542, startPoint y: 286, endPoint x: 552, endPoint y: 257, distance: 29.9
click at [552, 257] on div at bounding box center [759, 377] width 1132 height 503
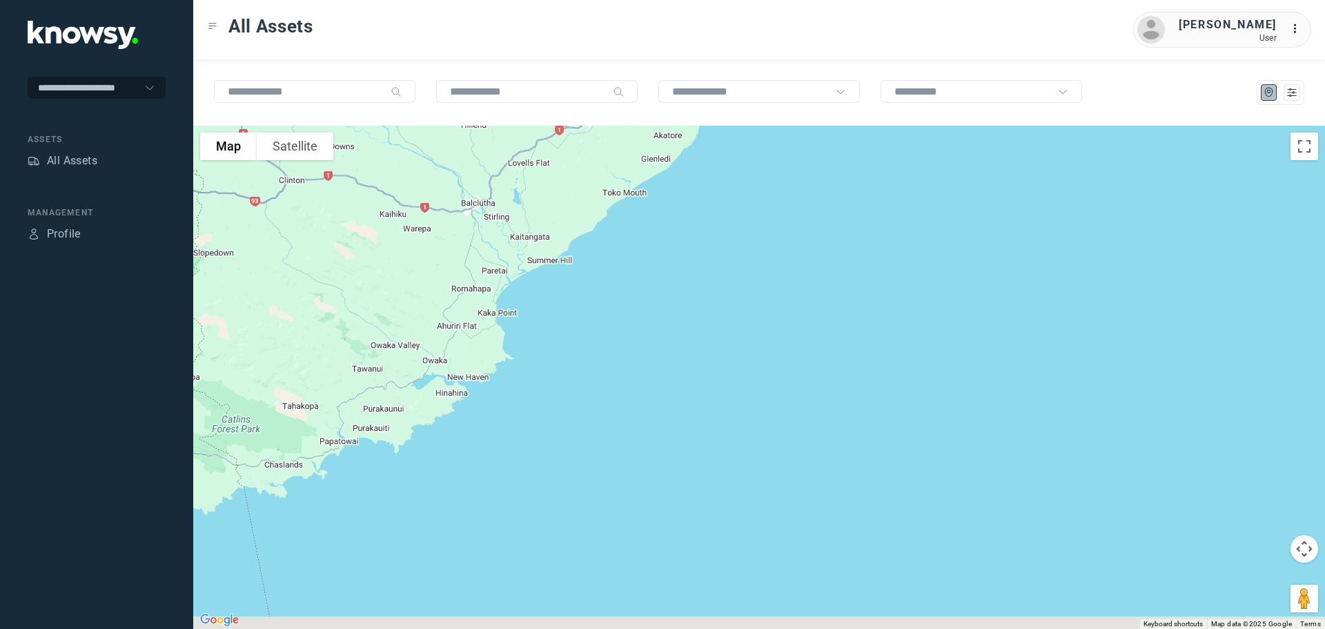
drag, startPoint x: 426, startPoint y: 315, endPoint x: 511, endPoint y: 209, distance: 136.5
click at [511, 209] on div at bounding box center [759, 377] width 1132 height 503
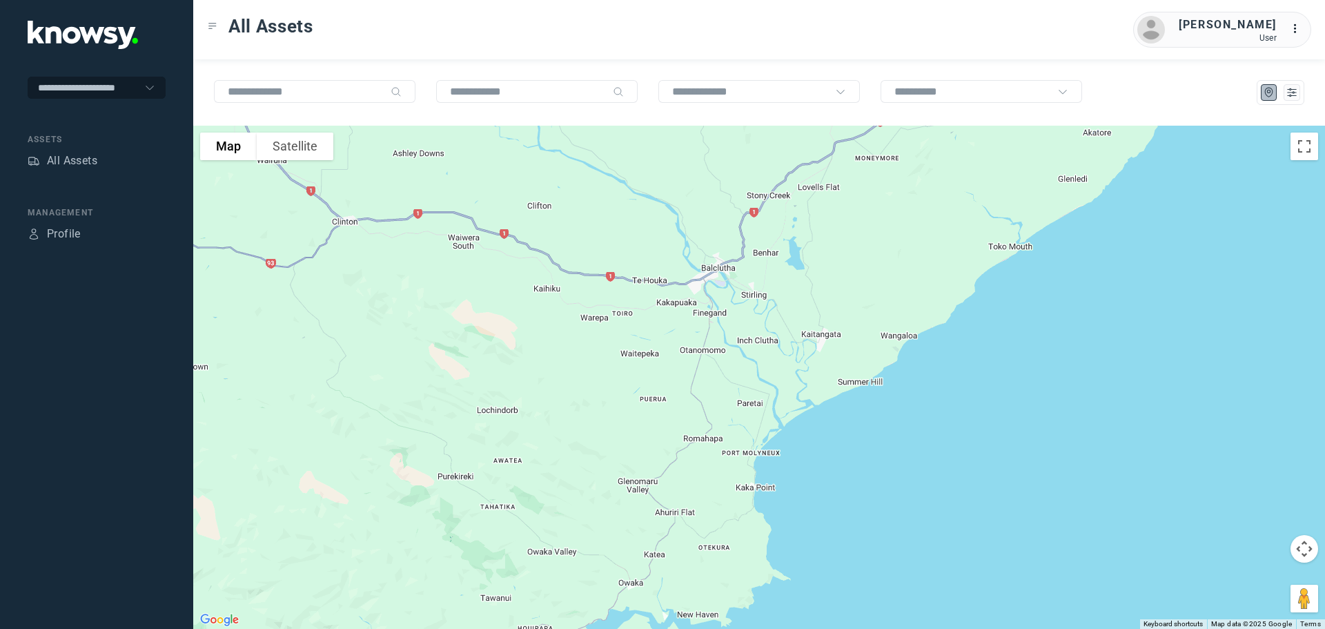
drag, startPoint x: 436, startPoint y: 248, endPoint x: 627, endPoint y: 365, distance: 224.5
click at [627, 365] on div at bounding box center [759, 377] width 1132 height 503
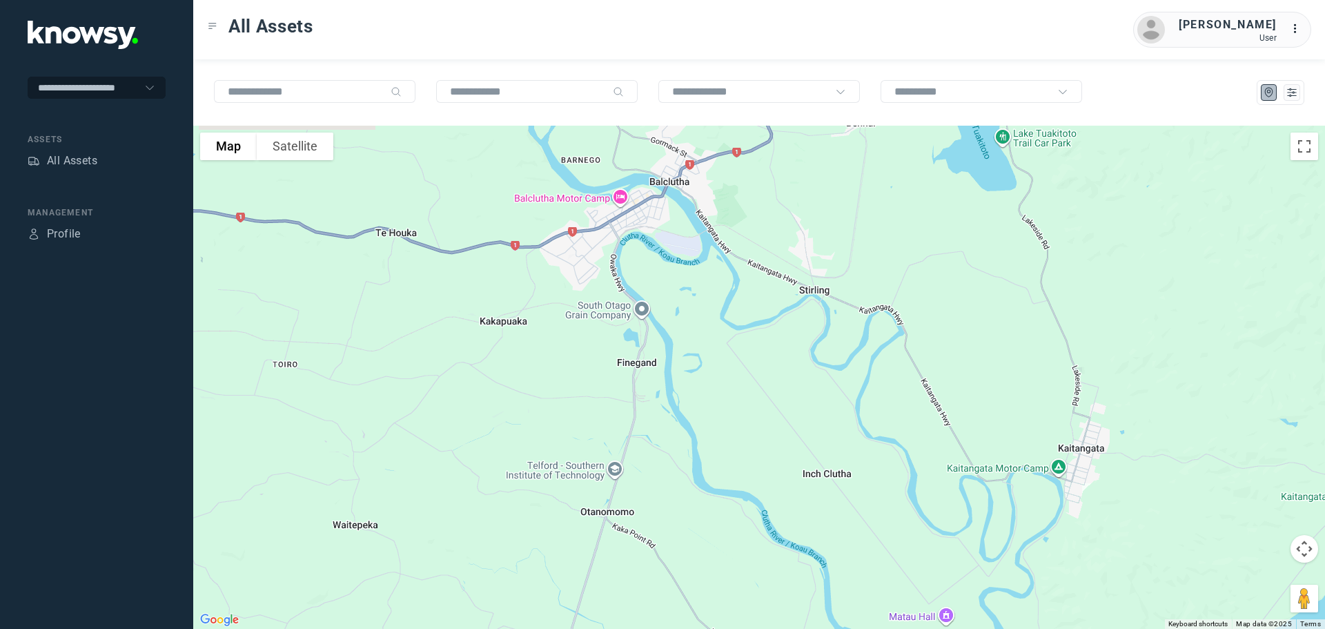
drag, startPoint x: 626, startPoint y: 198, endPoint x: 661, endPoint y: 476, distance: 280.4
click at [661, 476] on div at bounding box center [759, 377] width 1132 height 503
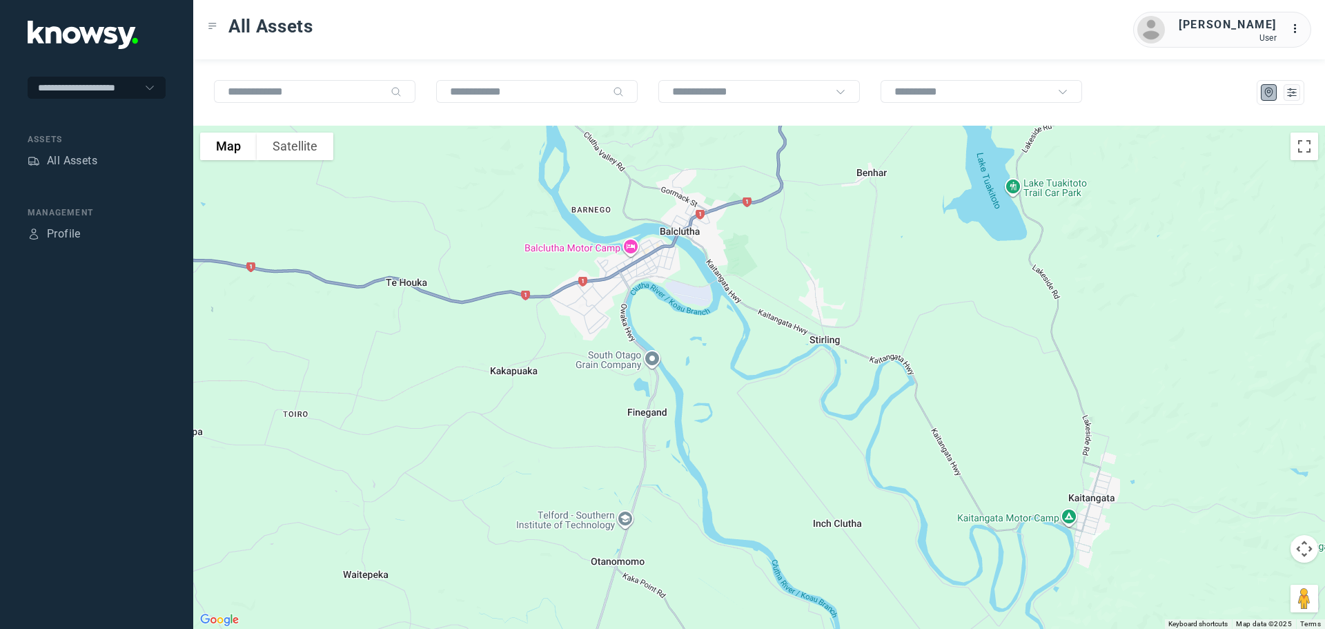
drag, startPoint x: 620, startPoint y: 371, endPoint x: 632, endPoint y: 421, distance: 51.7
click at [632, 421] on div at bounding box center [759, 377] width 1132 height 503
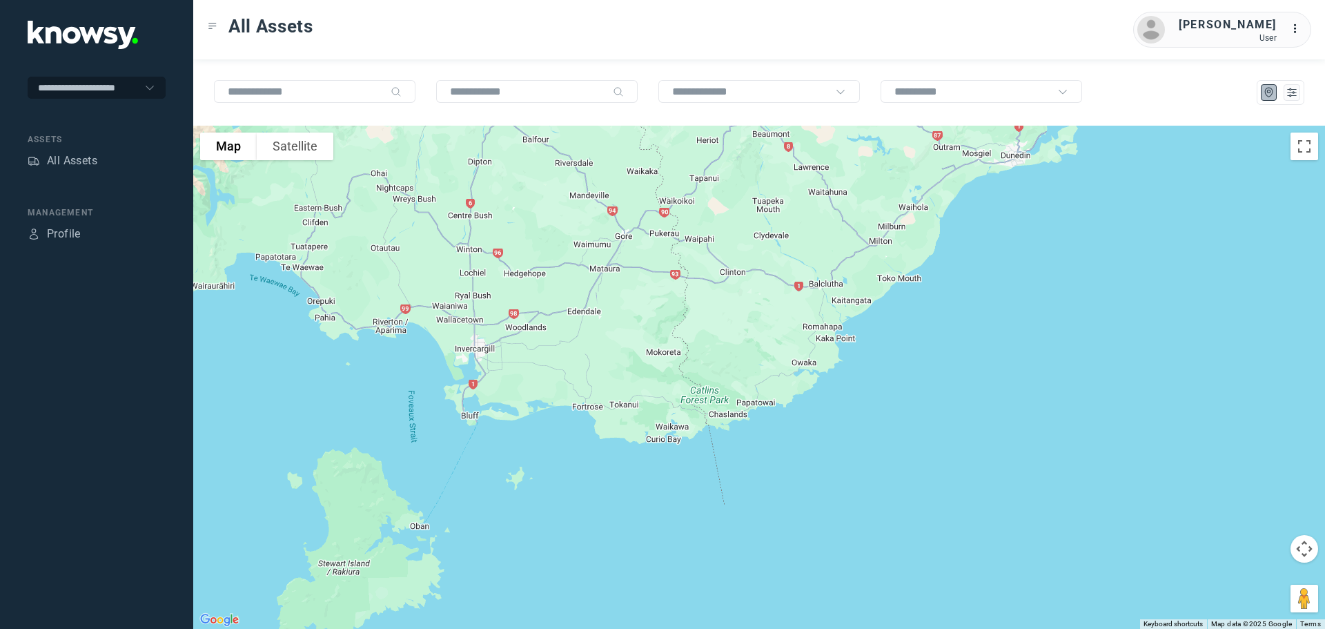
drag, startPoint x: 508, startPoint y: 458, endPoint x: 728, endPoint y: 350, distance: 245.1
click at [728, 350] on div at bounding box center [759, 377] width 1132 height 503
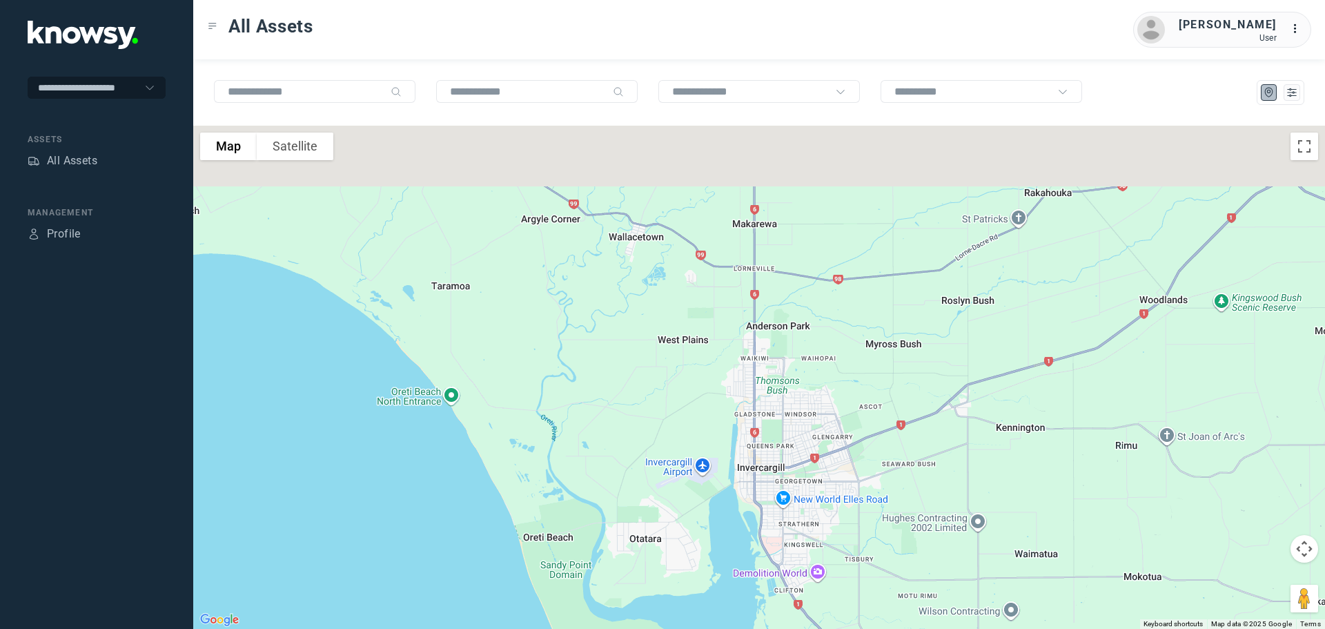
drag, startPoint x: 494, startPoint y: 219, endPoint x: 596, endPoint y: 395, distance: 203.5
click at [598, 395] on div at bounding box center [759, 377] width 1132 height 503
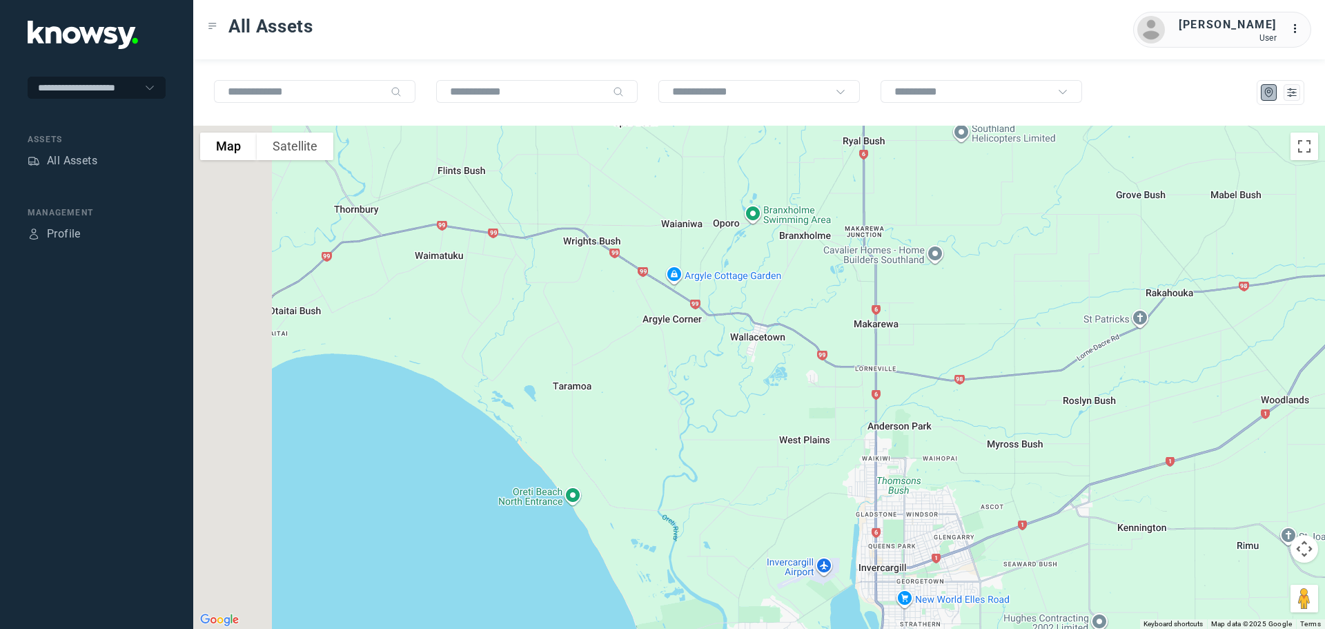
drag, startPoint x: 447, startPoint y: 262, endPoint x: 608, endPoint y: 338, distance: 178.5
click at [609, 338] on div at bounding box center [759, 377] width 1132 height 503
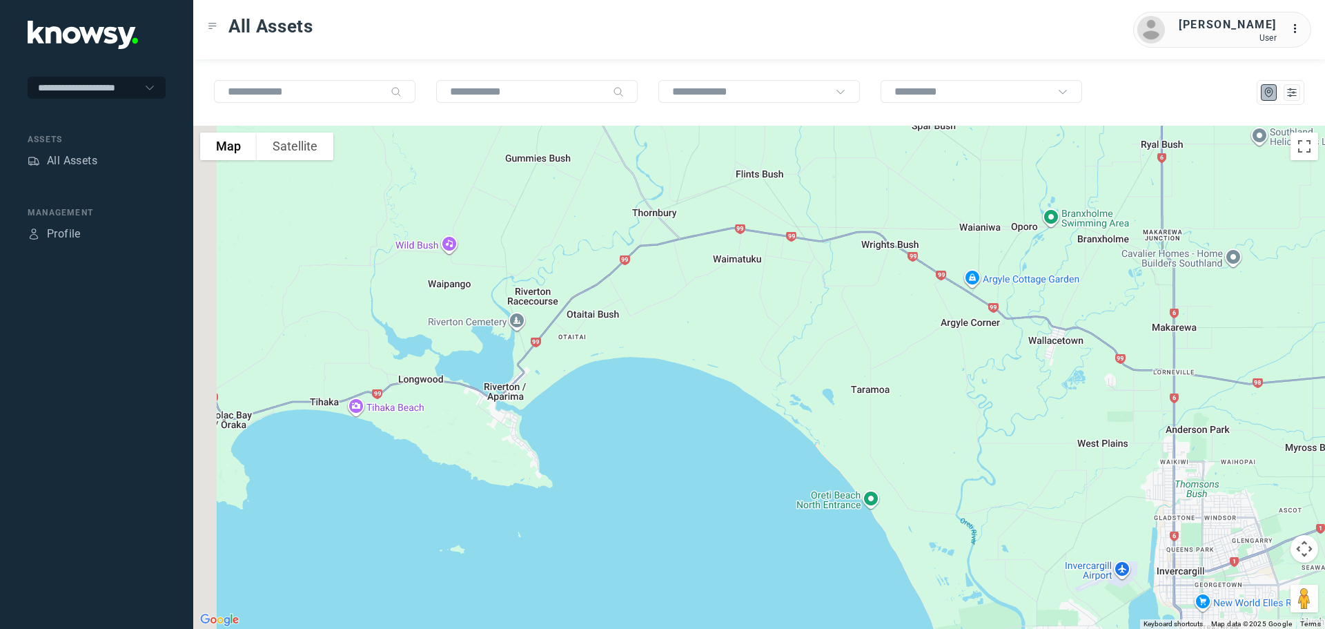
drag, startPoint x: 530, startPoint y: 314, endPoint x: 759, endPoint y: 291, distance: 230.3
click at [759, 291] on div at bounding box center [759, 377] width 1132 height 503
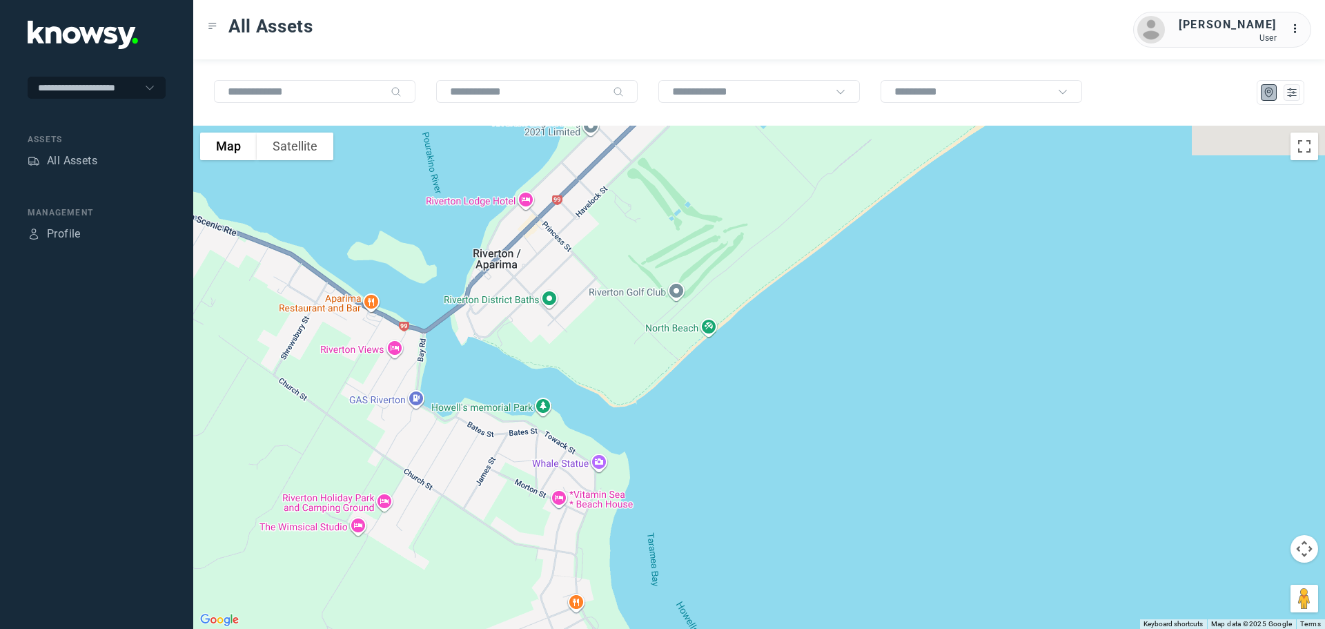
drag, startPoint x: 532, startPoint y: 262, endPoint x: 527, endPoint y: 309, distance: 46.6
click at [535, 306] on div at bounding box center [759, 377] width 1132 height 503
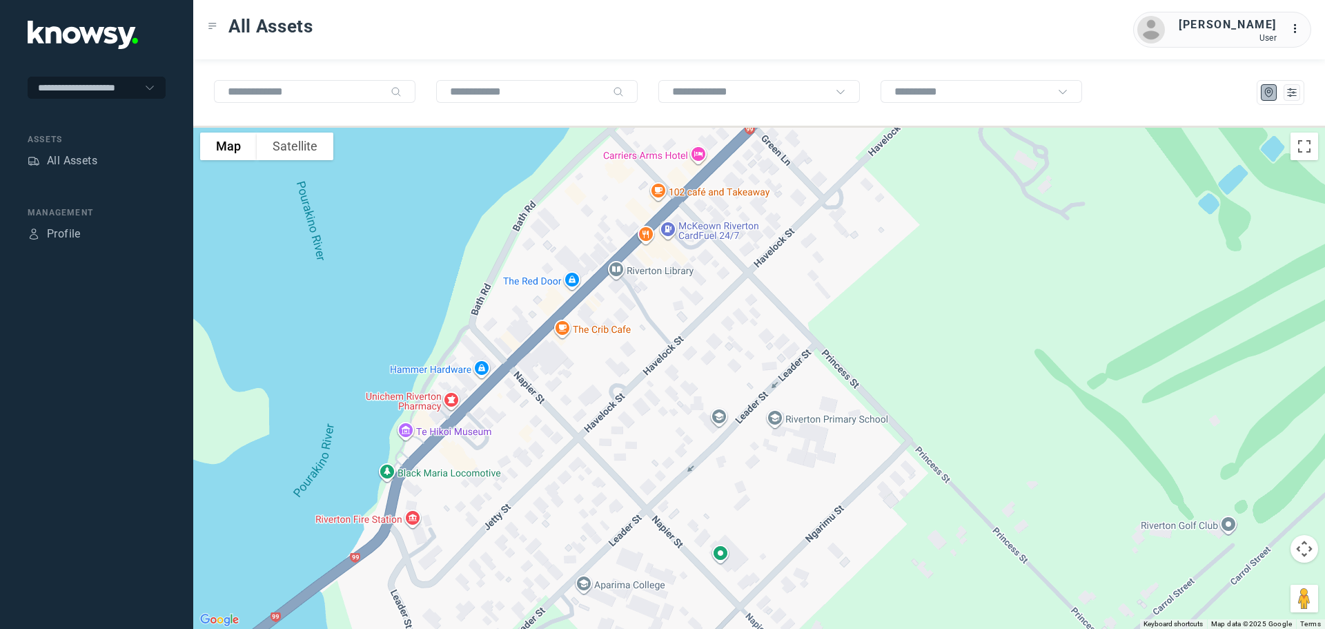
drag, startPoint x: 504, startPoint y: 203, endPoint x: 565, endPoint y: 357, distance: 165.5
click at [565, 357] on div at bounding box center [759, 377] width 1132 height 503
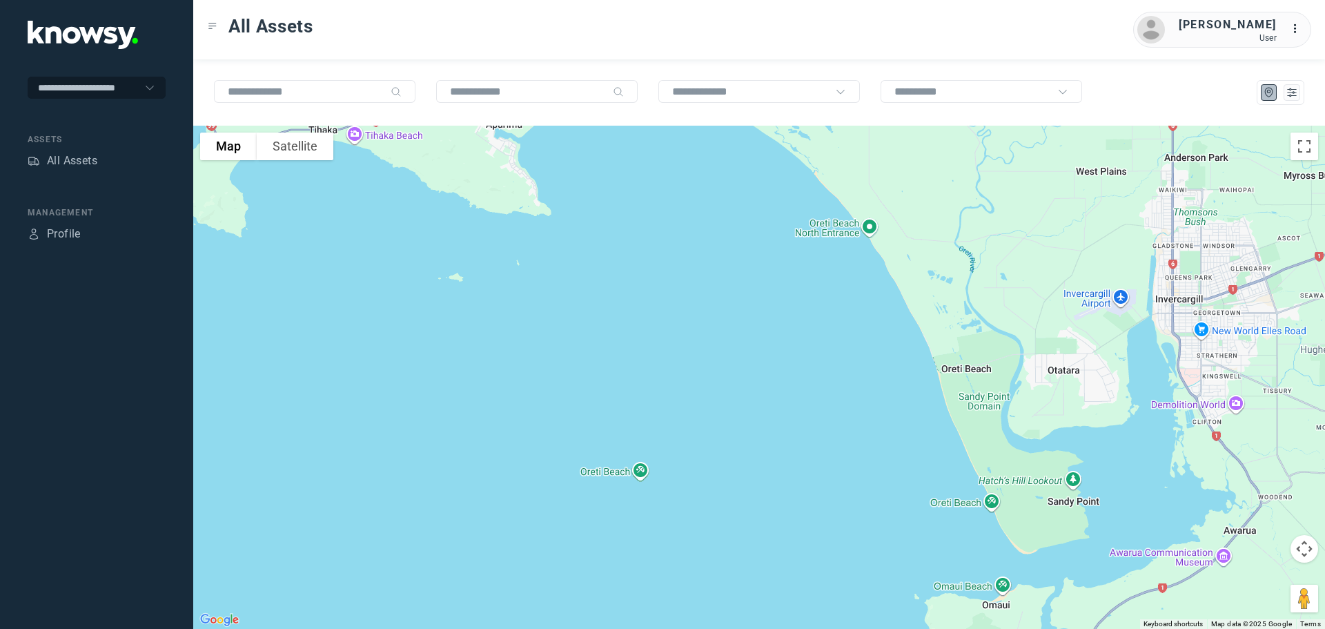
drag, startPoint x: 781, startPoint y: 387, endPoint x: 723, endPoint y: 166, distance: 228.3
click at [723, 166] on div at bounding box center [759, 377] width 1132 height 503
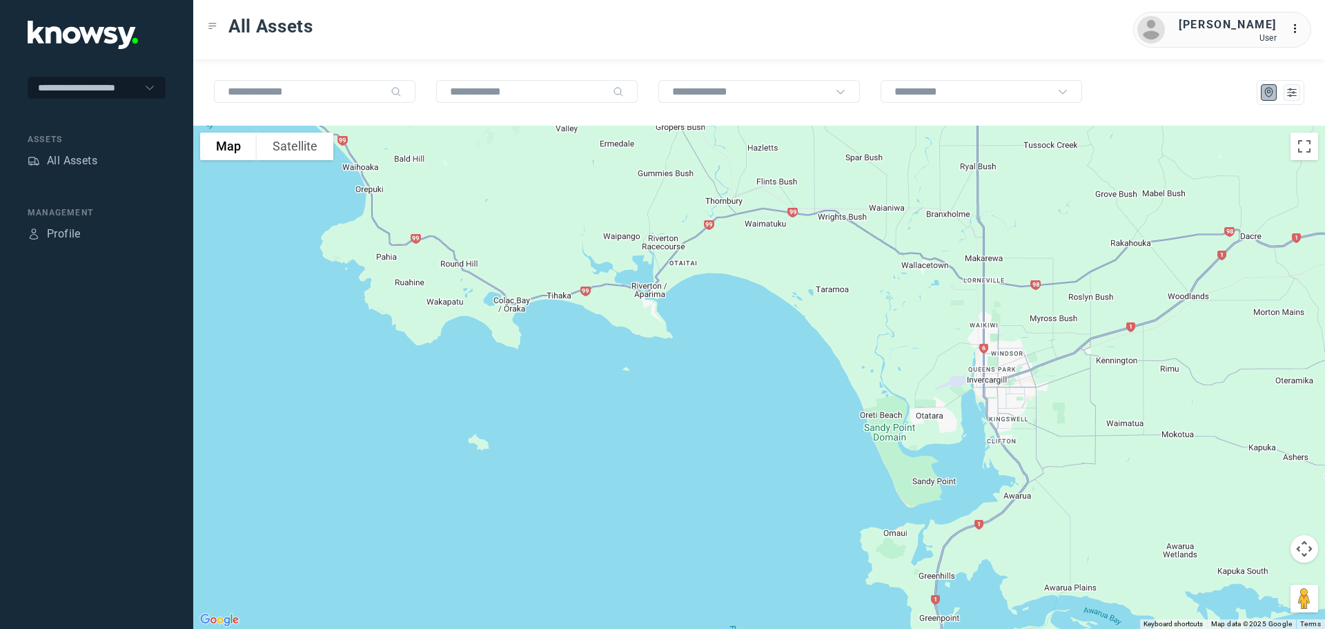
drag, startPoint x: 838, startPoint y: 207, endPoint x: 857, endPoint y: 330, distance: 124.3
click at [857, 330] on div at bounding box center [759, 377] width 1132 height 503
drag, startPoint x: 822, startPoint y: 572, endPoint x: 825, endPoint y: 566, distance: 7.1
click at [821, 569] on div at bounding box center [759, 377] width 1132 height 503
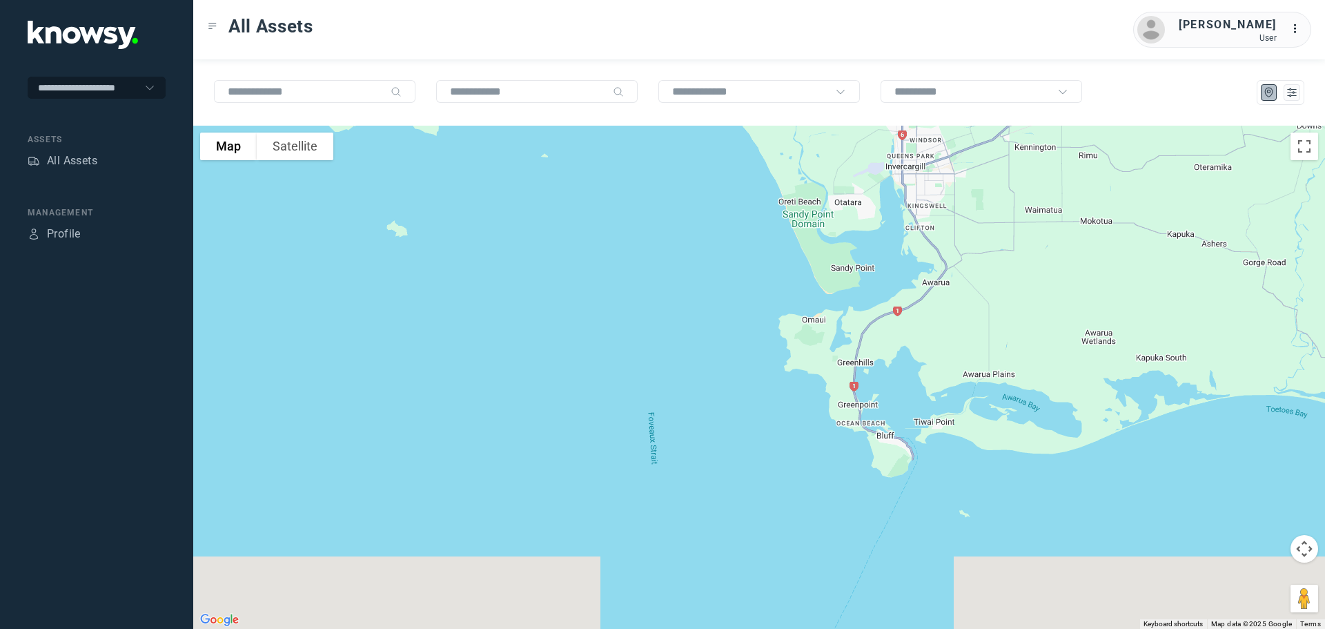
drag, startPoint x: 902, startPoint y: 549, endPoint x: 800, endPoint y: 293, distance: 275.0
click at [800, 293] on div at bounding box center [759, 377] width 1132 height 503
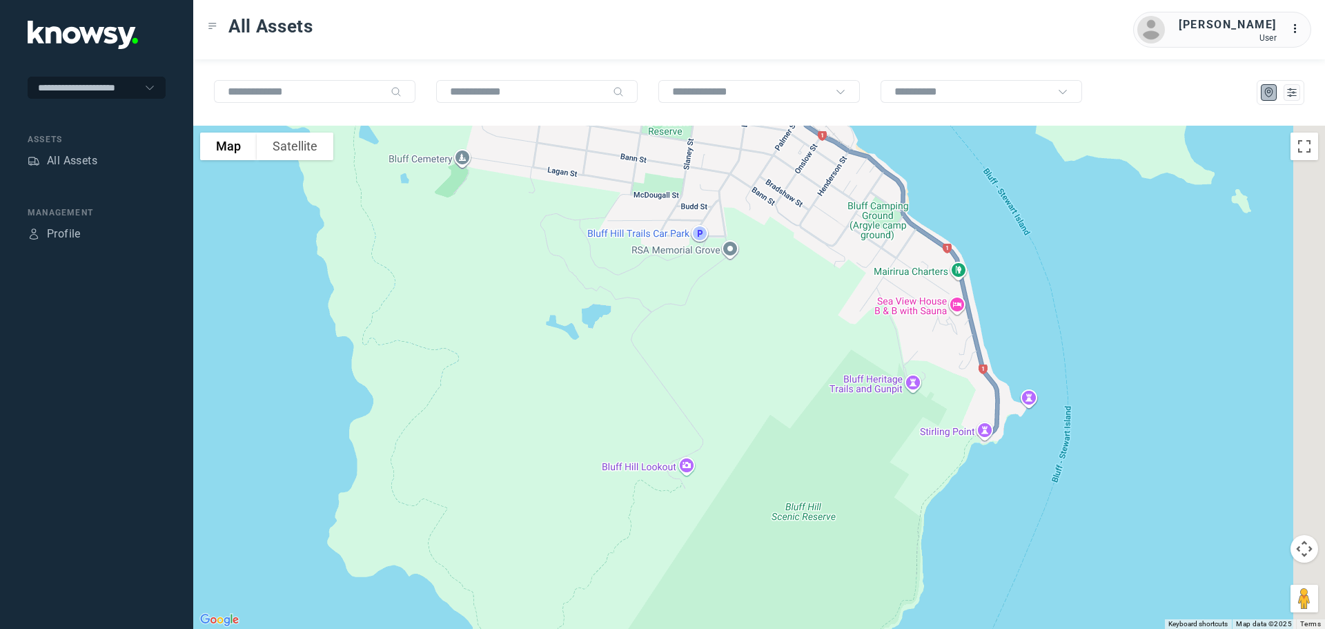
drag, startPoint x: 876, startPoint y: 252, endPoint x: 601, endPoint y: 447, distance: 336.7
click at [603, 447] on div at bounding box center [759, 377] width 1132 height 503
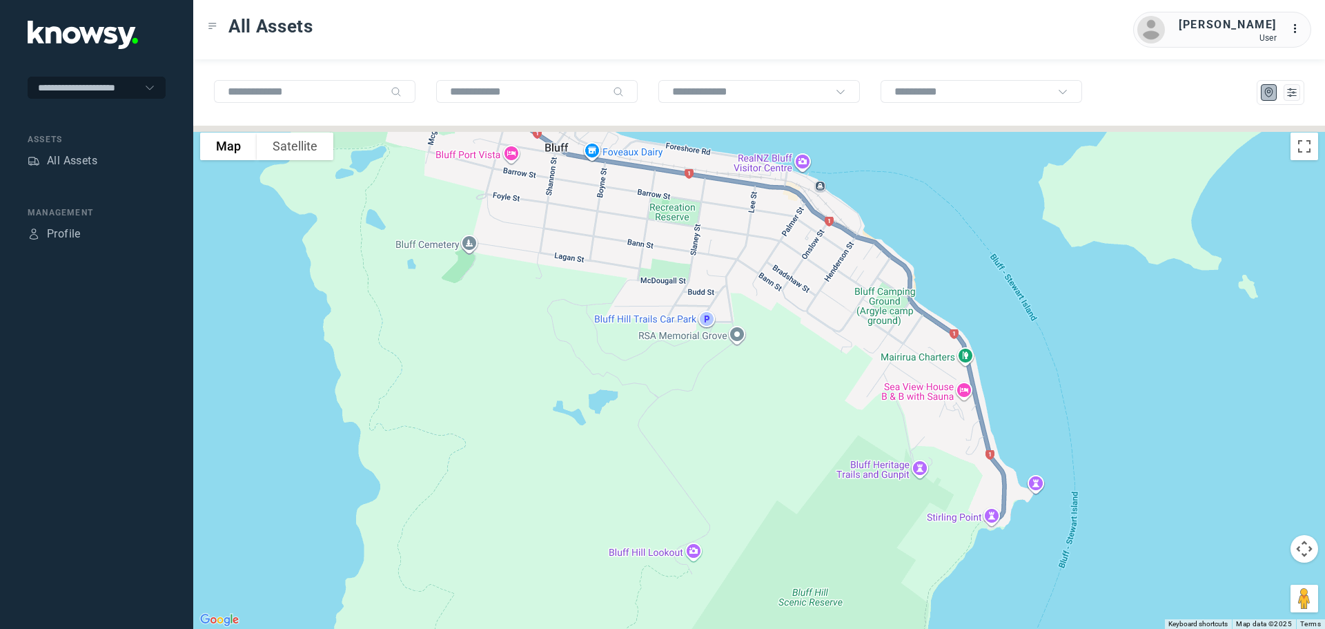
drag, startPoint x: 646, startPoint y: 318, endPoint x: 649, endPoint y: 477, distance: 158.8
click at [651, 478] on div at bounding box center [759, 377] width 1132 height 503
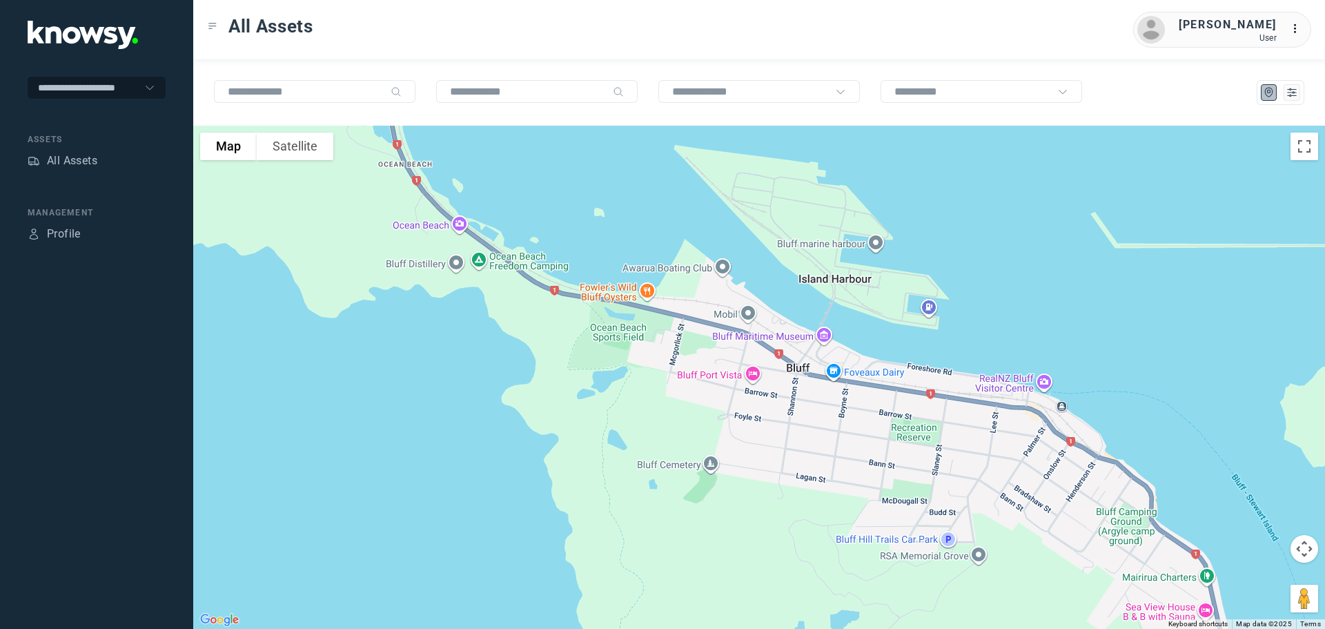
drag, startPoint x: 603, startPoint y: 344, endPoint x: 869, endPoint y: 488, distance: 302.0
click at [869, 488] on div at bounding box center [759, 377] width 1132 height 503
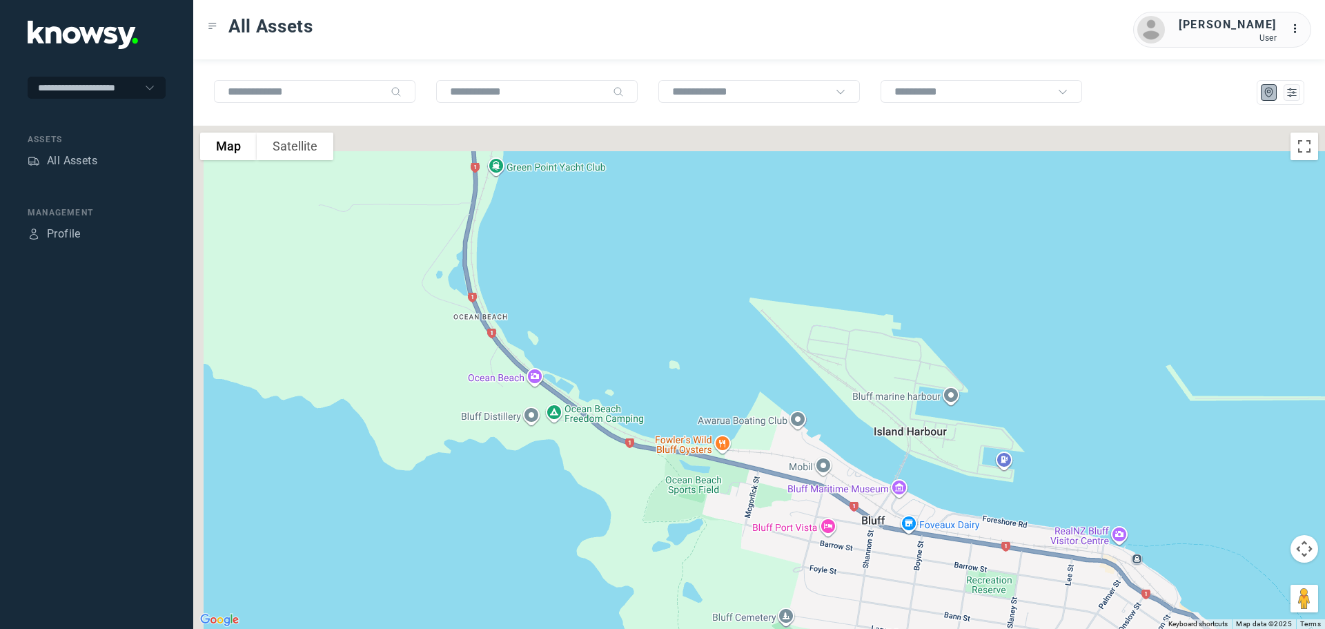
drag, startPoint x: 705, startPoint y: 398, endPoint x: 772, endPoint y: 538, distance: 155.6
click at [774, 539] on div at bounding box center [759, 377] width 1132 height 503
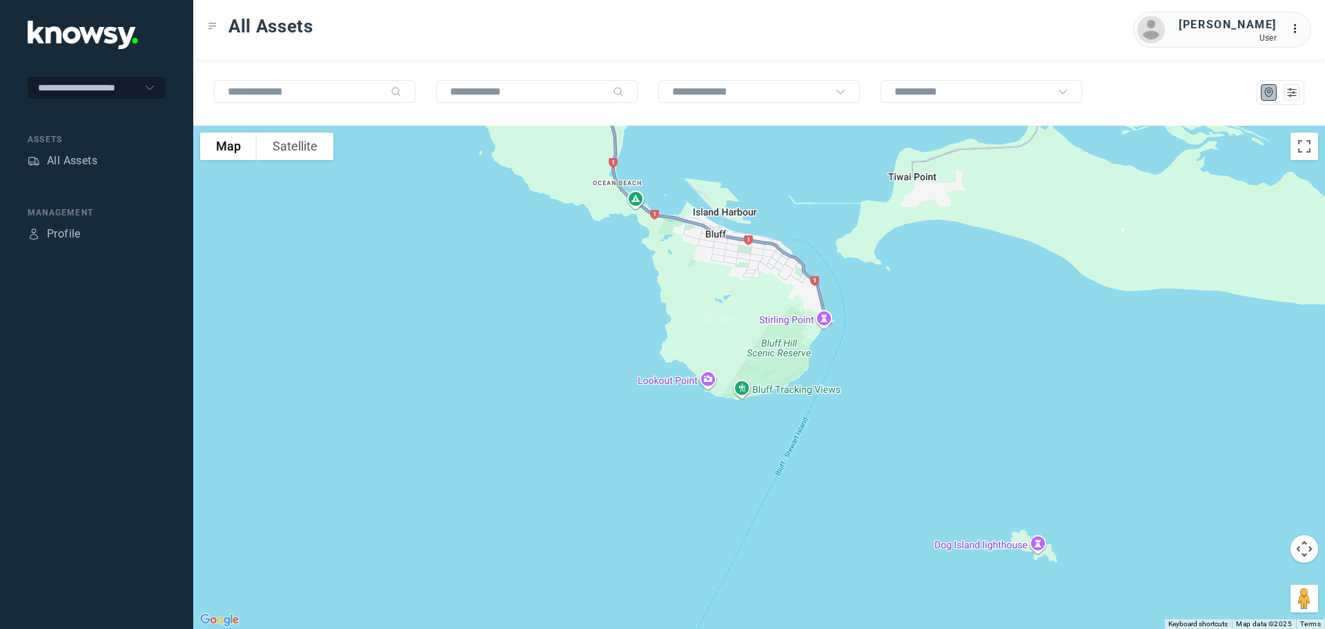
drag, startPoint x: 816, startPoint y: 576, endPoint x: 774, endPoint y: 314, distance: 265.1
click at [774, 314] on div at bounding box center [759, 377] width 1132 height 503
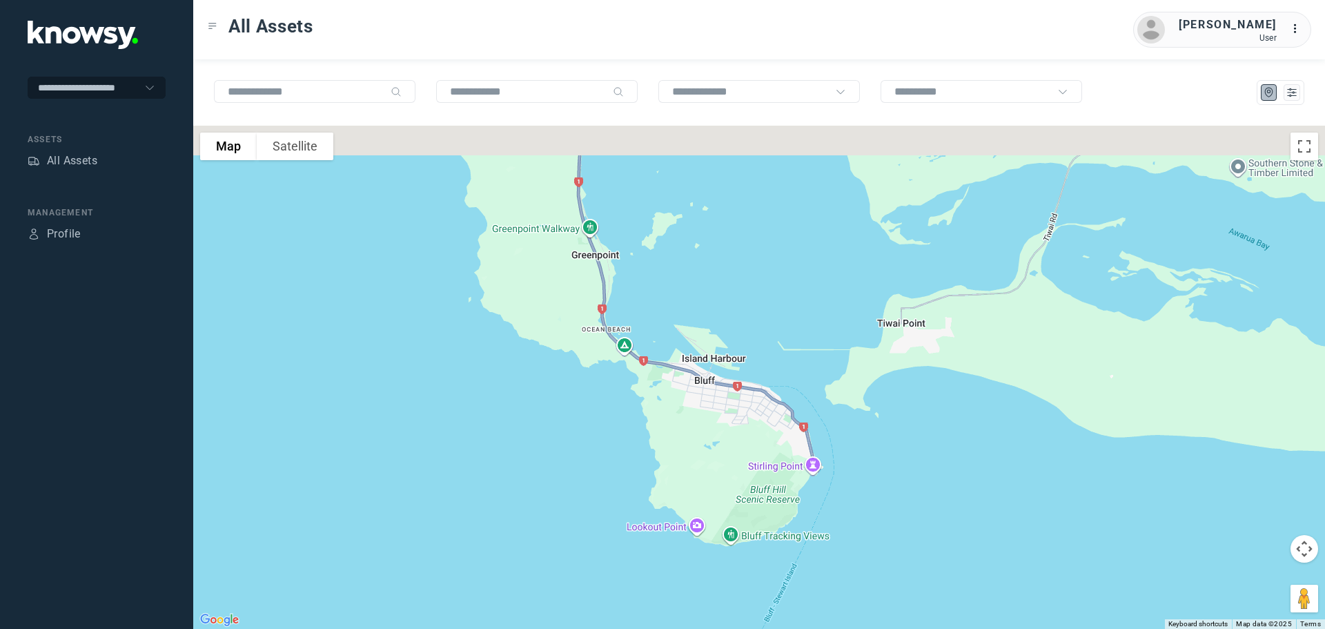
drag, startPoint x: 748, startPoint y: 286, endPoint x: 722, endPoint y: 451, distance: 167.0
click at [722, 451] on div at bounding box center [759, 377] width 1132 height 503
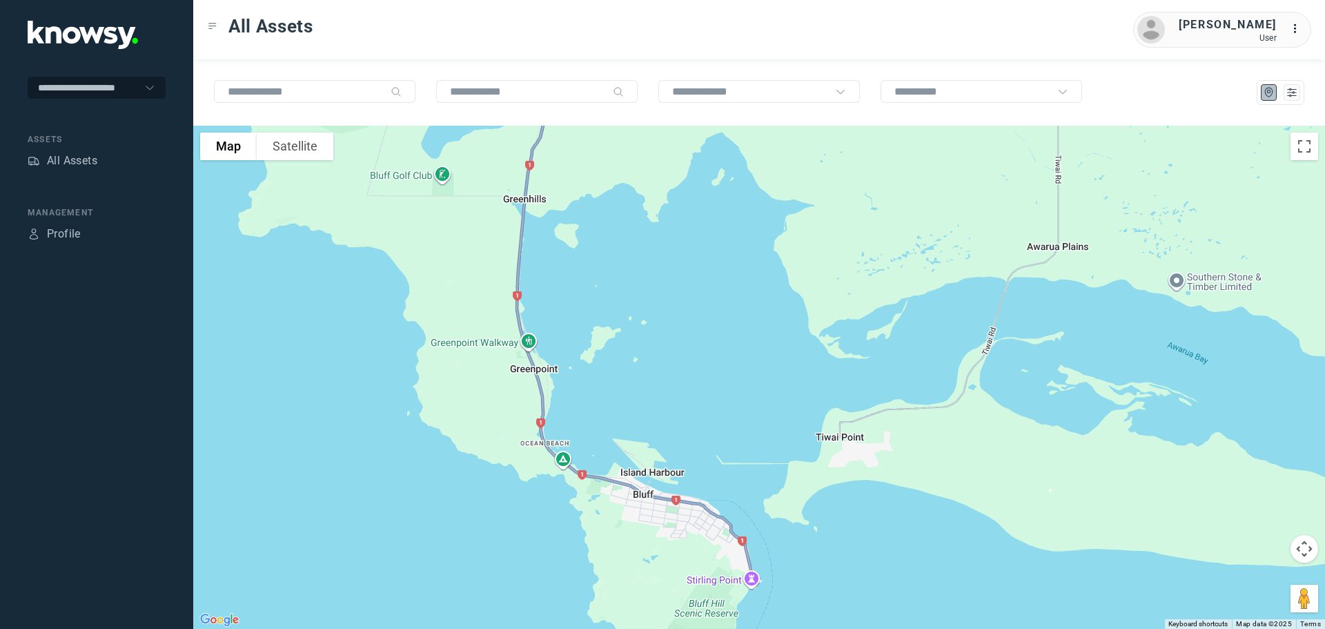
drag, startPoint x: 781, startPoint y: 309, endPoint x: 629, endPoint y: 409, distance: 182.4
click at [629, 410] on div at bounding box center [759, 377] width 1132 height 503
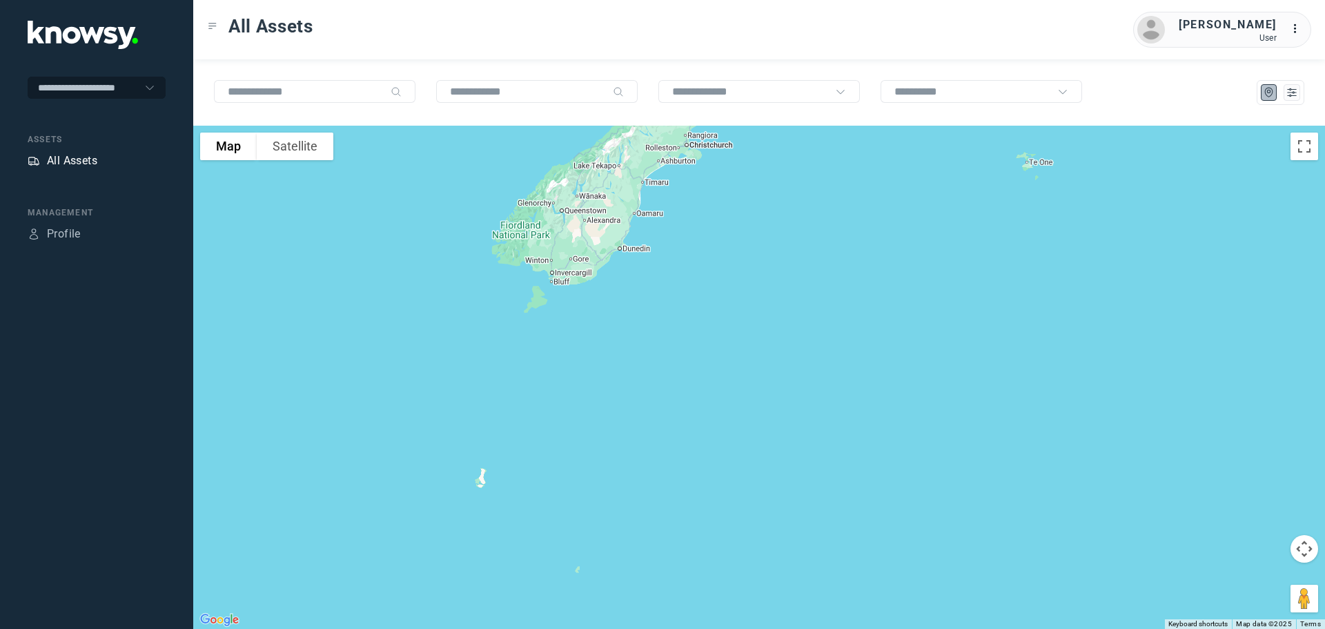
click at [64, 158] on div "All Assets" at bounding box center [72, 161] width 50 height 17
